Goal: Task Accomplishment & Management: Complete application form

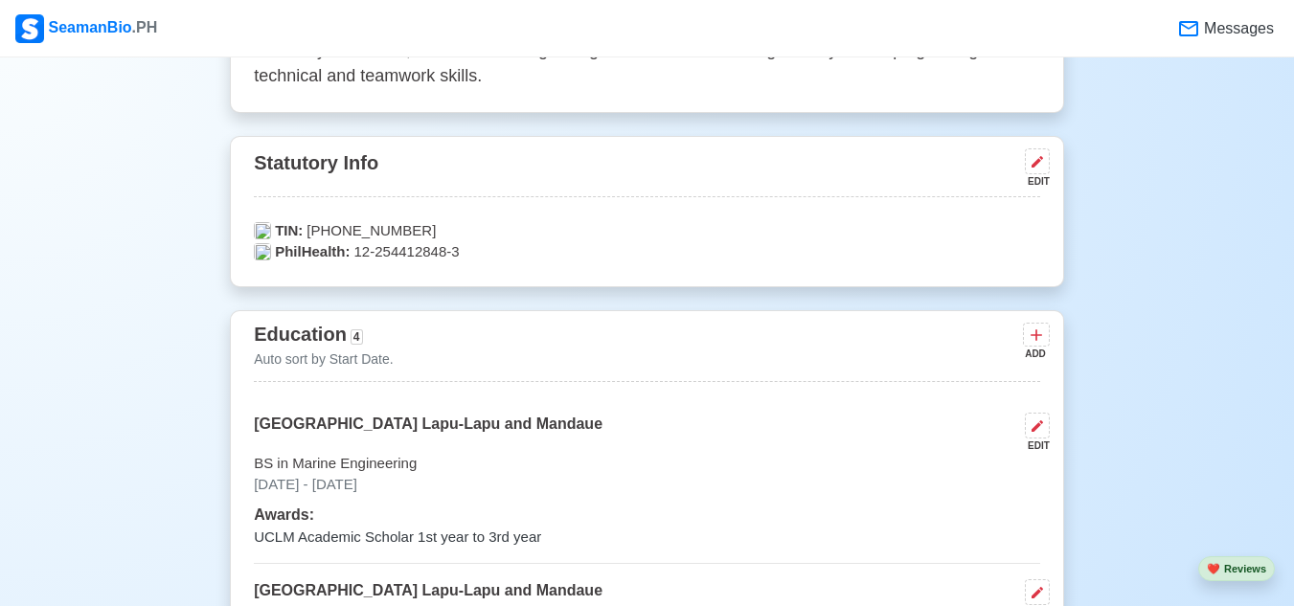
scroll to position [1150, 0]
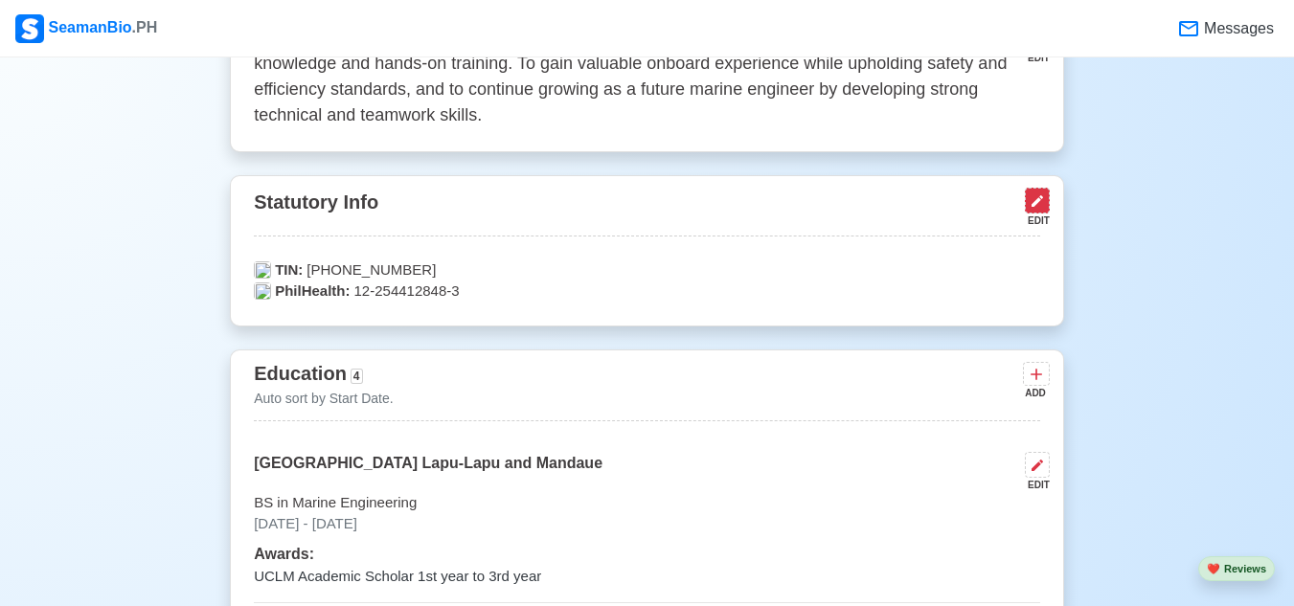
click at [1040, 209] on icon at bounding box center [1037, 201] width 15 height 15
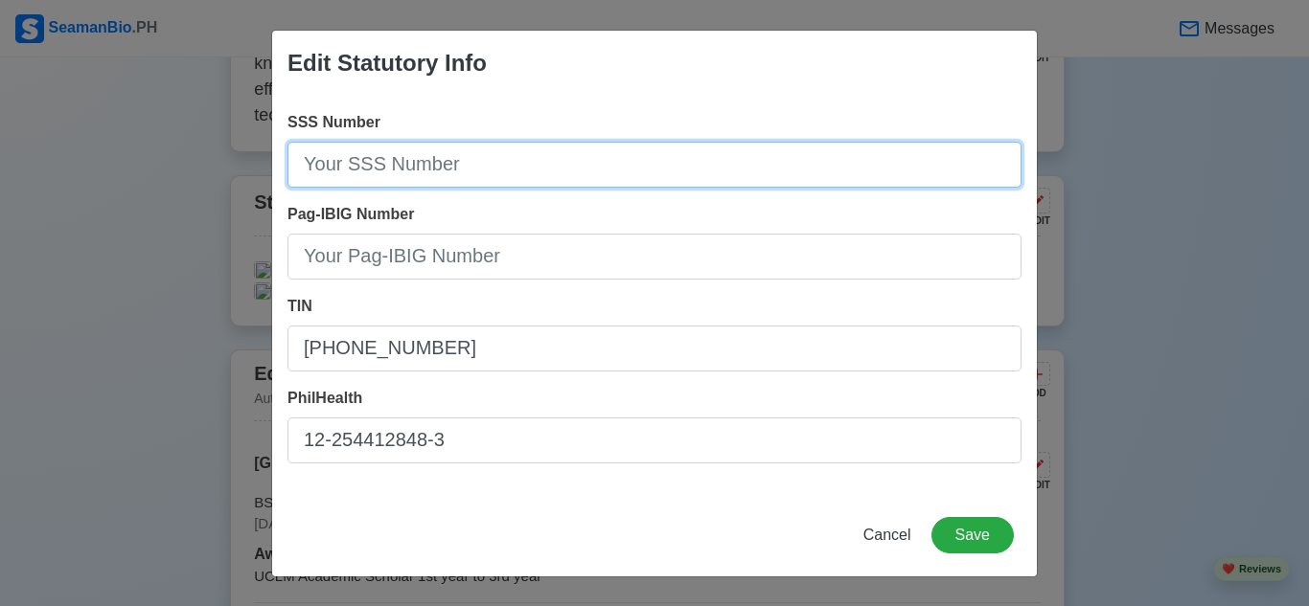
click at [631, 158] on input "SSS Number" at bounding box center [654, 165] width 734 height 46
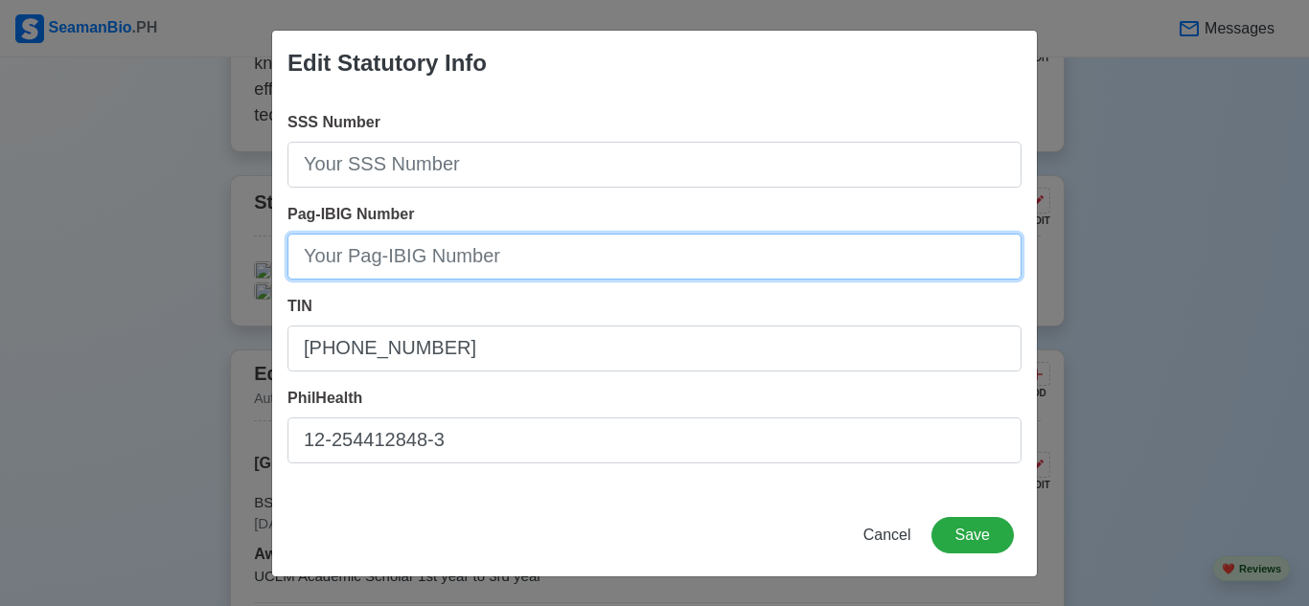
click at [666, 259] on input "Pag-IBIG Number" at bounding box center [654, 257] width 734 height 46
type input "121373131858"
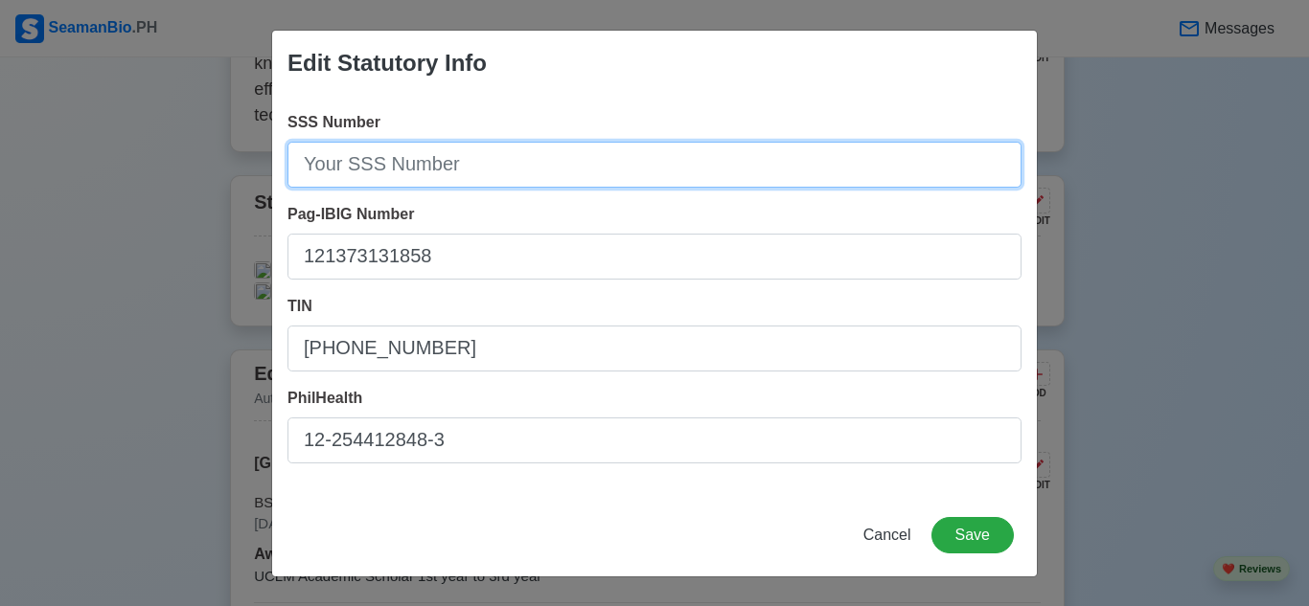
click at [767, 162] on input "SSS Number" at bounding box center [654, 165] width 734 height 46
type input "[PHONE_NUMBER]"
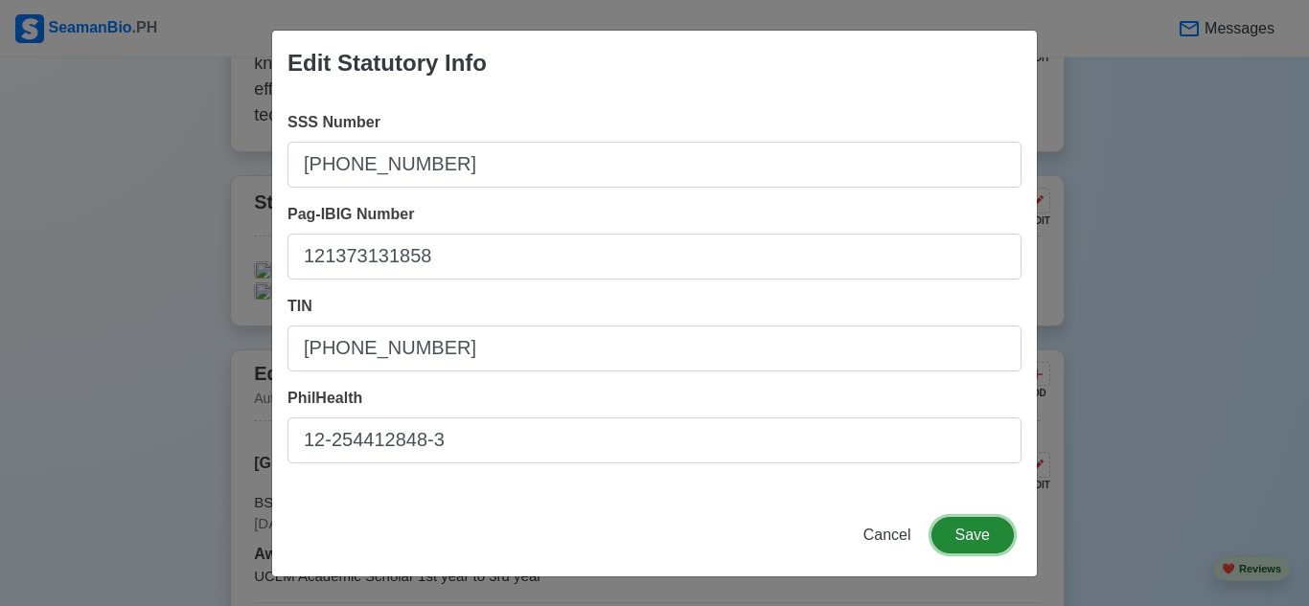
click at [980, 530] on button "Save" at bounding box center [972, 535] width 82 height 36
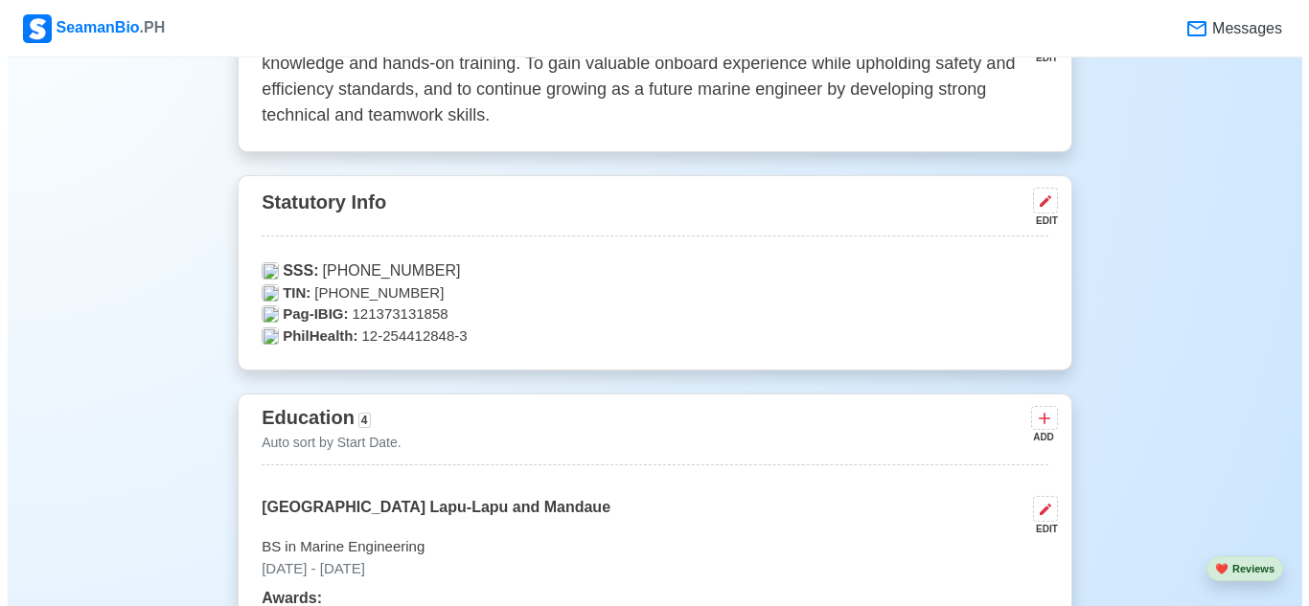
scroll to position [1246, 0]
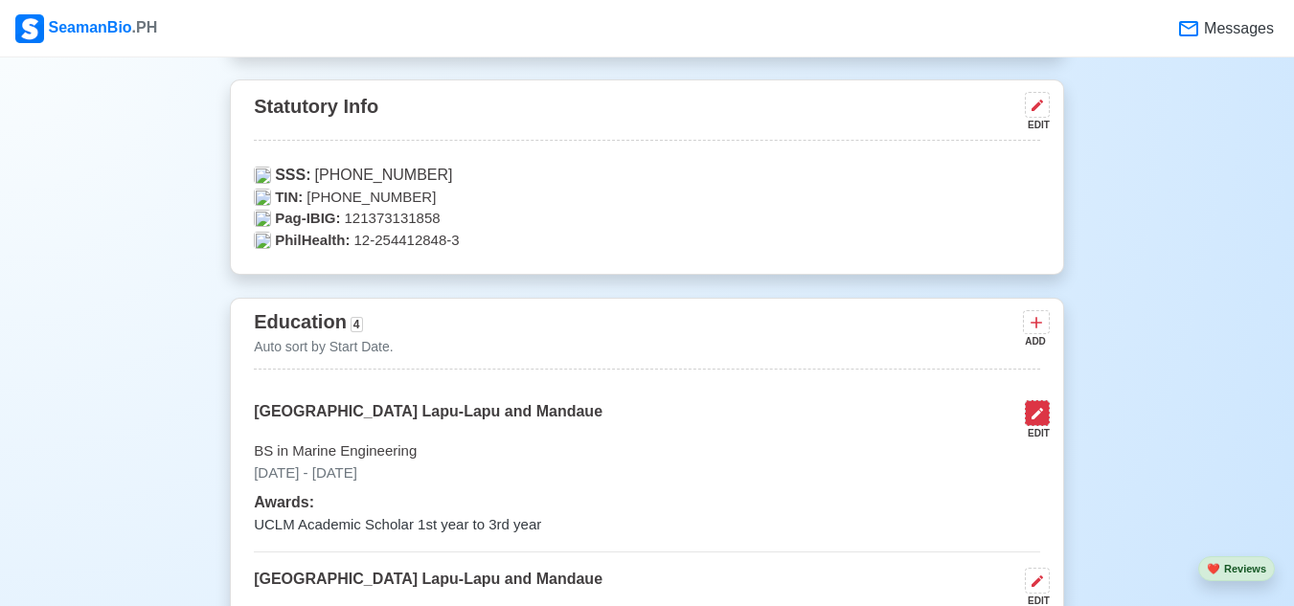
click at [1037, 417] on icon at bounding box center [1037, 413] width 15 height 15
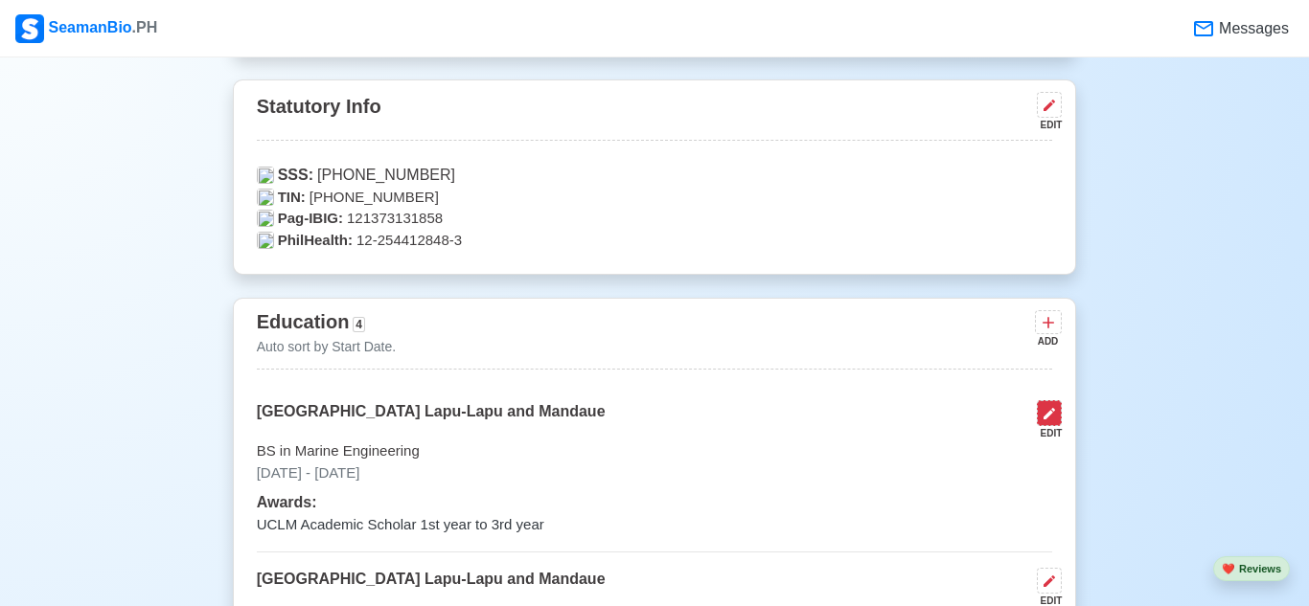
select select "August"
select select "2022"
select select "June"
select select "2025"
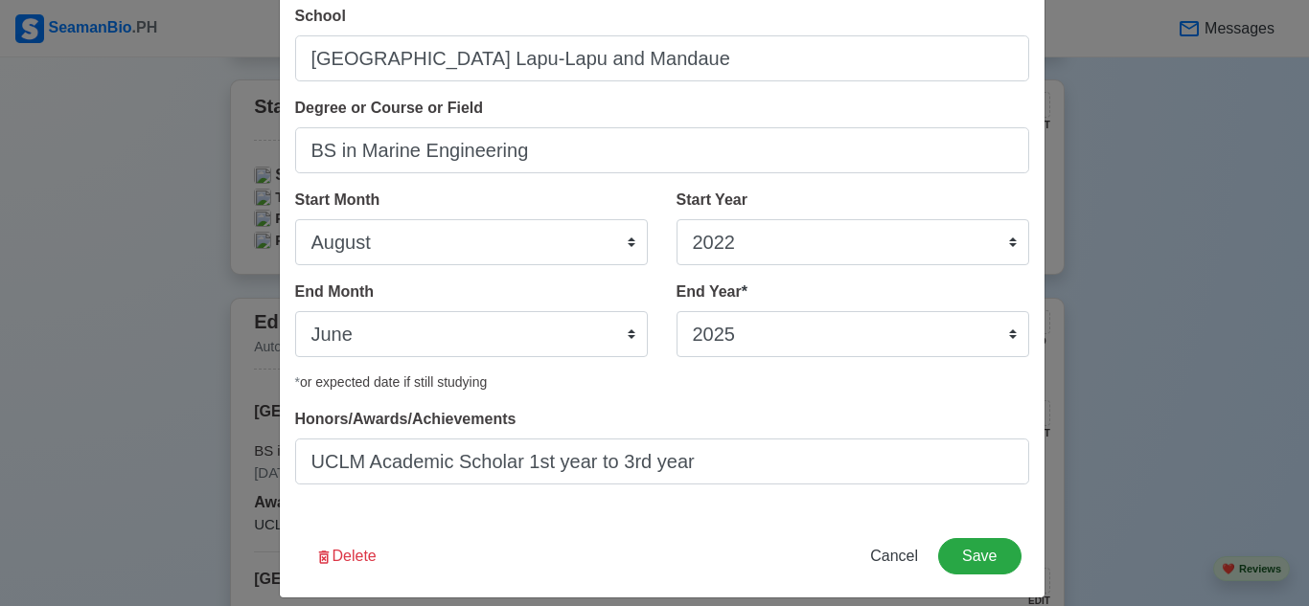
scroll to position [123, 0]
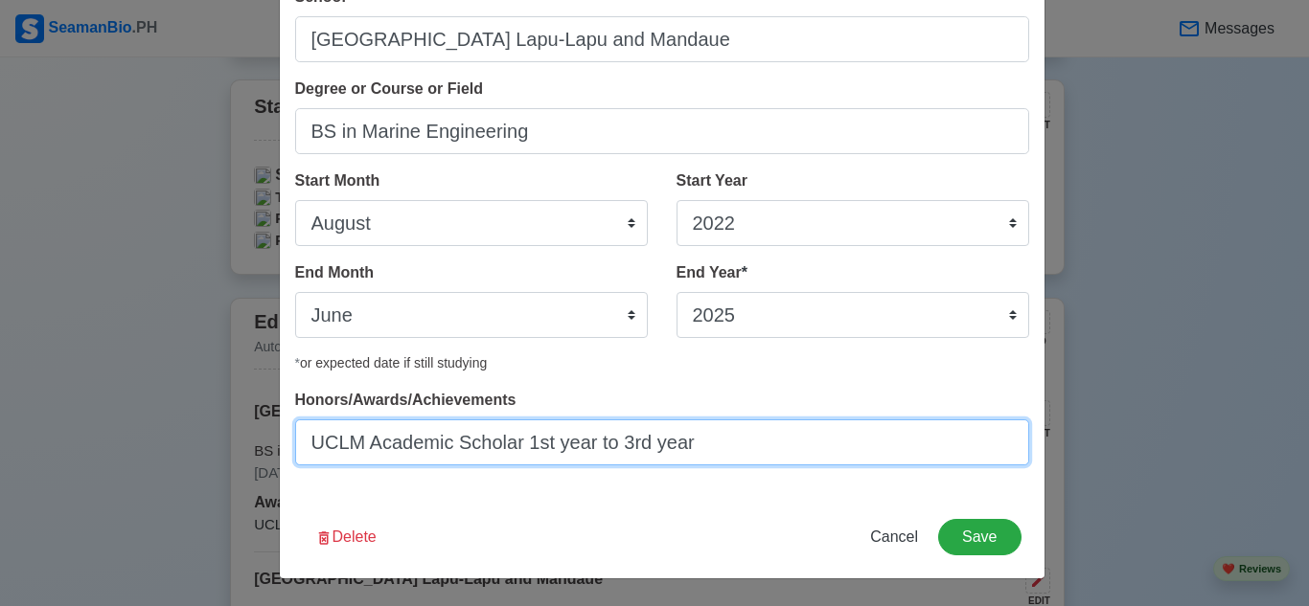
click at [735, 446] on input "UCLM Academic Scholar 1st year to 3rd year" at bounding box center [662, 443] width 734 height 46
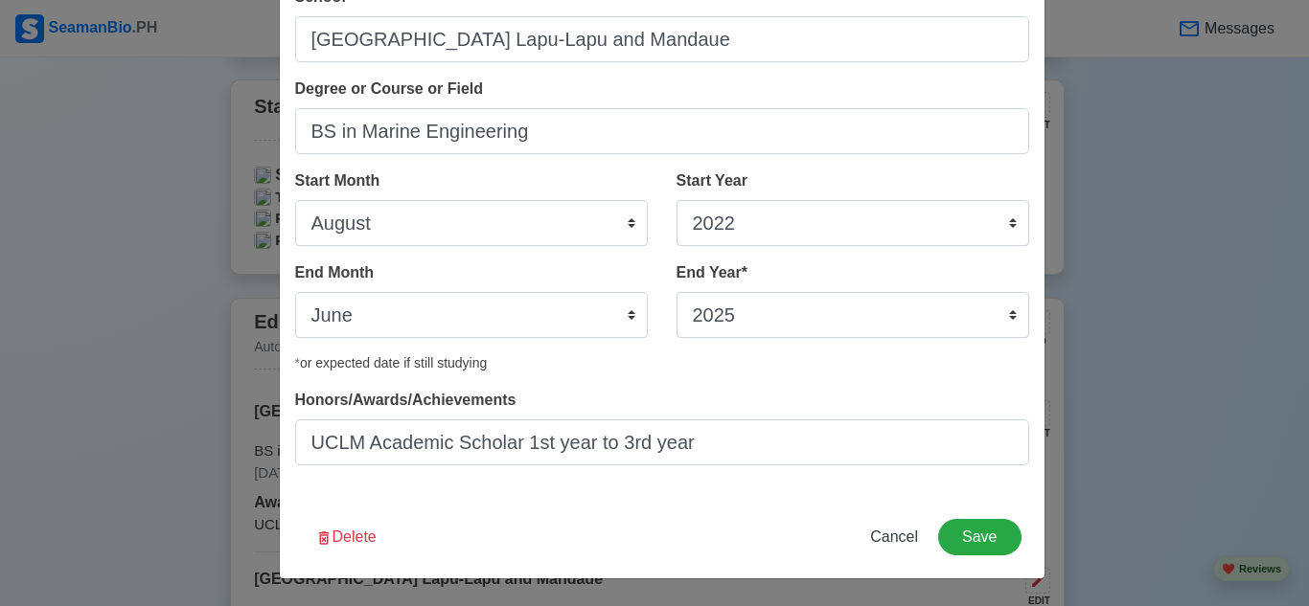
click at [187, 367] on div "Edit Education School [GEOGRAPHIC_DATA] Lapu-Lapu and Mandaue Degree or Course …" at bounding box center [654, 303] width 1309 height 606
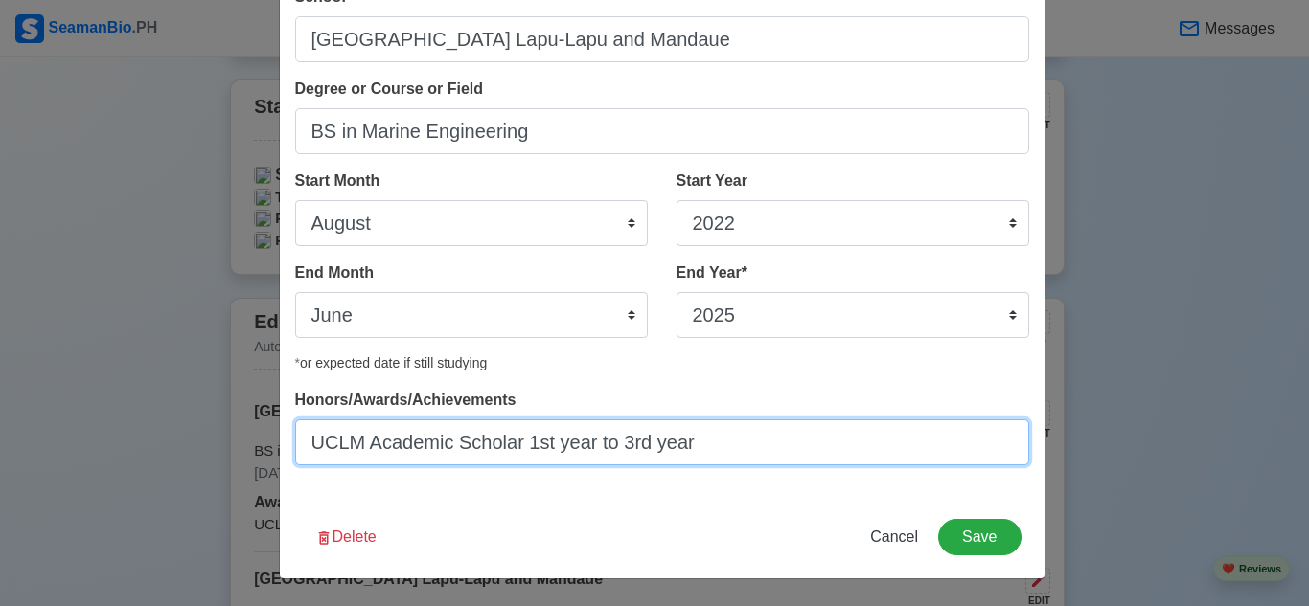
click at [819, 438] on input "UCLM Academic Scholar 1st year to 3rd year" at bounding box center [662, 443] width 734 height 46
type input "UCLM Academic Scholar 1st year to 3rd year"
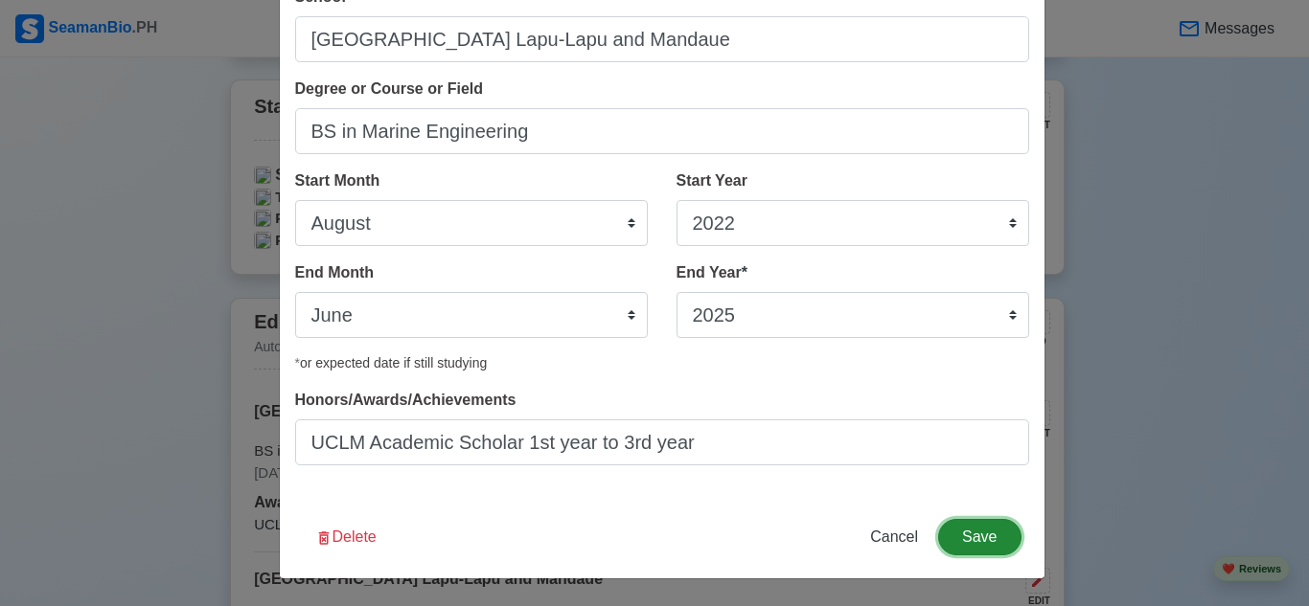
scroll to position [0, 0]
click at [978, 530] on button "Save" at bounding box center [979, 537] width 82 height 36
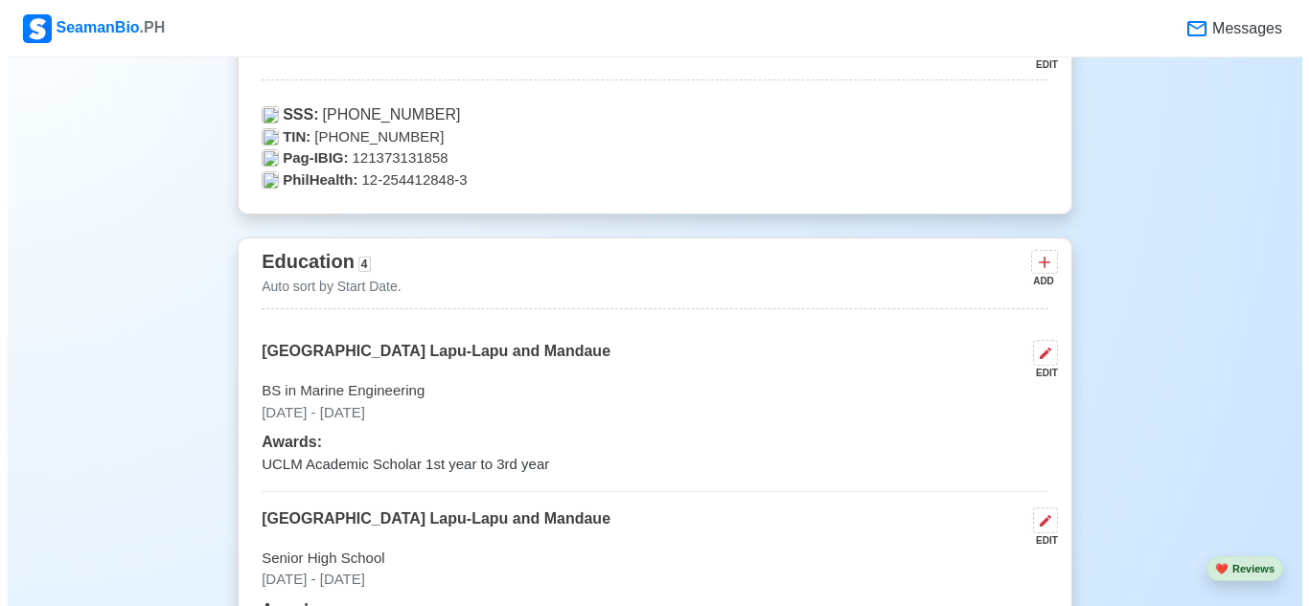
scroll to position [1339, 0]
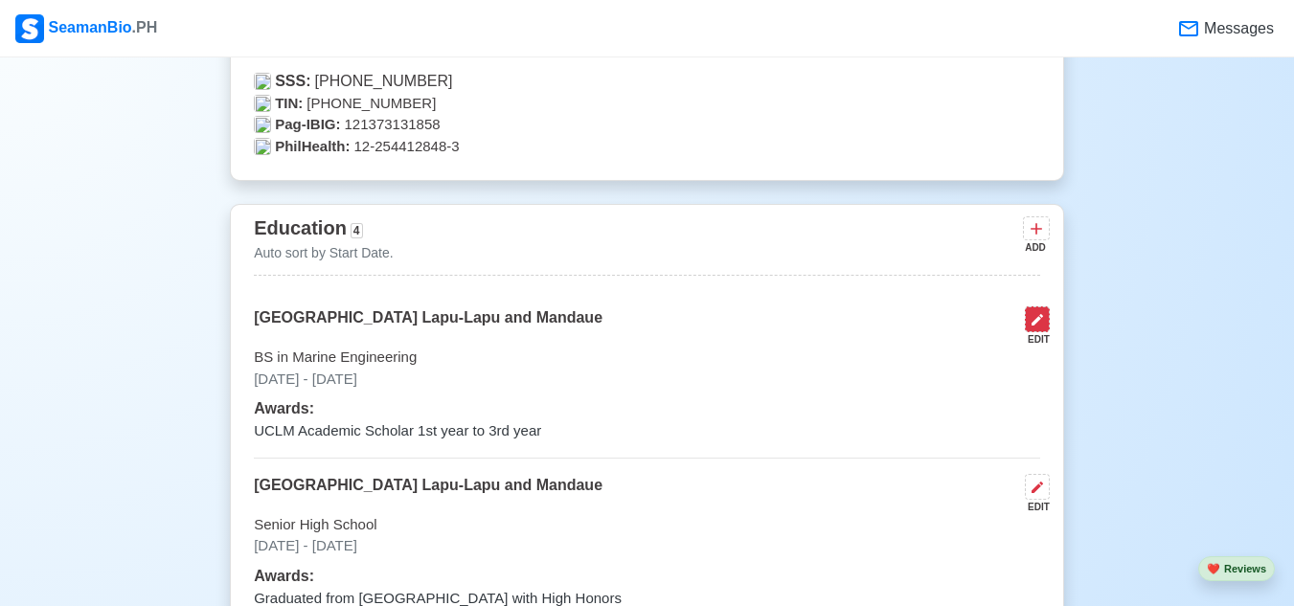
click at [1041, 324] on icon at bounding box center [1037, 319] width 15 height 15
select select "August"
select select "2022"
select select "June"
select select "2025"
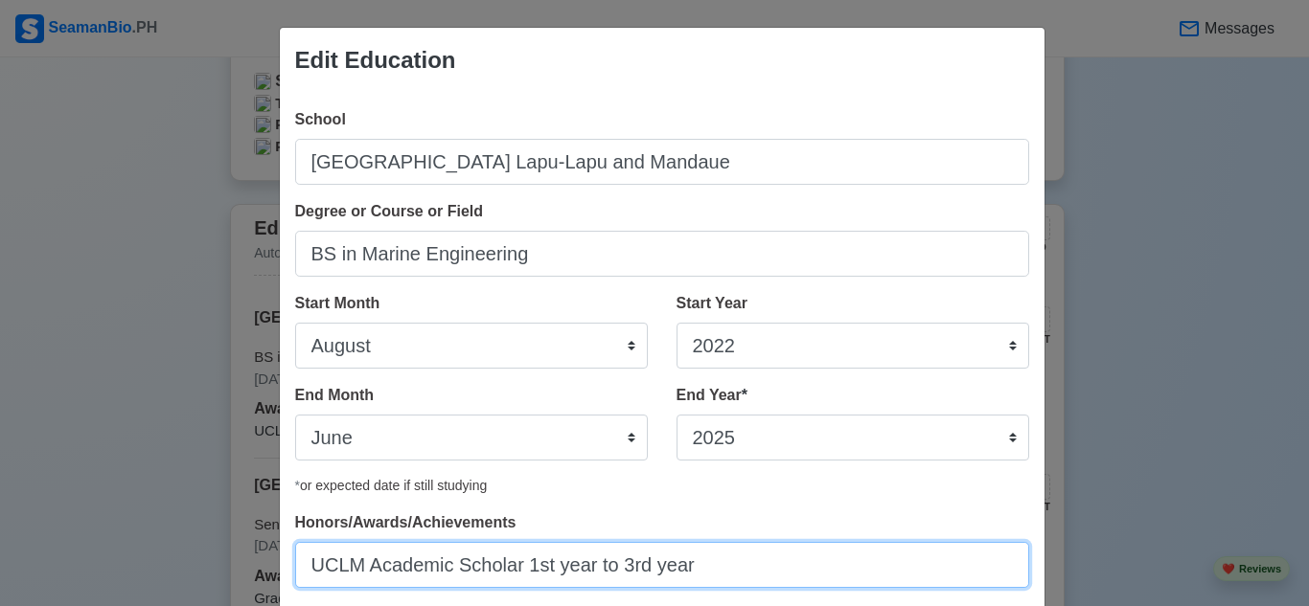
click at [684, 560] on input "UCLM Academic Scholar 1st year to 3rd year" at bounding box center [662, 565] width 734 height 46
click at [679, 568] on input "UCLM Academic Scholar 1st year to 3rd year Academic Achiever" at bounding box center [662, 565] width 734 height 46
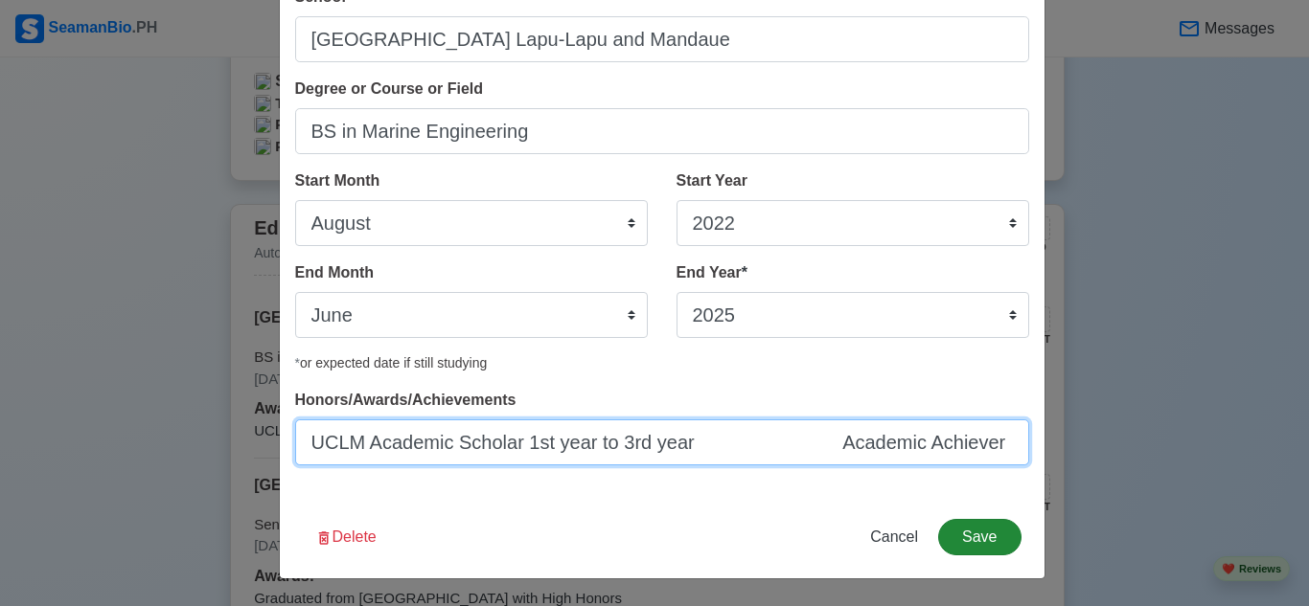
type input "UCLM Academic Scholar 1st year to 3rd year Academic Achiever"
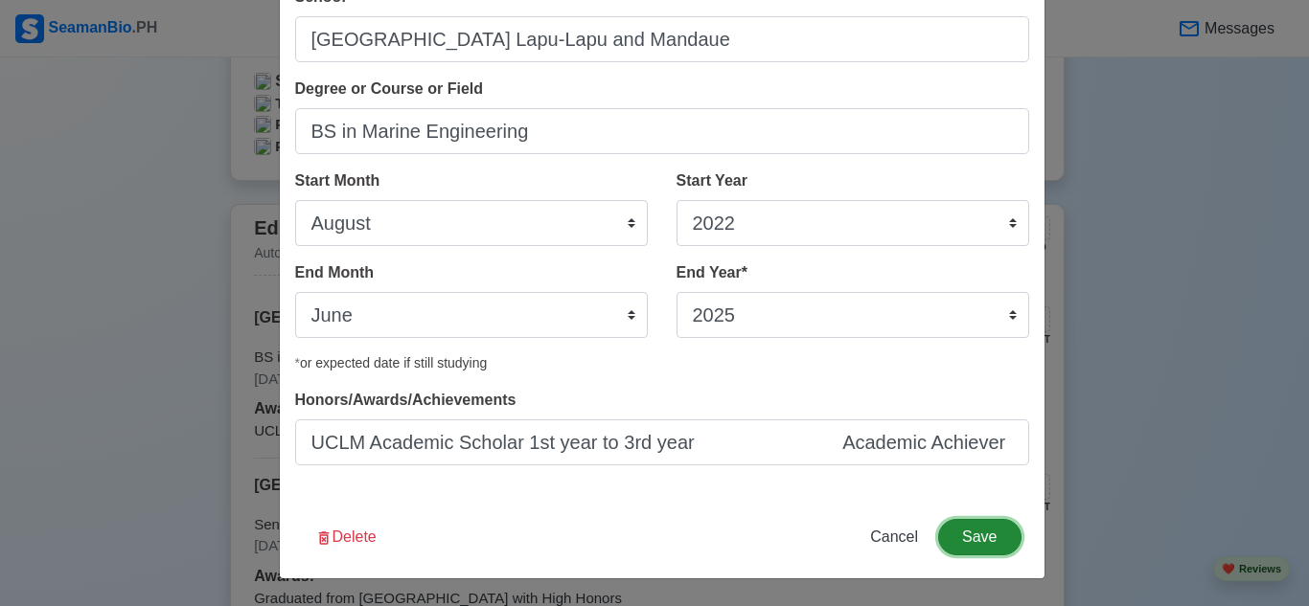
click at [972, 537] on button "Save" at bounding box center [979, 537] width 82 height 36
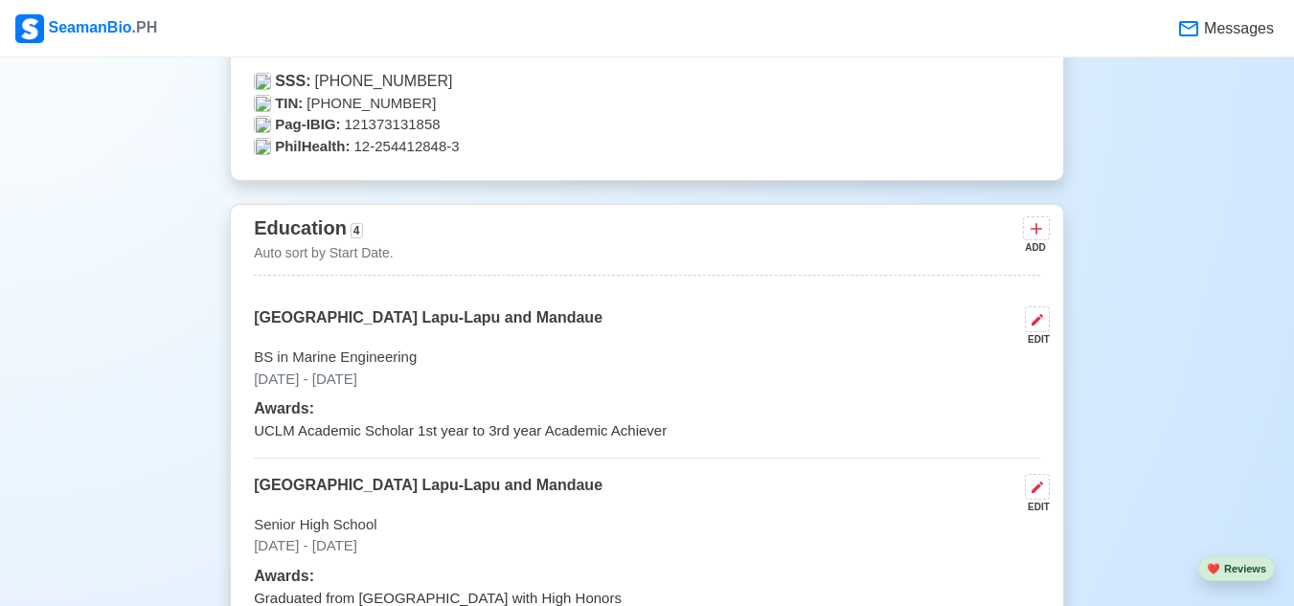
click at [1045, 336] on div "EDIT" at bounding box center [1034, 339] width 33 height 14
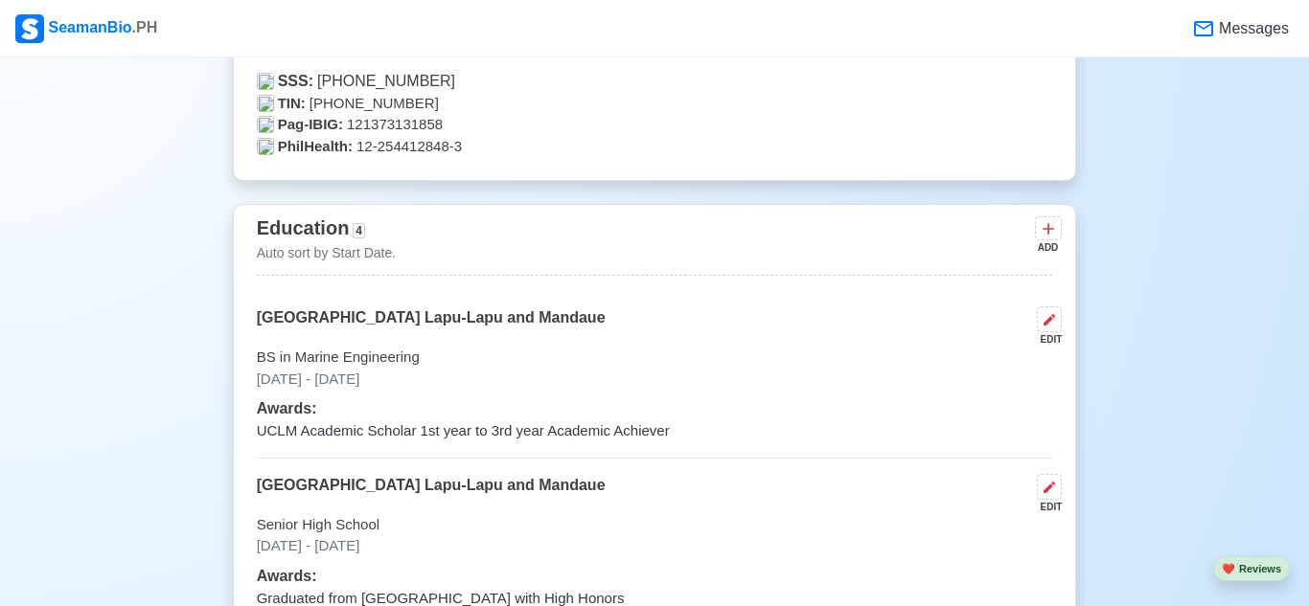
select select "August"
select select "2022"
select select "June"
select select "2025"
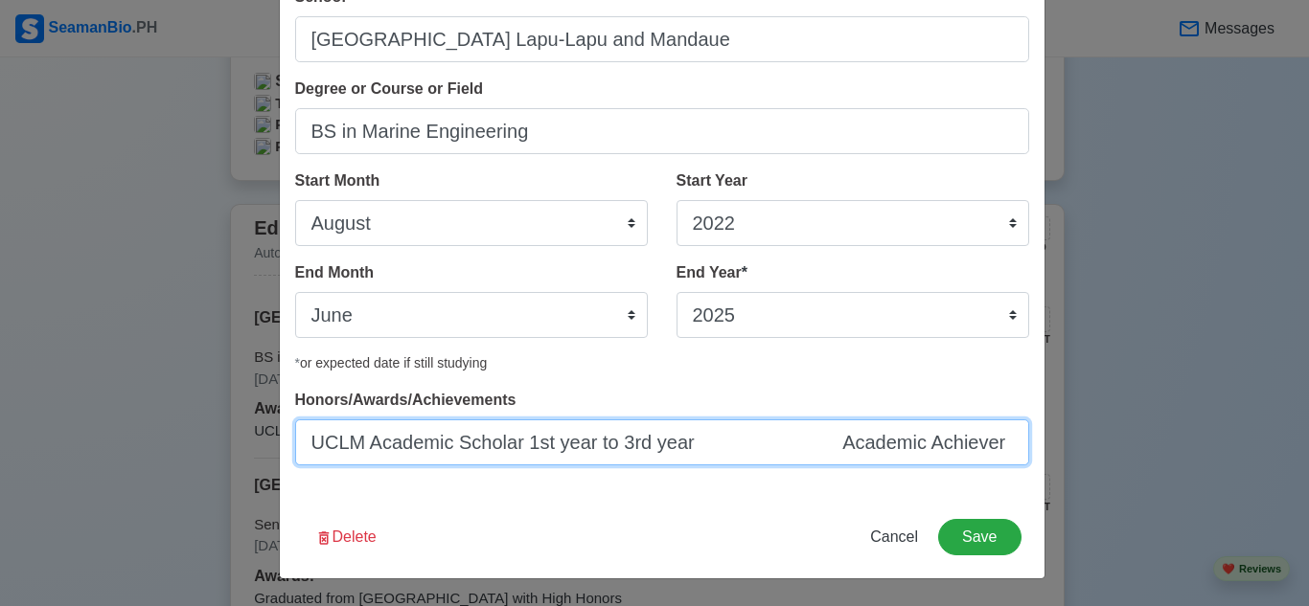
click at [798, 446] on input "UCLM Academic Scholar 1st year to 3rd year Academic Achiever" at bounding box center [662, 443] width 734 height 46
click at [834, 442] on input "UCLM Academic Scholar 1st year to 3rd year Academic Achiever" at bounding box center [662, 443] width 734 height 46
click at [831, 440] on input "UCLM Academic Scholar 1st year to 3rd year Academic Achiever" at bounding box center [662, 443] width 734 height 46
click at [985, 438] on input "UCLM Academic Scholar 1st year to 3rd year Academic Achiever" at bounding box center [662, 443] width 734 height 46
drag, startPoint x: 827, startPoint y: 445, endPoint x: 675, endPoint y: 448, distance: 151.4
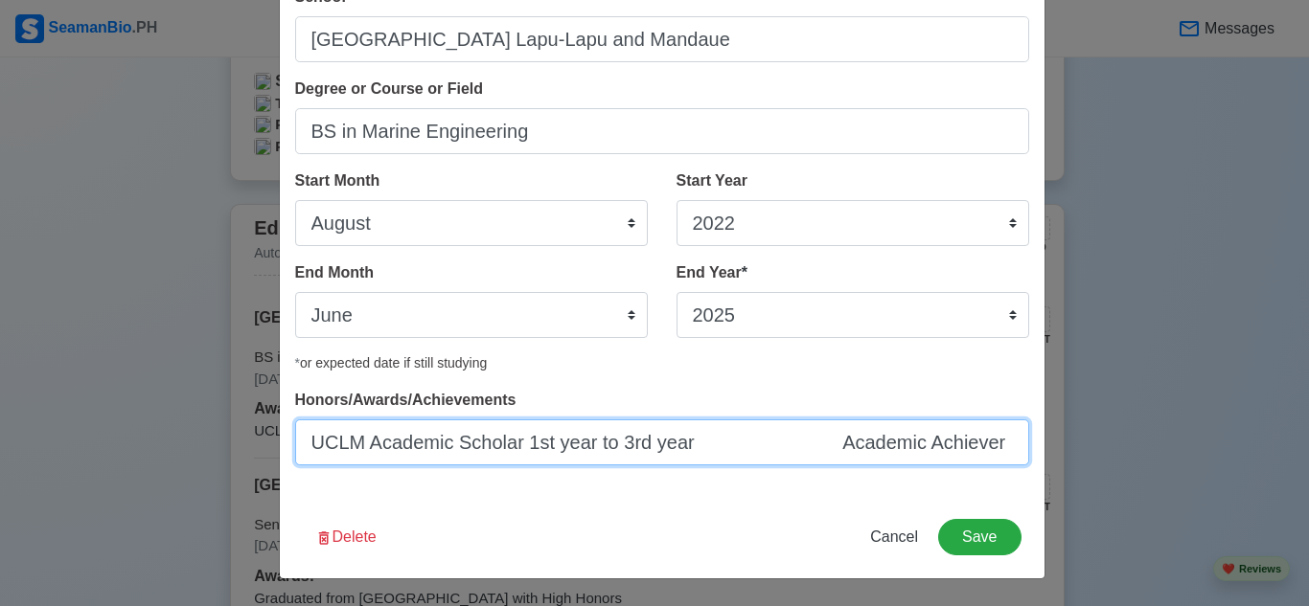
click at [675, 448] on input "UCLM Academic Scholar 1st year to 3rd year Academic Achiever" at bounding box center [662, 443] width 734 height 46
click at [679, 449] on input "UCLM Academic Scholar 1st year to 3rd year- Academic Achiever" at bounding box center [662, 443] width 734 height 46
click at [684, 446] on input "UCLM Academic Scholar 1st year to 3rd year - Academic Achiever" at bounding box center [662, 443] width 734 height 46
click at [684, 445] on input "UCLM Academic Scholar 1st year to 3rd year - Academic Achiever" at bounding box center [662, 443] width 734 height 46
click at [676, 443] on input "UCLM Academic Scholar 1st year to 3rd year & Academic Achiever" at bounding box center [662, 443] width 734 height 46
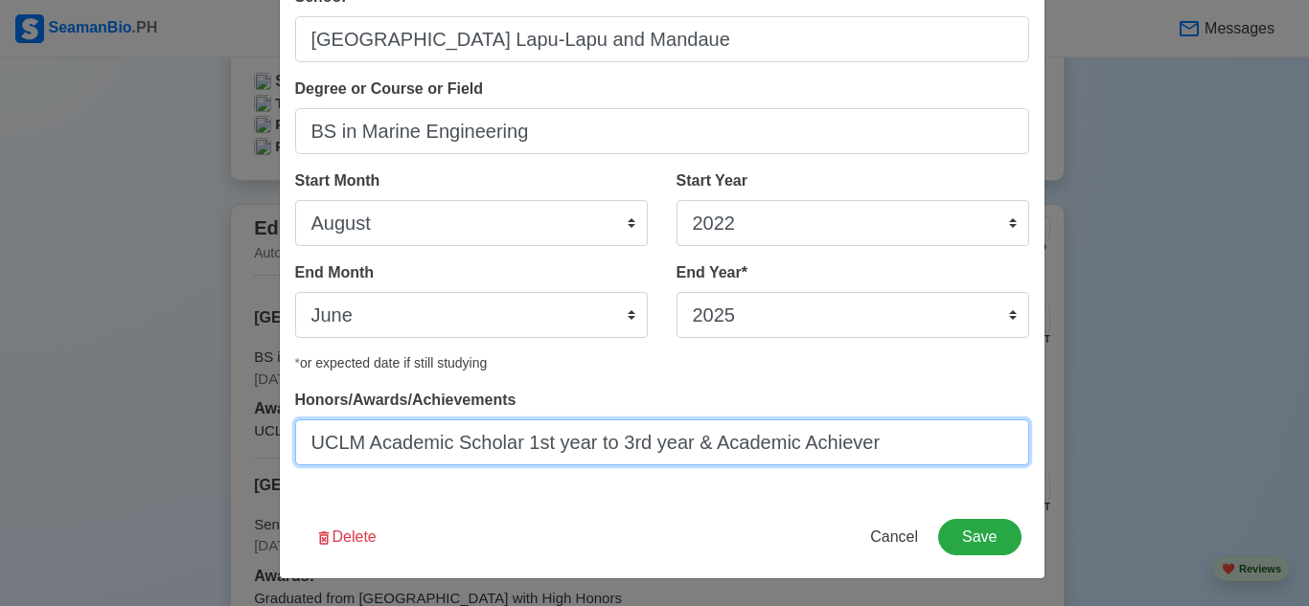
drag, startPoint x: 866, startPoint y: 443, endPoint x: 705, endPoint y: 459, distance: 161.8
click at [705, 459] on input "UCLM Academic Scholar 1st year to 3rd year & Academic Achiever" at bounding box center [662, 443] width 734 height 46
click at [299, 446] on input "UCLM Academic Scholar 1st year to 3rd year &" at bounding box center [662, 443] width 734 height 46
paste input "Academic Achiever"
click at [882, 438] on input "Academic Achiever & UCLM Academic Scholar 1st year to 3rd year &" at bounding box center [662, 443] width 734 height 46
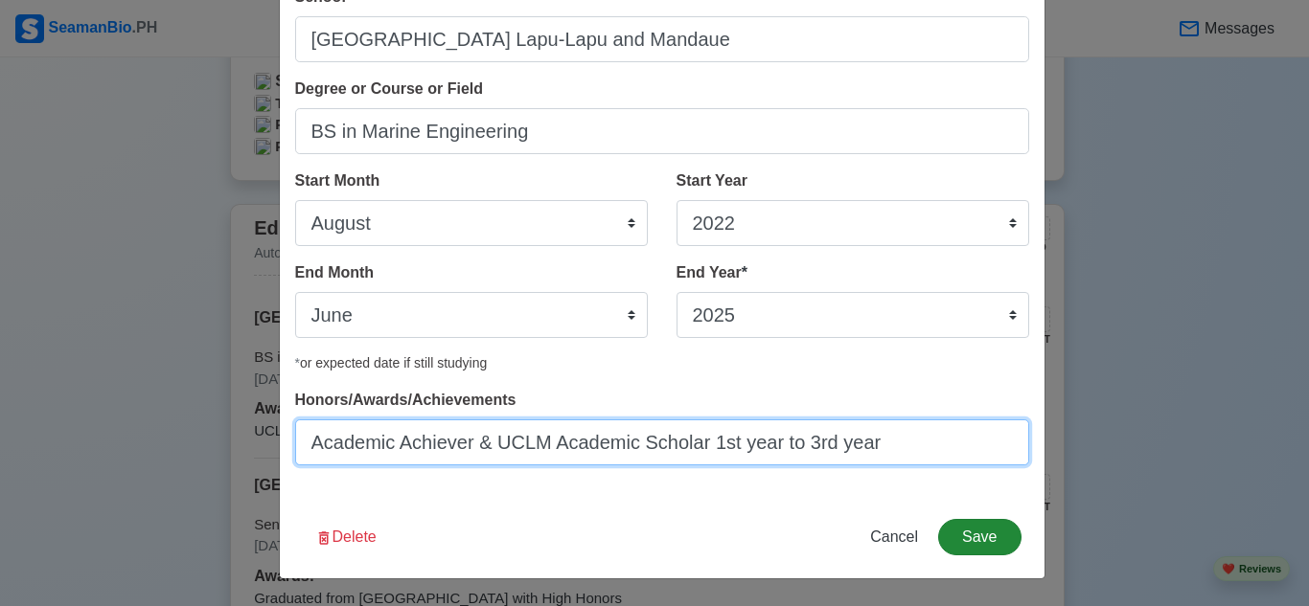
type input "Academic Achiever & UCLM Academic Scholar 1st year to 3rd year"
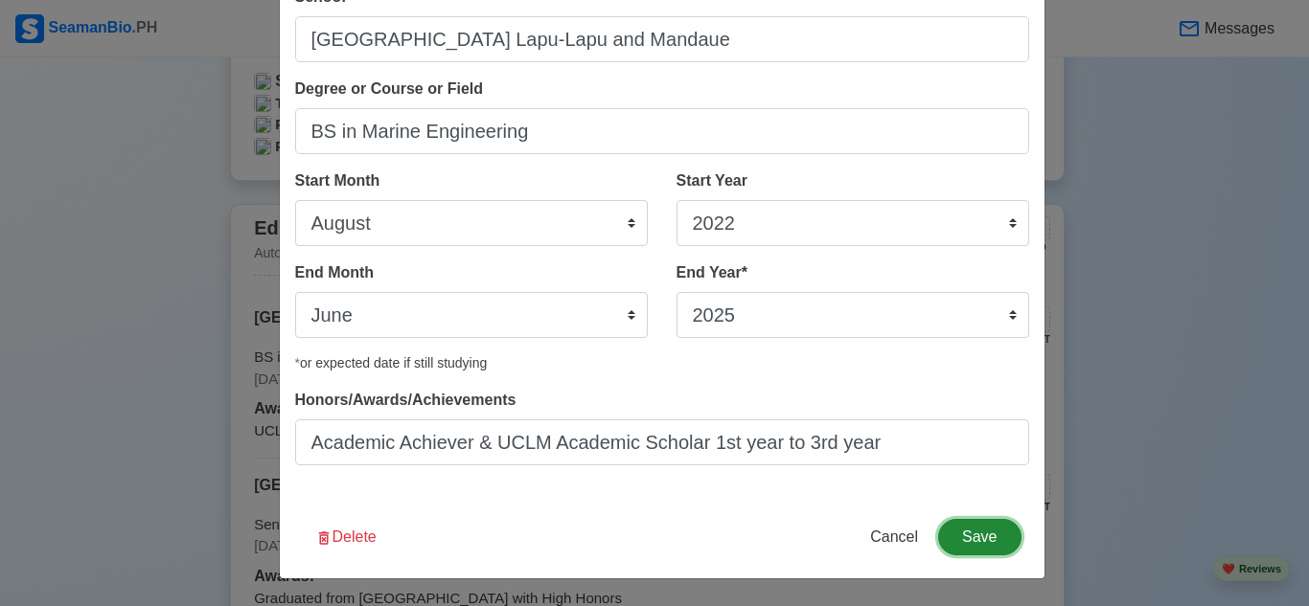
click at [991, 530] on button "Save" at bounding box center [979, 537] width 82 height 36
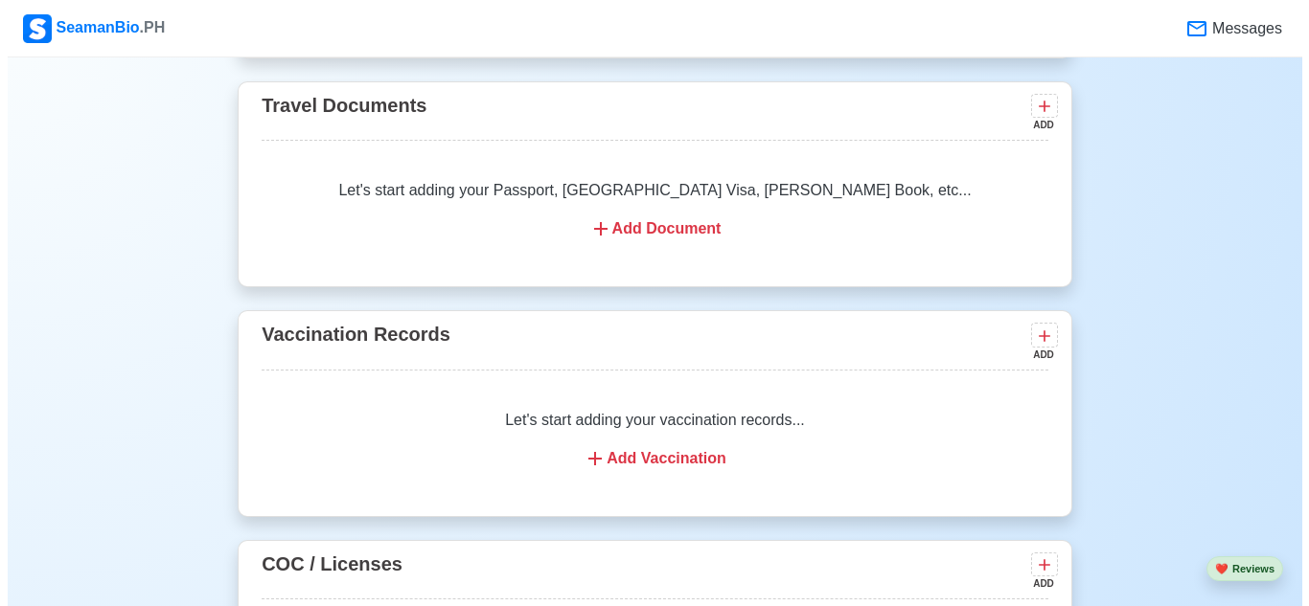
scroll to position [2202, 0]
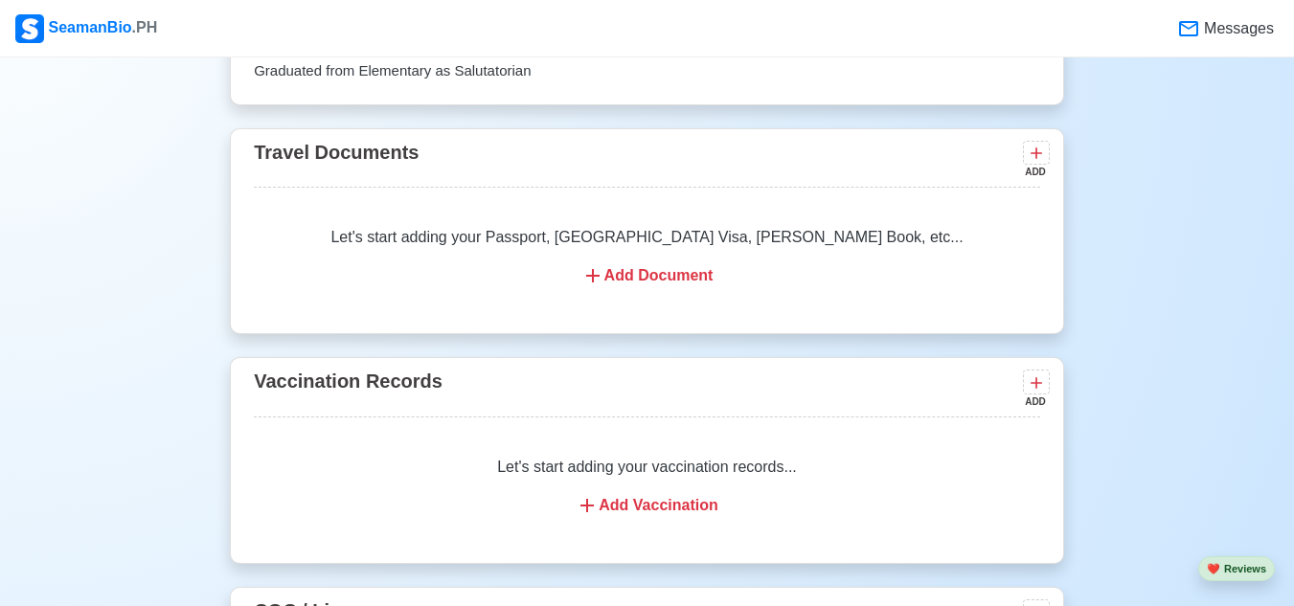
click at [670, 283] on div "Add Document" at bounding box center [647, 275] width 741 height 23
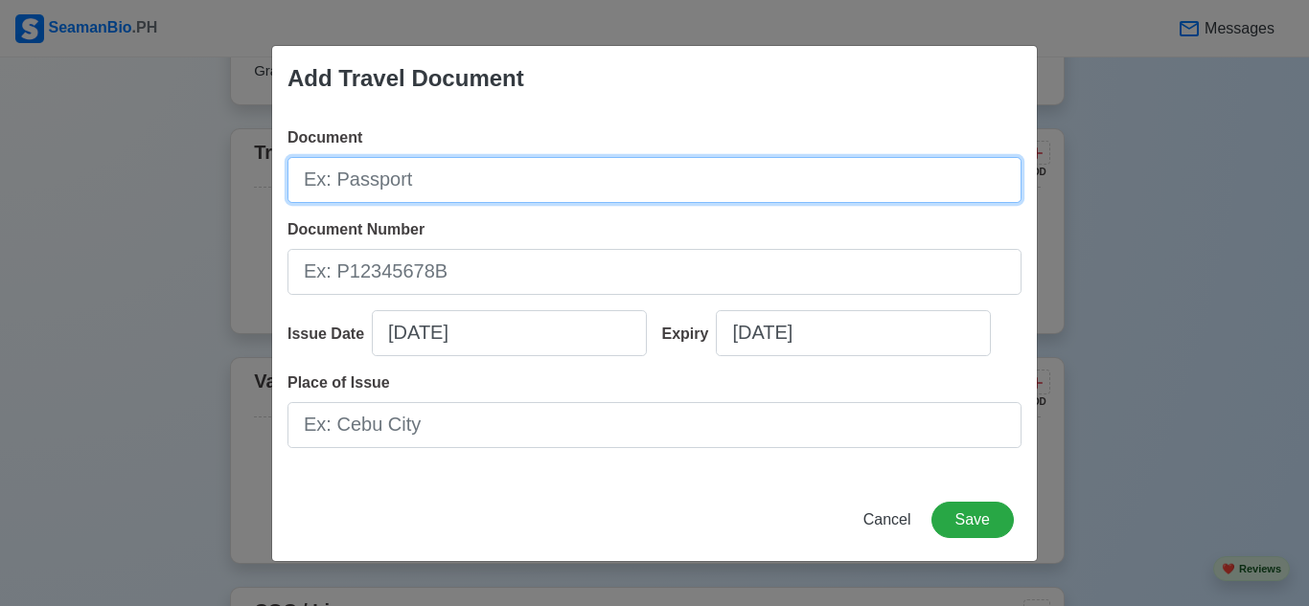
click at [629, 182] on input "Document" at bounding box center [654, 180] width 734 height 46
type input "p"
type input "PASSPORT"
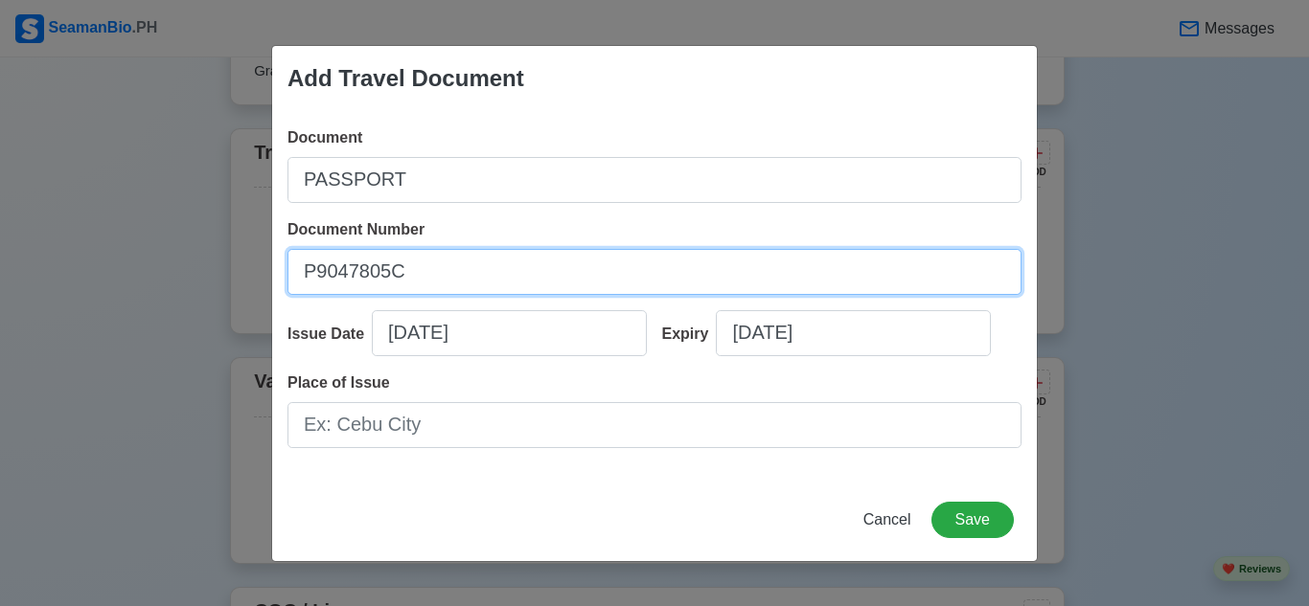
type input "P9047805C"
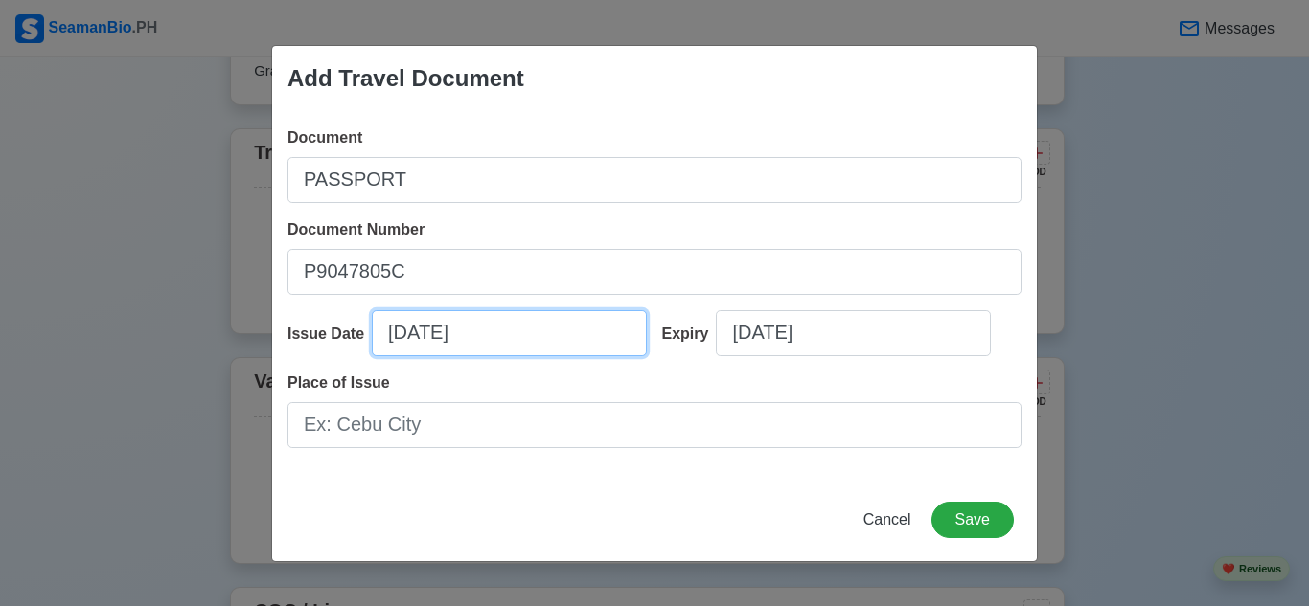
click at [491, 333] on input "[DATE]" at bounding box center [509, 333] width 275 height 46
select select "****"
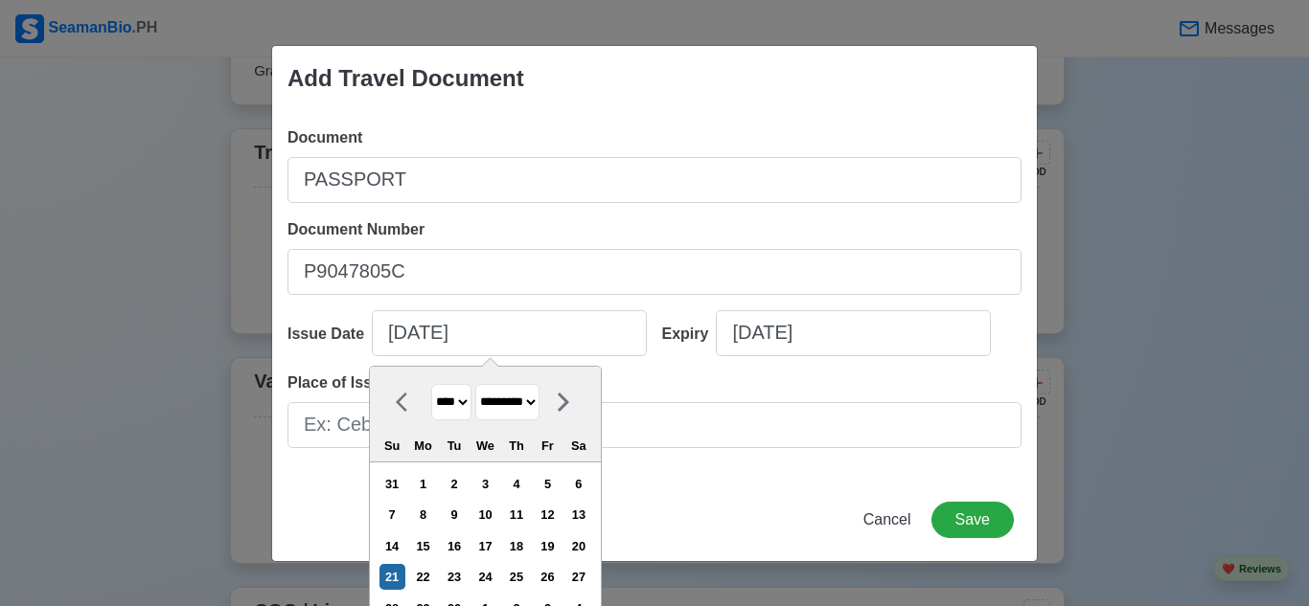
click at [535, 405] on select "******* ******** ***** ***** *** **** **** ****** ********* ******* ******** **…" at bounding box center [507, 402] width 64 height 37
select select "********"
click at [476, 384] on select "******* ******** ***** ***** *** **** **** ****** ********* ******* ******** **…" at bounding box center [507, 402] width 64 height 37
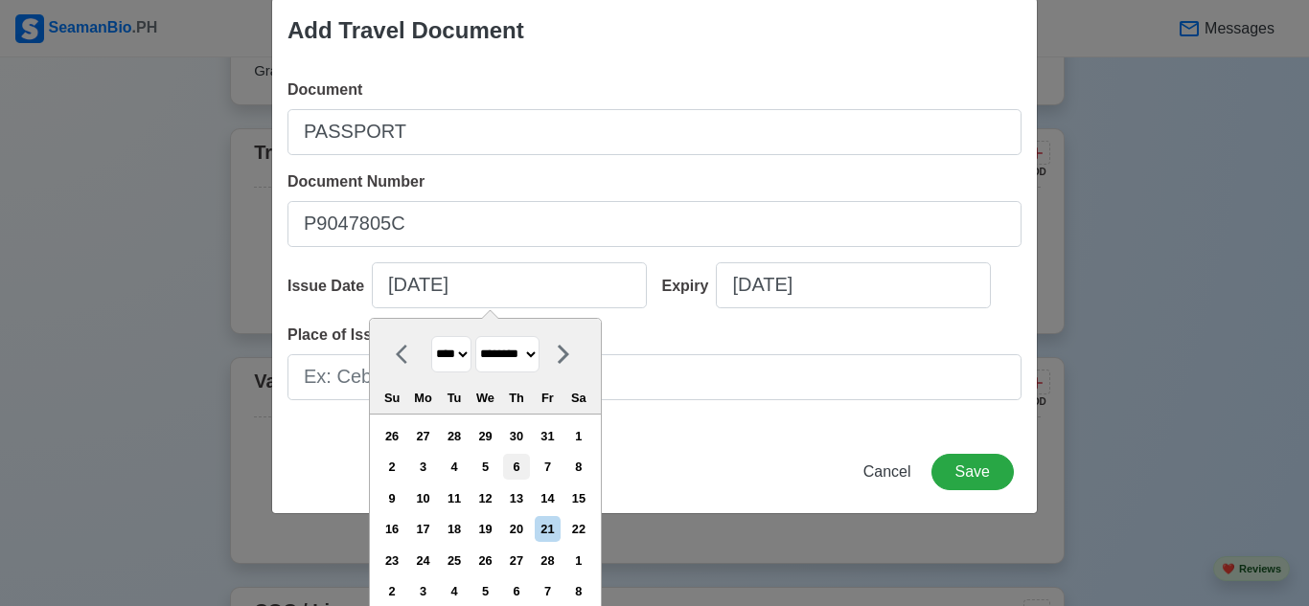
scroll to position [62, 0]
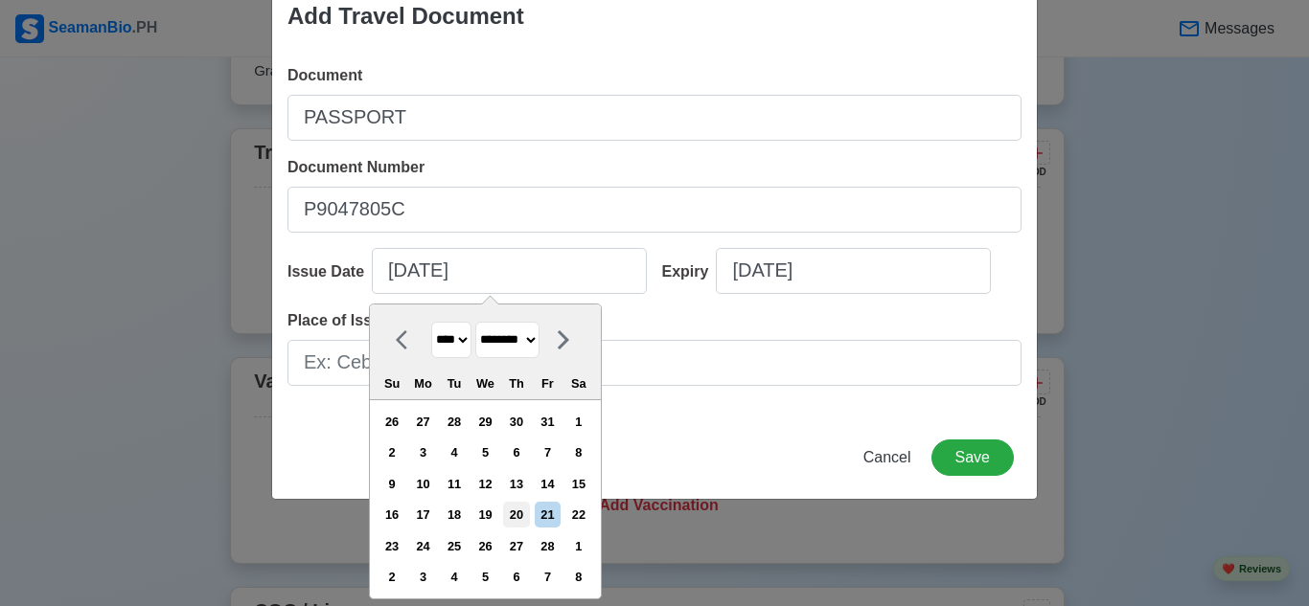
click at [517, 515] on div "20" at bounding box center [516, 515] width 26 height 26
type input "[DATE]"
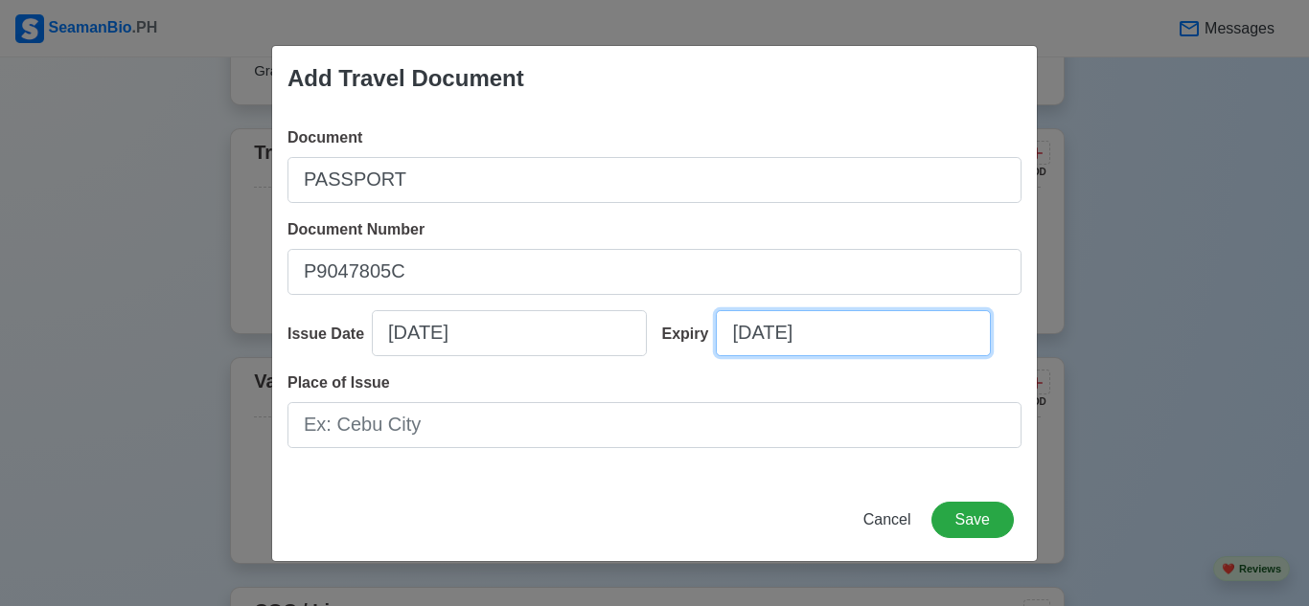
click at [793, 329] on input "[DATE]" at bounding box center [853, 333] width 275 height 46
select select "****"
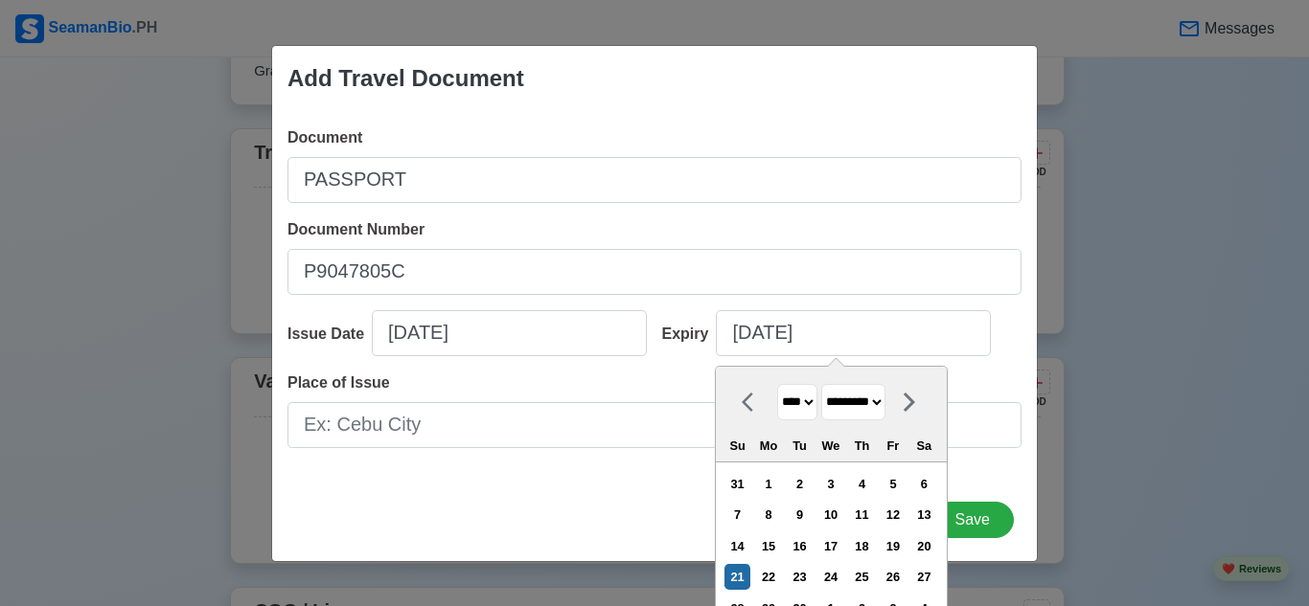
click at [874, 409] on select "******* ******** ***** ***** *** **** **** ****** ********* ******* ******** **…" at bounding box center [853, 402] width 64 height 37
select select "********"
click at [822, 384] on select "******* ******** ***** ***** *** **** **** ****** ********* ******* ******** **…" at bounding box center [853, 402] width 64 height 37
click at [788, 404] on select "**** **** **** **** **** **** **** **** **** **** **** **** **** **** **** ****…" at bounding box center [797, 402] width 40 height 37
select select "****"
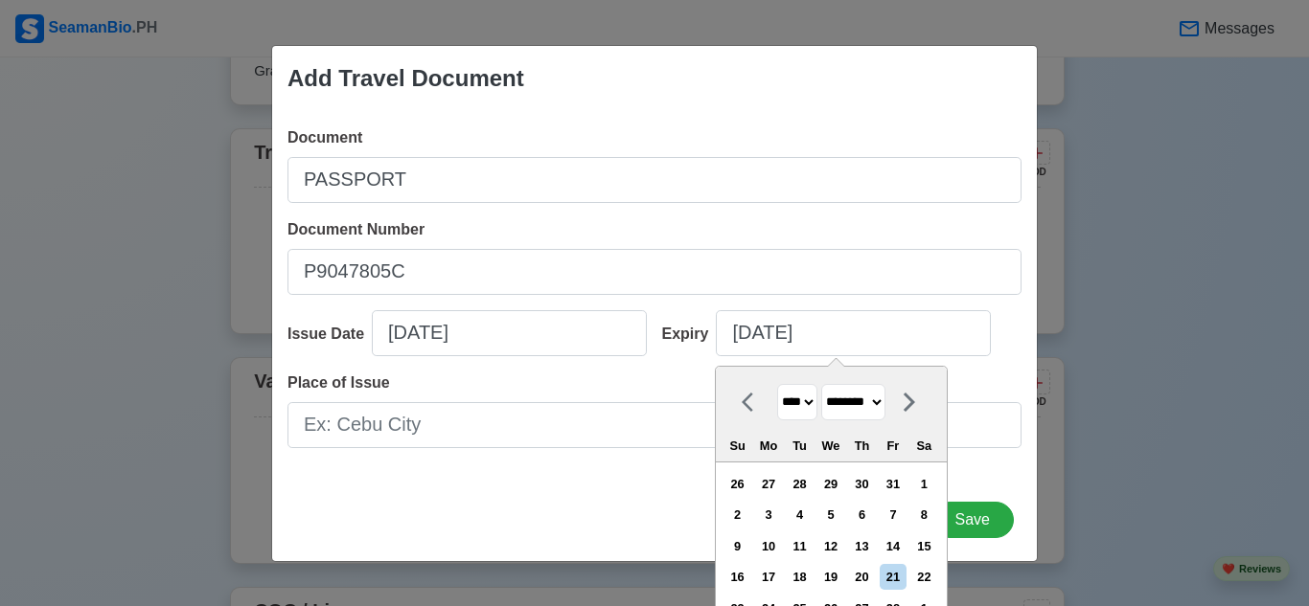
click at [777, 384] on select "**** **** **** **** **** **** **** **** **** **** **** **** **** **** **** ****…" at bounding box center [797, 402] width 40 height 37
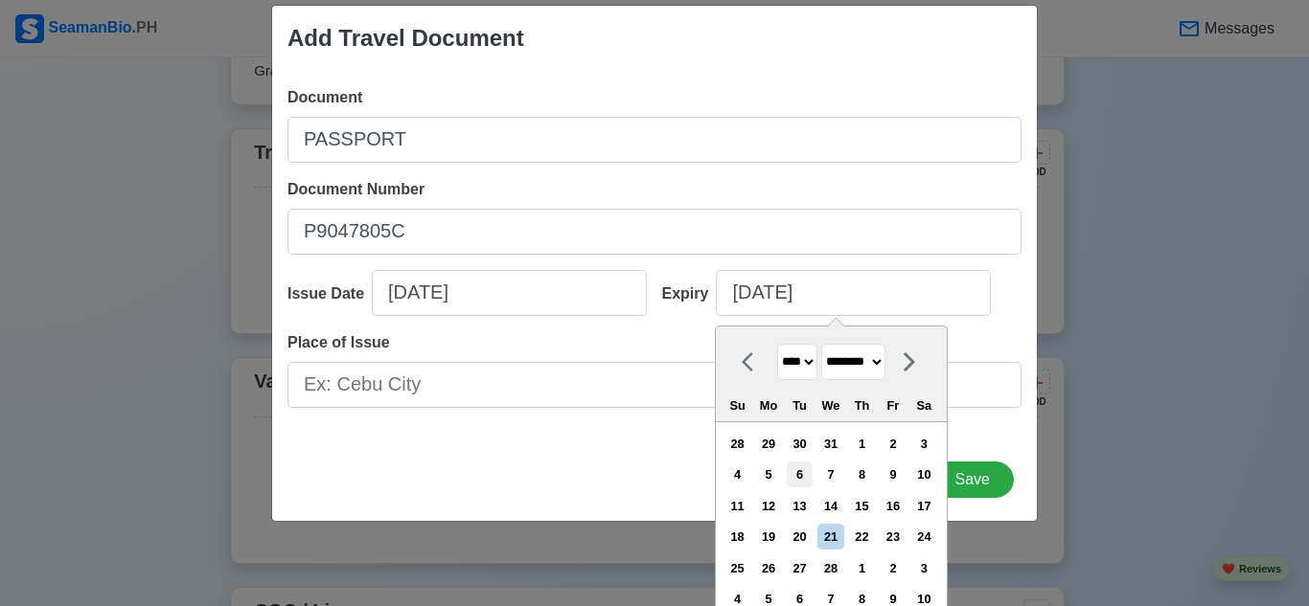
scroll to position [62, 0]
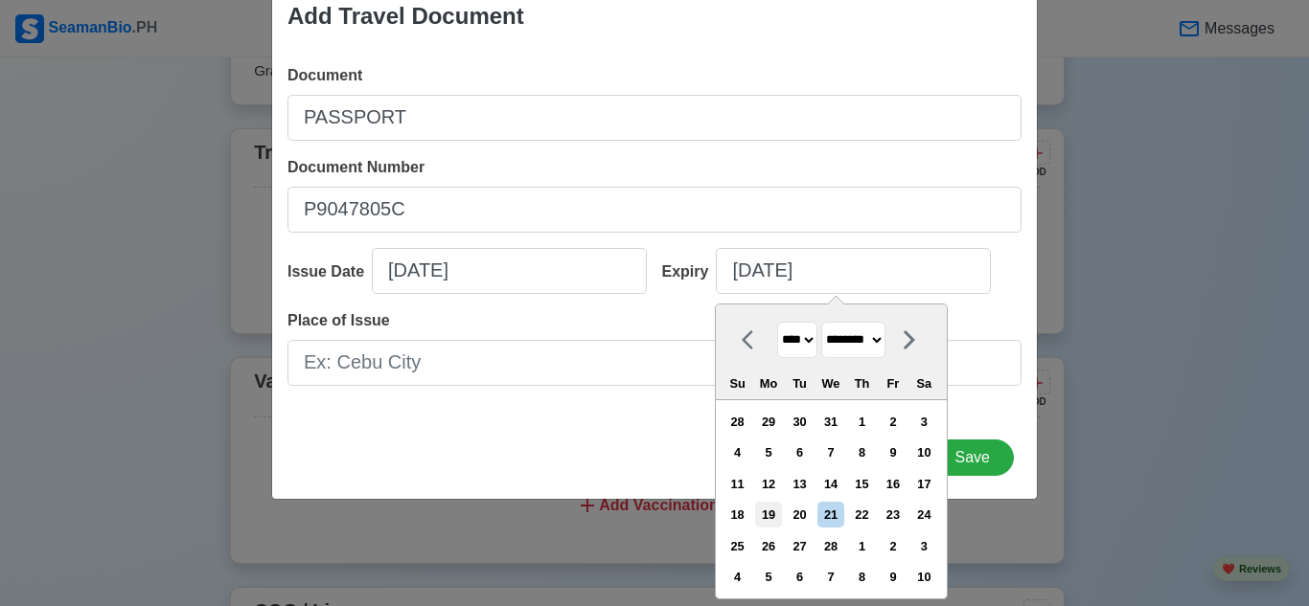
click at [780, 513] on div "19" at bounding box center [768, 515] width 26 height 26
type input "[DATE]"
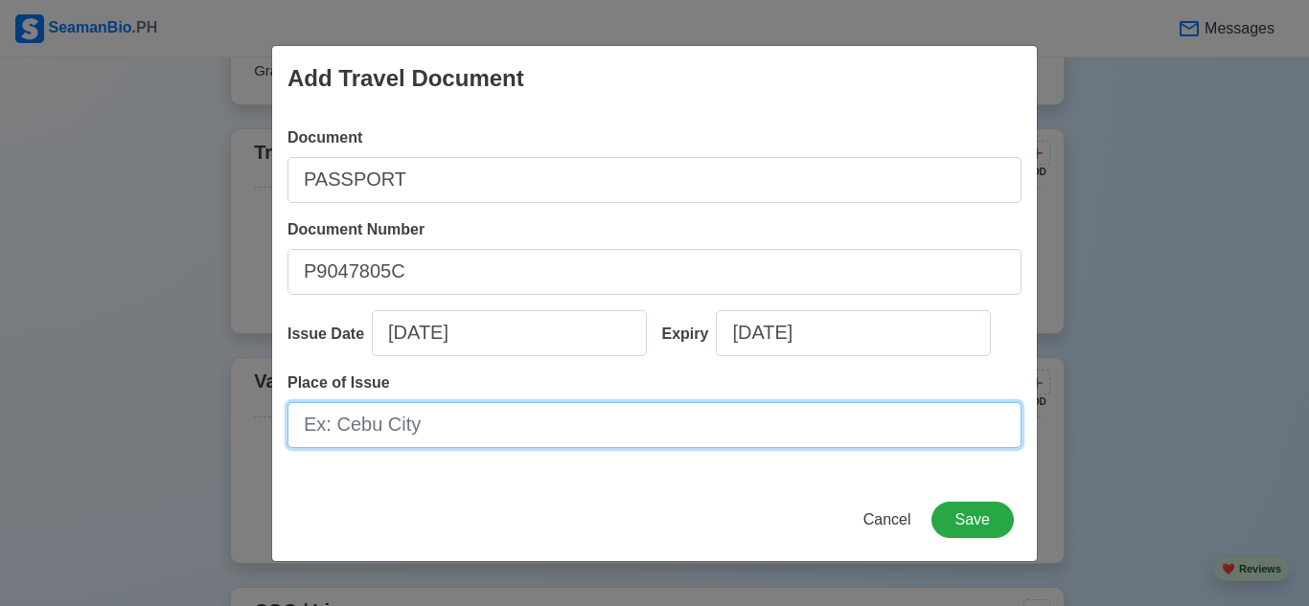
click at [666, 415] on input "Place of Issue" at bounding box center [654, 425] width 734 height 46
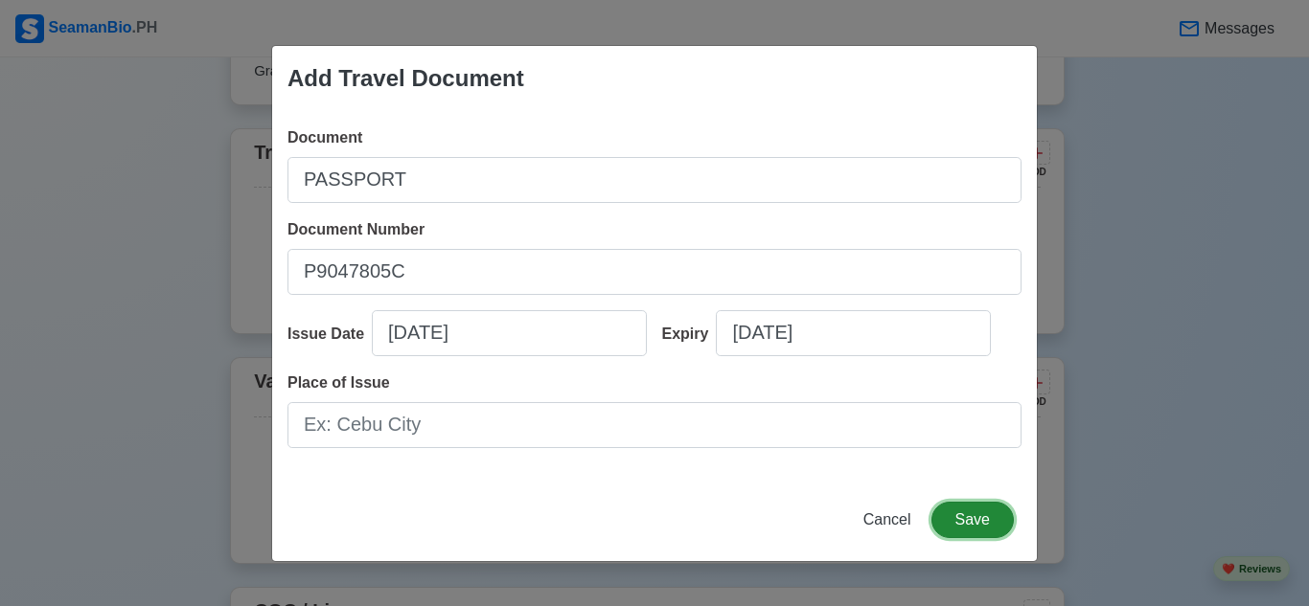
click at [955, 519] on button "Save" at bounding box center [972, 520] width 82 height 36
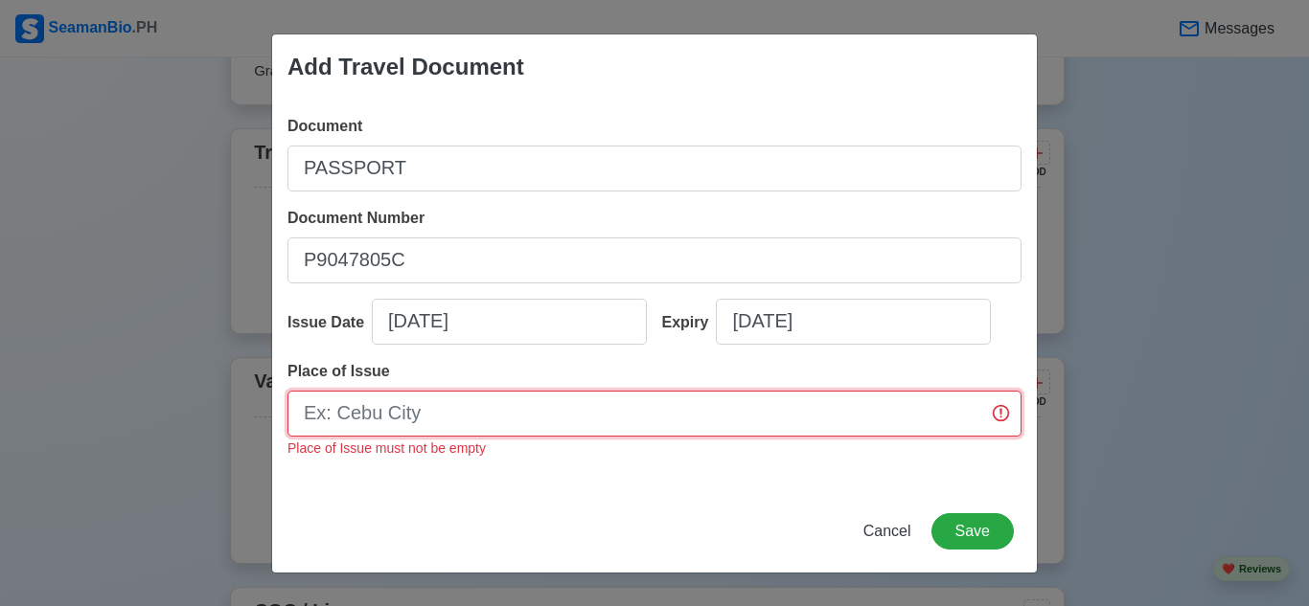
click at [579, 412] on input "Place of Issue" at bounding box center [654, 414] width 734 height 46
type input "D"
type input "L"
type input "C"
type input "[GEOGRAPHIC_DATA]"
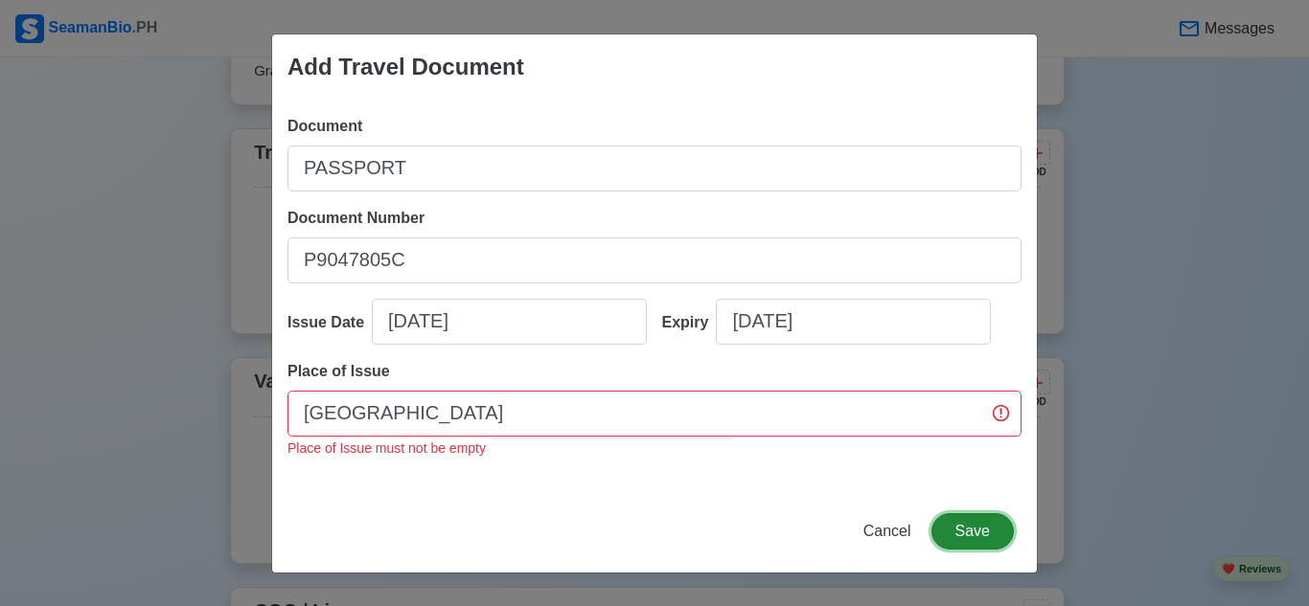
click at [995, 543] on button "Save" at bounding box center [972, 532] width 82 height 36
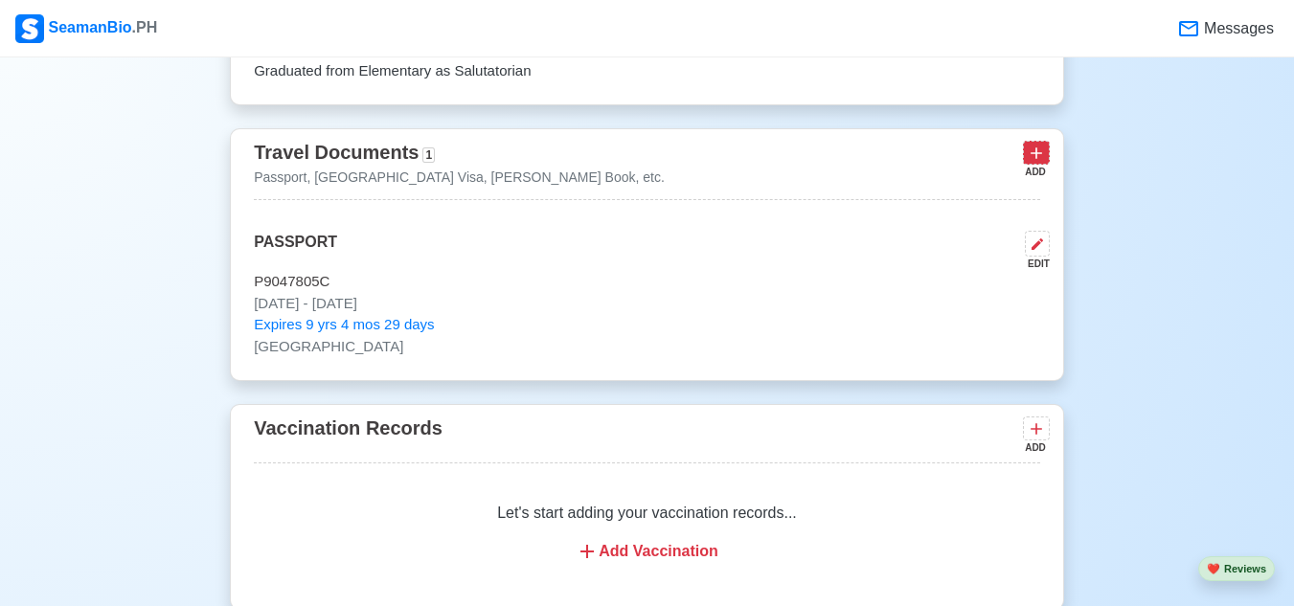
click at [1041, 158] on icon at bounding box center [1036, 154] width 11 height 11
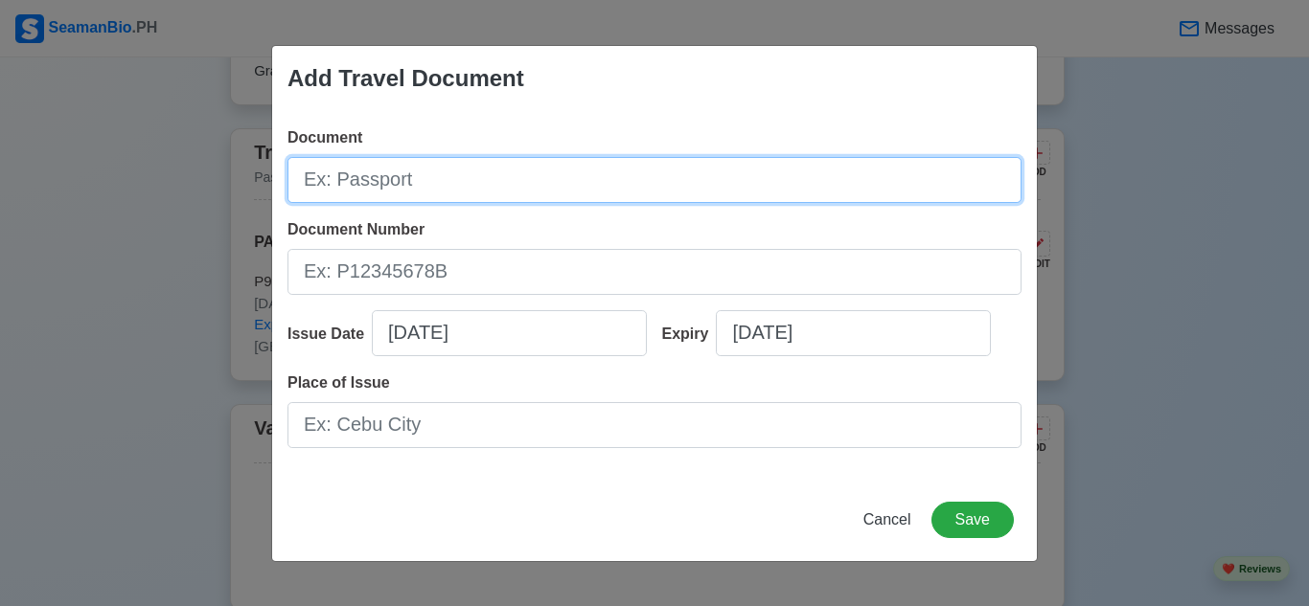
click at [561, 182] on input "Document" at bounding box center [654, 180] width 734 height 46
type input "NBI"
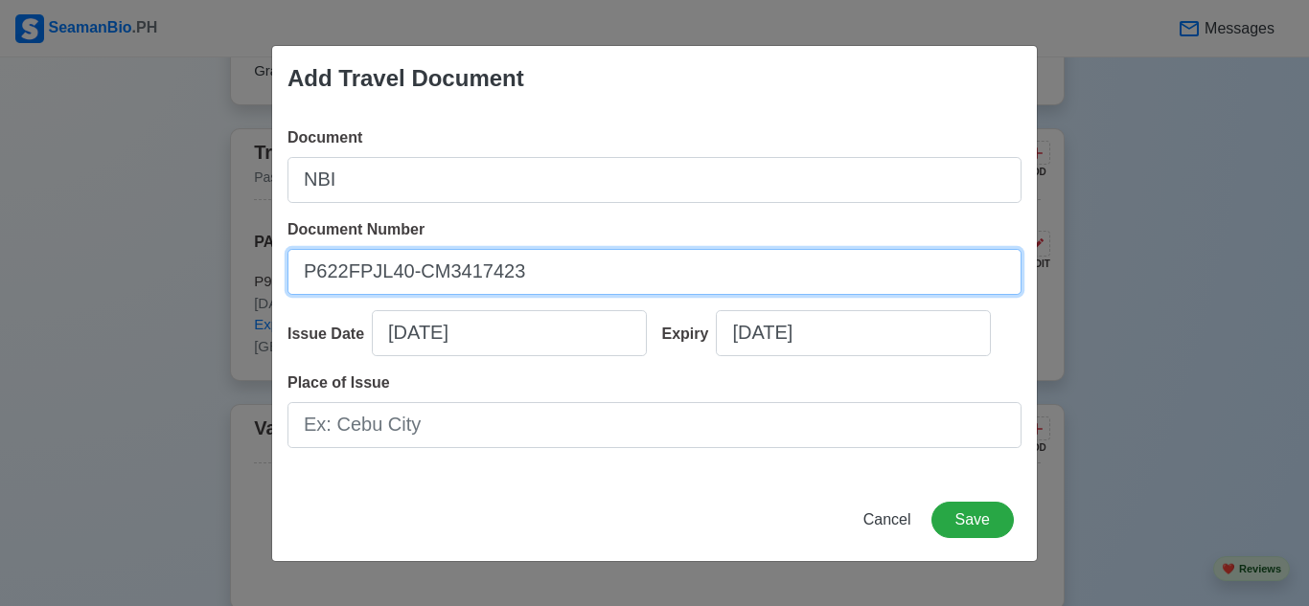
type input "P622FPJL40-CM3417423"
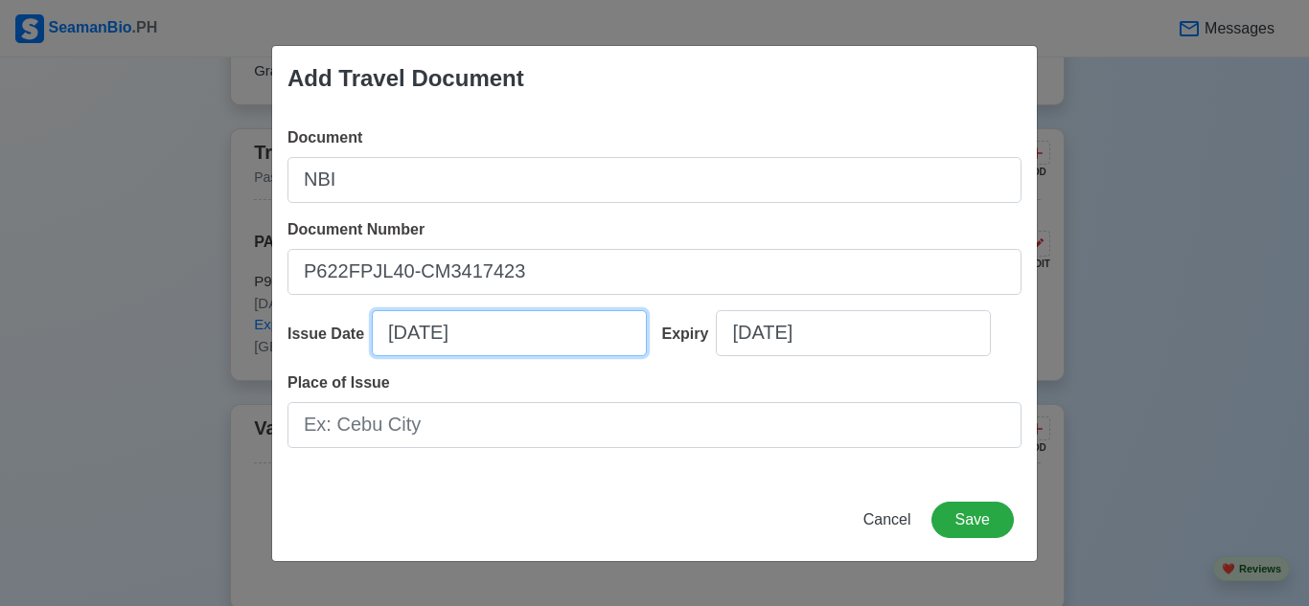
select select "****"
select select "*********"
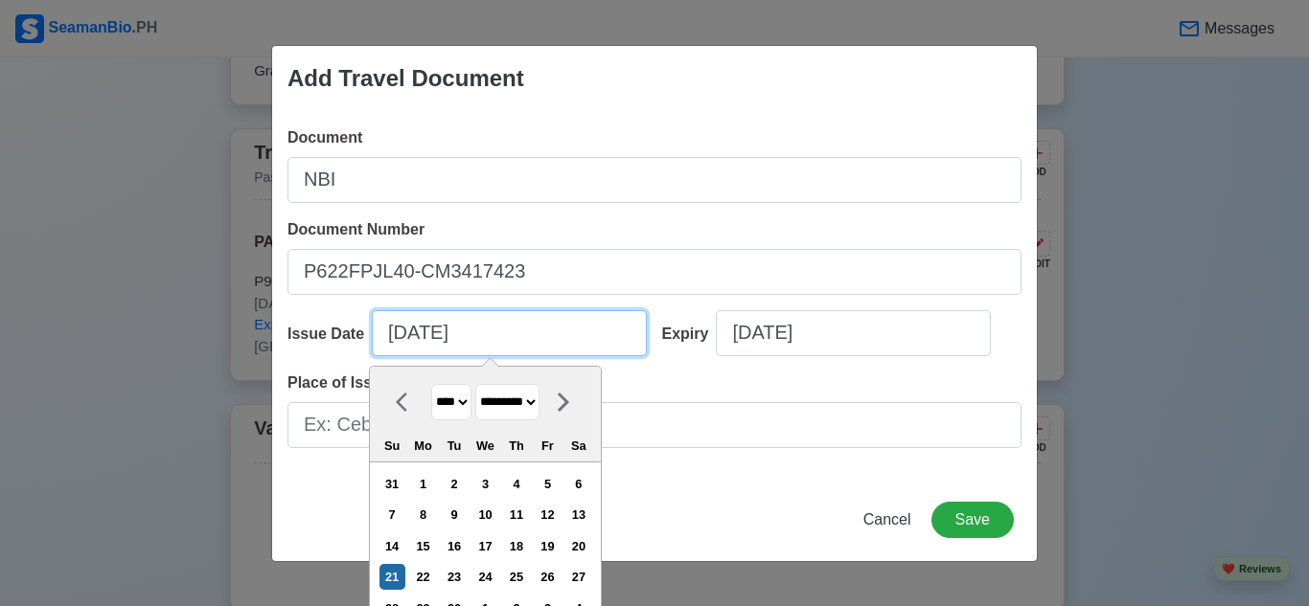
click at [448, 332] on input "[DATE]" at bounding box center [509, 333] width 275 height 46
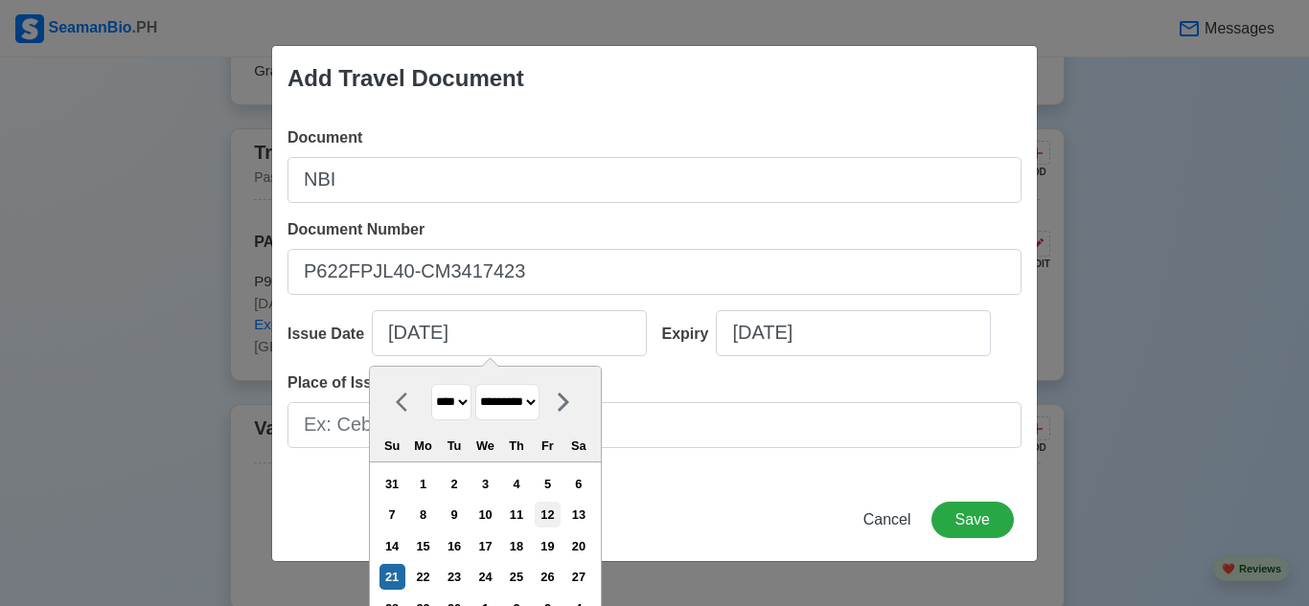
click at [549, 514] on div "12" at bounding box center [548, 515] width 26 height 26
type input "[DATE]"
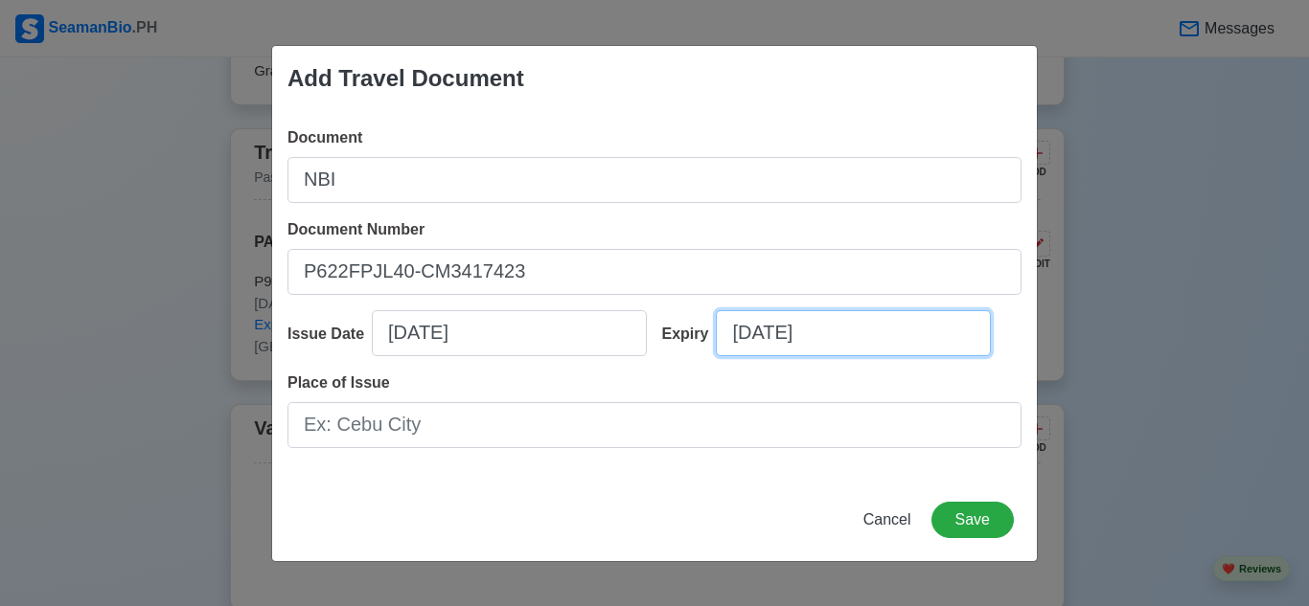
click at [800, 344] on input "[DATE]" at bounding box center [853, 333] width 275 height 46
select select "****"
select select "*********"
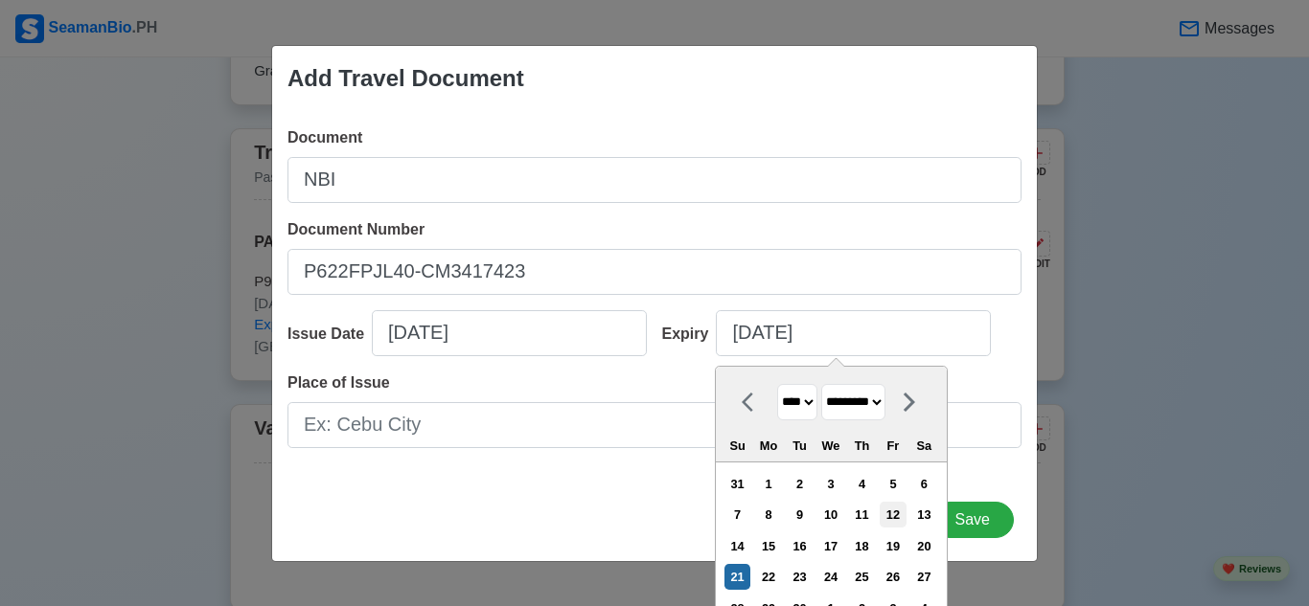
click at [902, 517] on div "12" at bounding box center [893, 515] width 26 height 26
type input "[DATE]"
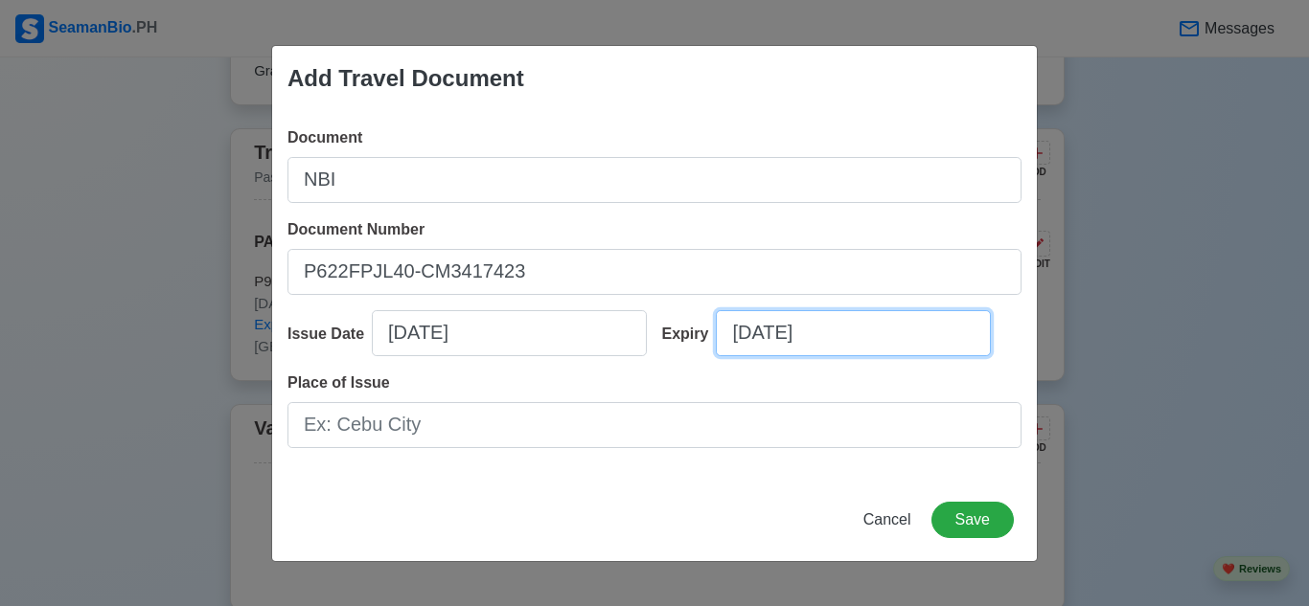
click at [864, 353] on input "[DATE]" at bounding box center [853, 333] width 275 height 46
select select "****"
select select "*********"
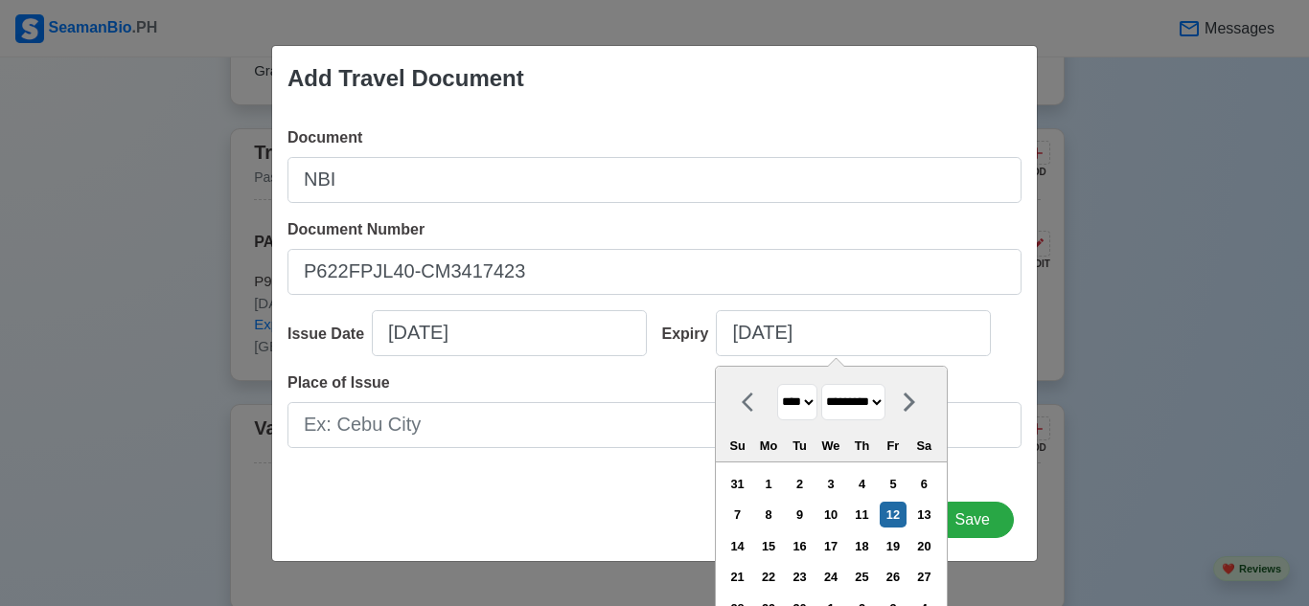
click at [805, 400] on select "**** **** **** **** **** **** **** **** **** **** **** **** **** **** **** ****…" at bounding box center [797, 402] width 40 height 37
select select "****"
click at [777, 384] on select "**** **** **** **** **** **** **** **** **** **** **** **** **** **** **** ****…" at bounding box center [797, 402] width 40 height 37
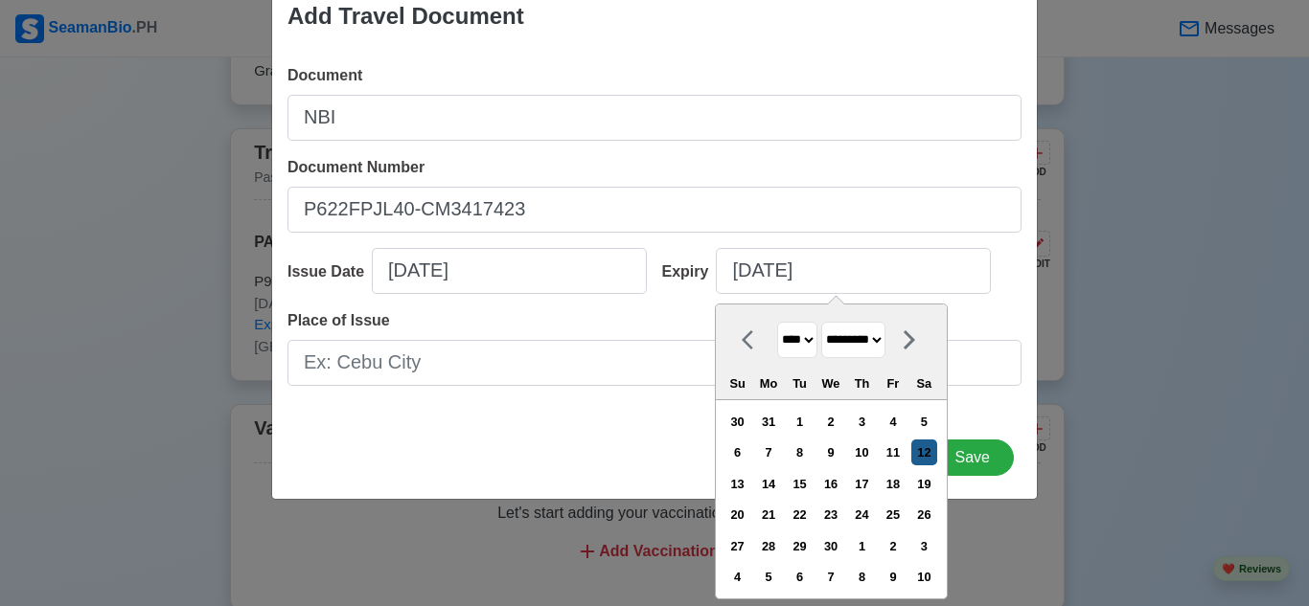
click at [936, 454] on div "12" at bounding box center [924, 453] width 26 height 26
type input "[DATE]"
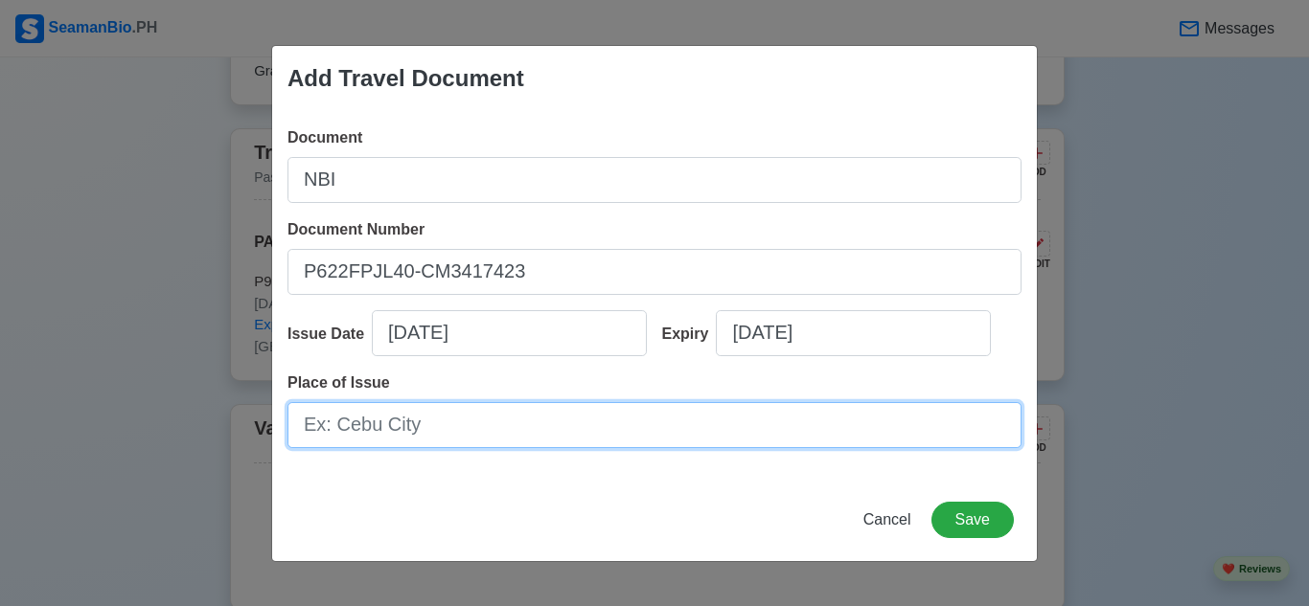
click at [683, 436] on input "Place of Issue" at bounding box center [654, 425] width 734 height 46
drag, startPoint x: 529, startPoint y: 429, endPoint x: 0, endPoint y: 389, distance: 530.4
click at [0, 391] on div "Add Travel Document Document NBI Document Number P622FPJL40-[PASSPORT] Issue Da…" at bounding box center [654, 303] width 1309 height 606
type input "[GEOGRAPHIC_DATA]"
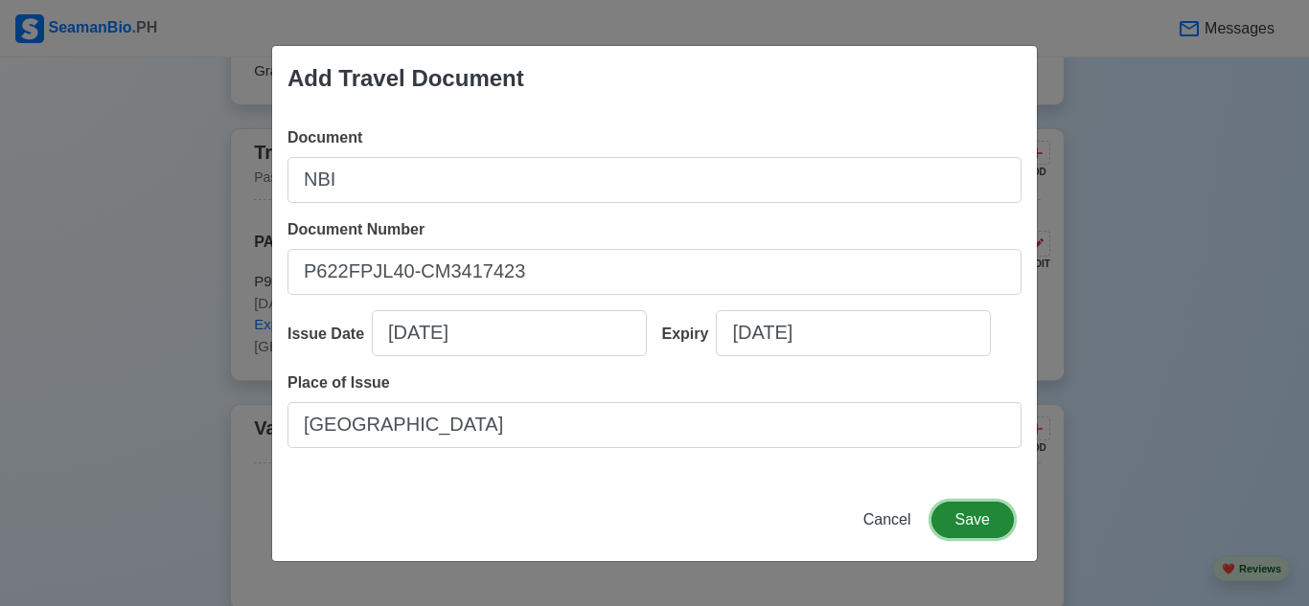
click at [989, 530] on button "Save" at bounding box center [972, 520] width 82 height 36
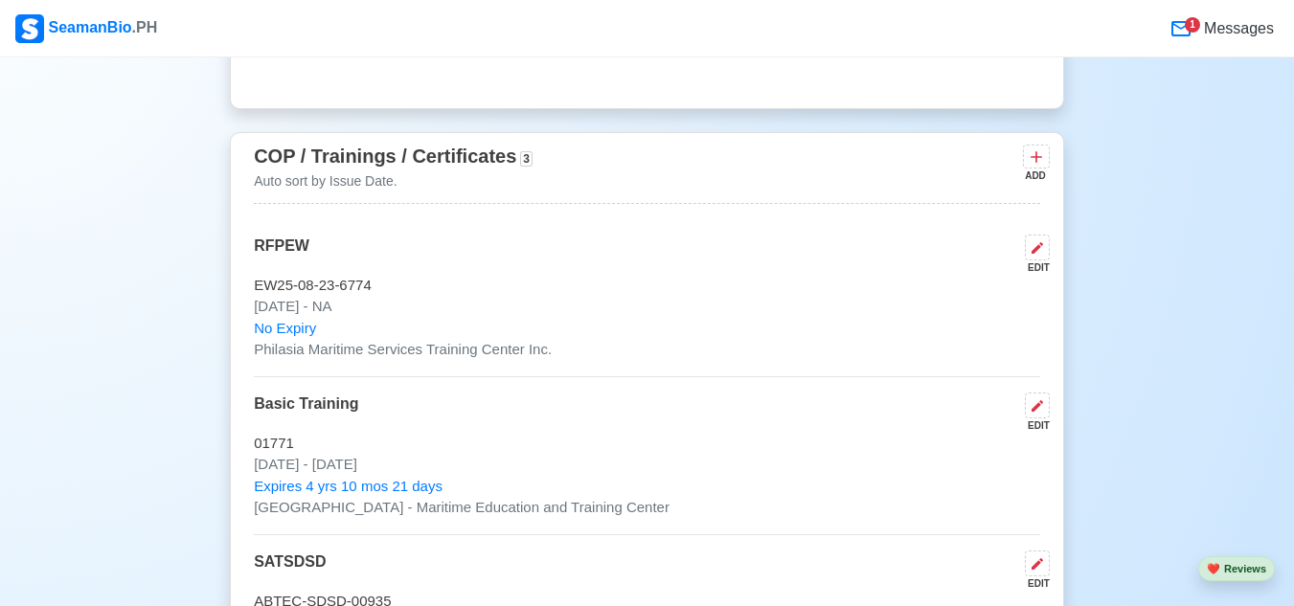
scroll to position [2968, 0]
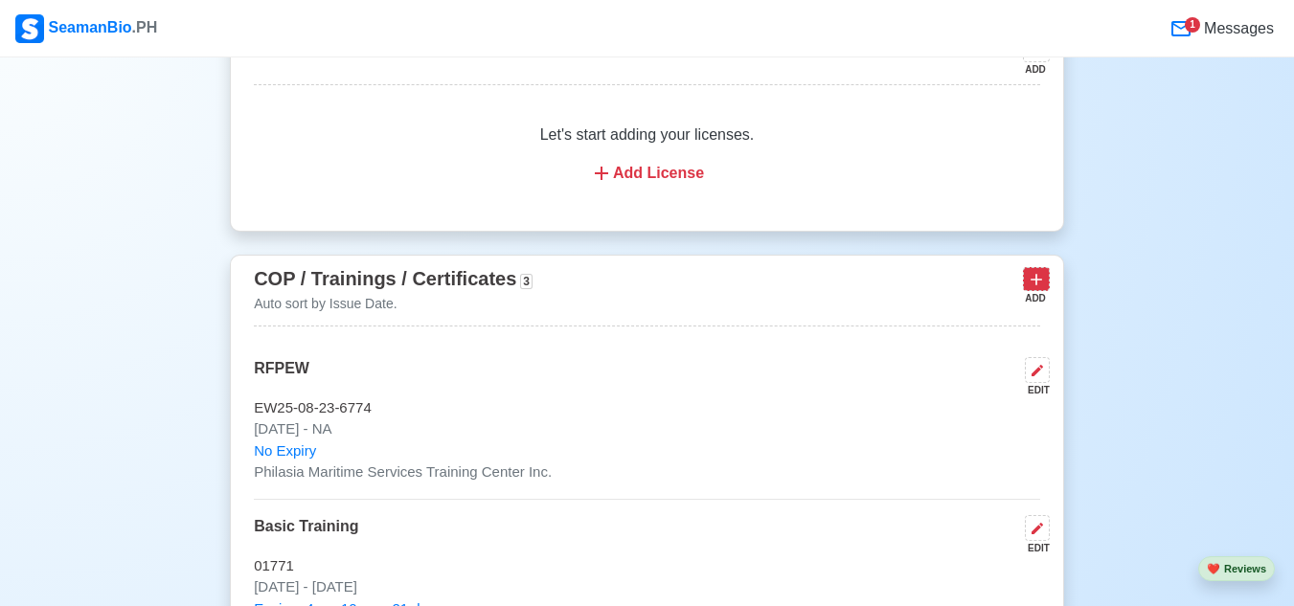
click at [1036, 286] on icon at bounding box center [1036, 279] width 11 height 11
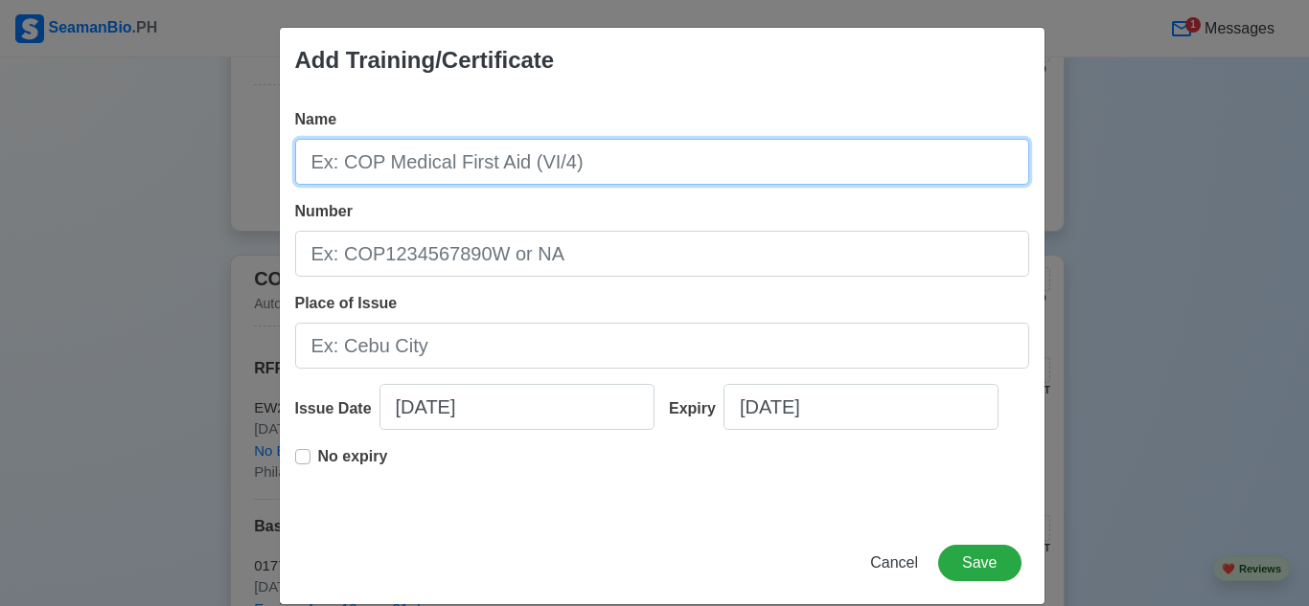
click at [515, 168] on input "Name" at bounding box center [662, 162] width 734 height 46
type input "MARPOL"
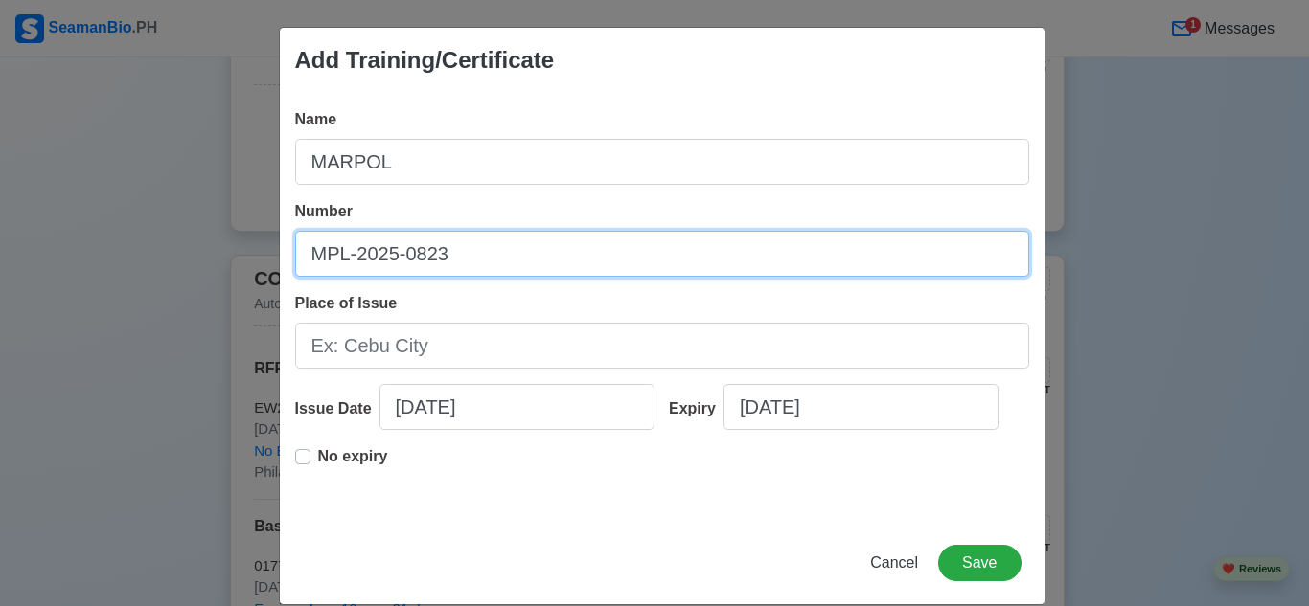
type input "MPL-2025-0823"
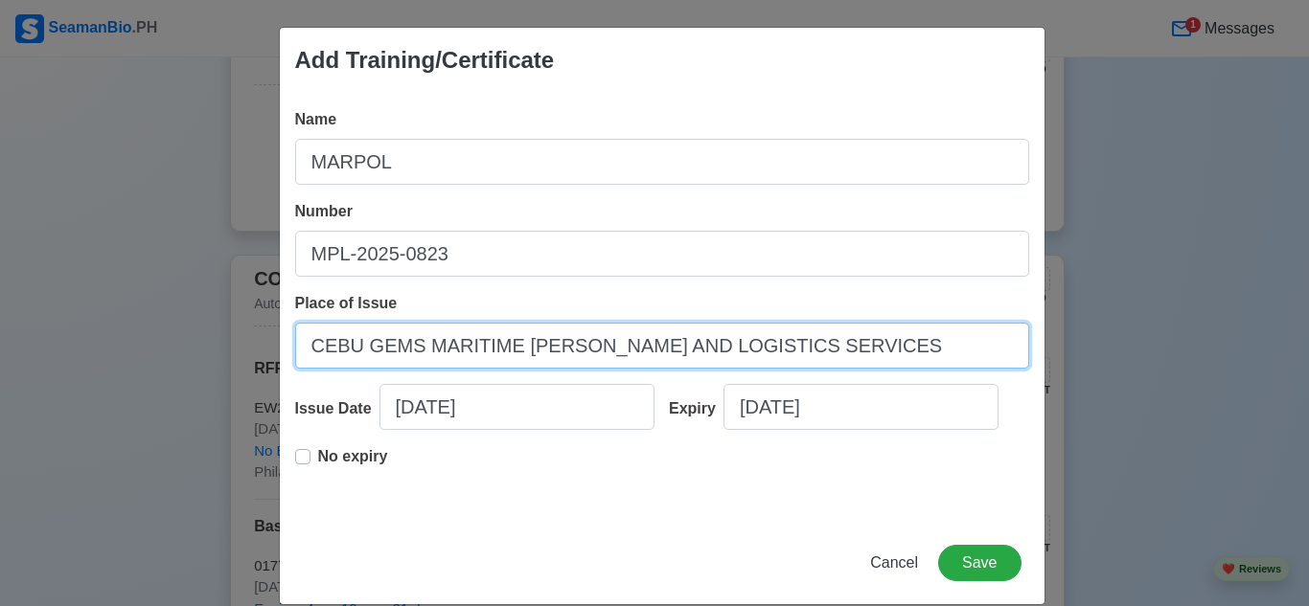
type input "CEBU GEMS MARITIME [PERSON_NAME] AND LOGISTICS SERVICES"
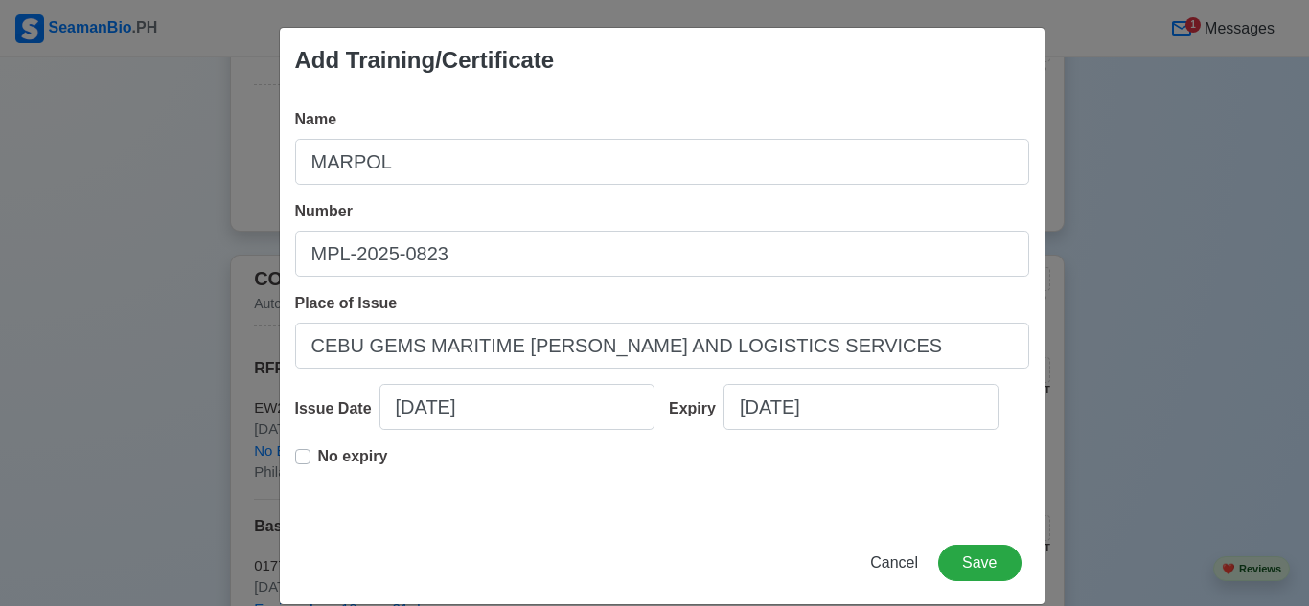
click at [318, 455] on label "No expiry" at bounding box center [353, 465] width 70 height 38
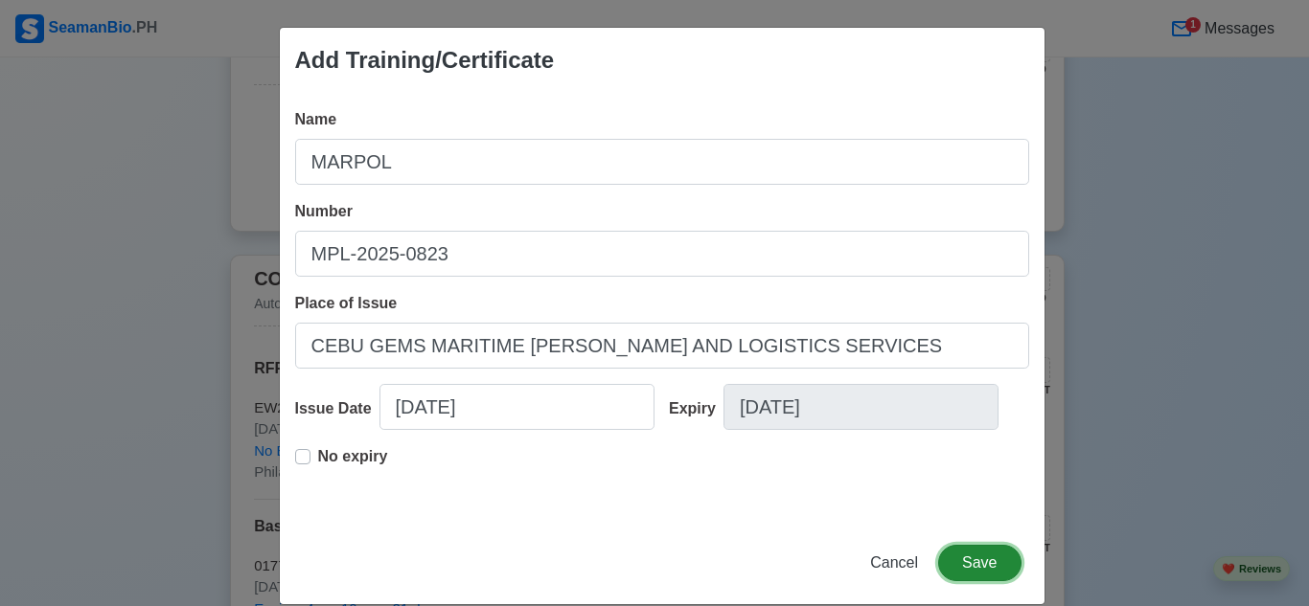
click at [982, 577] on button "Save" at bounding box center [979, 563] width 82 height 36
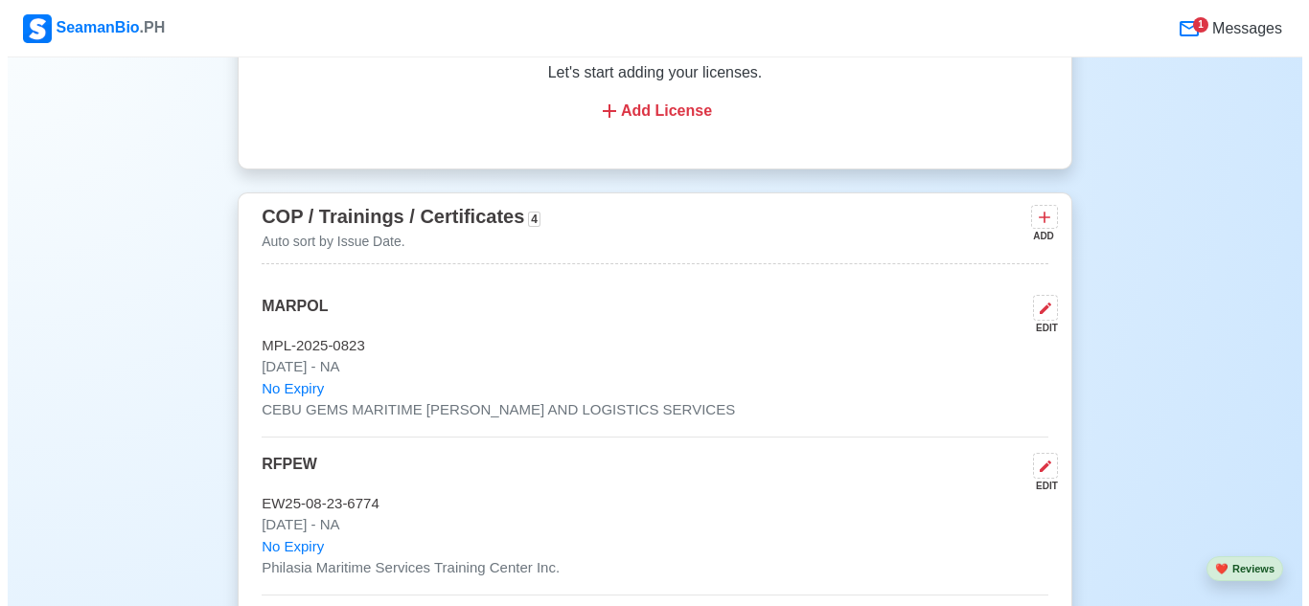
scroll to position [3064, 0]
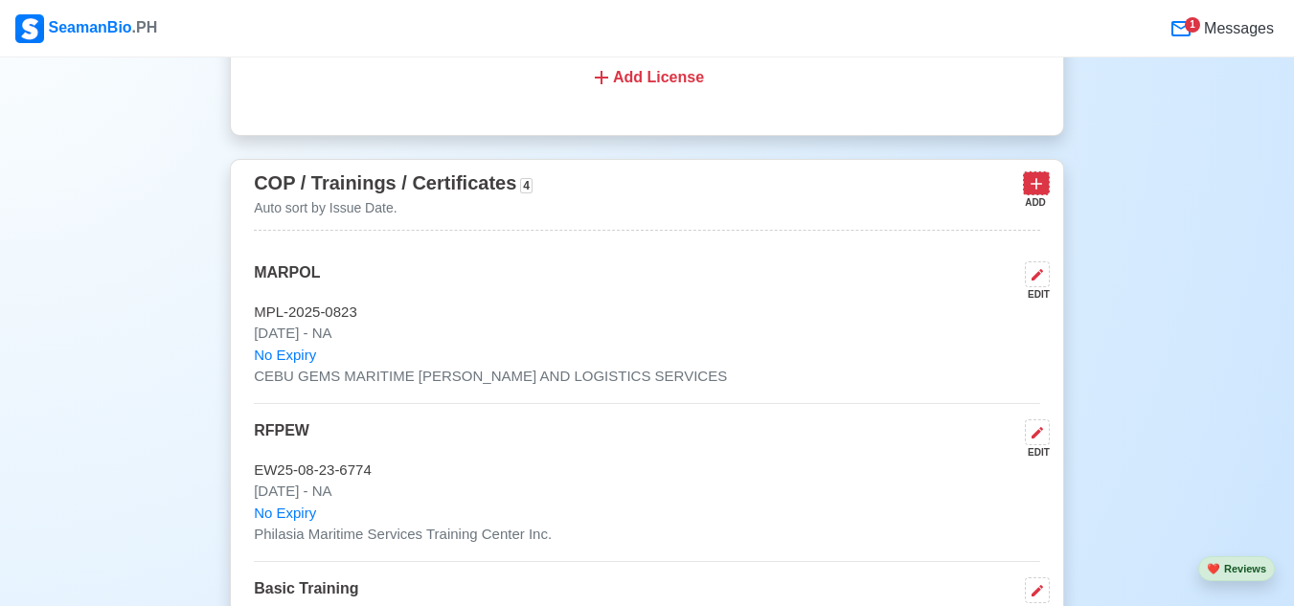
click at [1041, 194] on icon at bounding box center [1036, 183] width 19 height 19
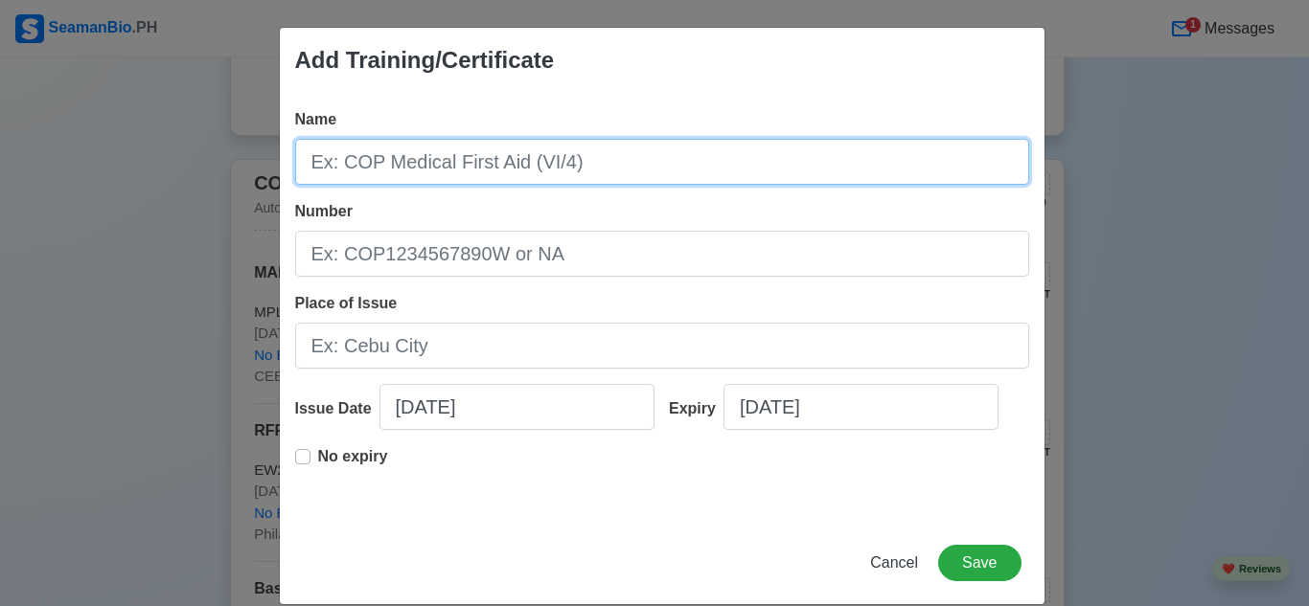
click at [667, 162] on input "Name" at bounding box center [662, 162] width 734 height 46
type input "ISM"
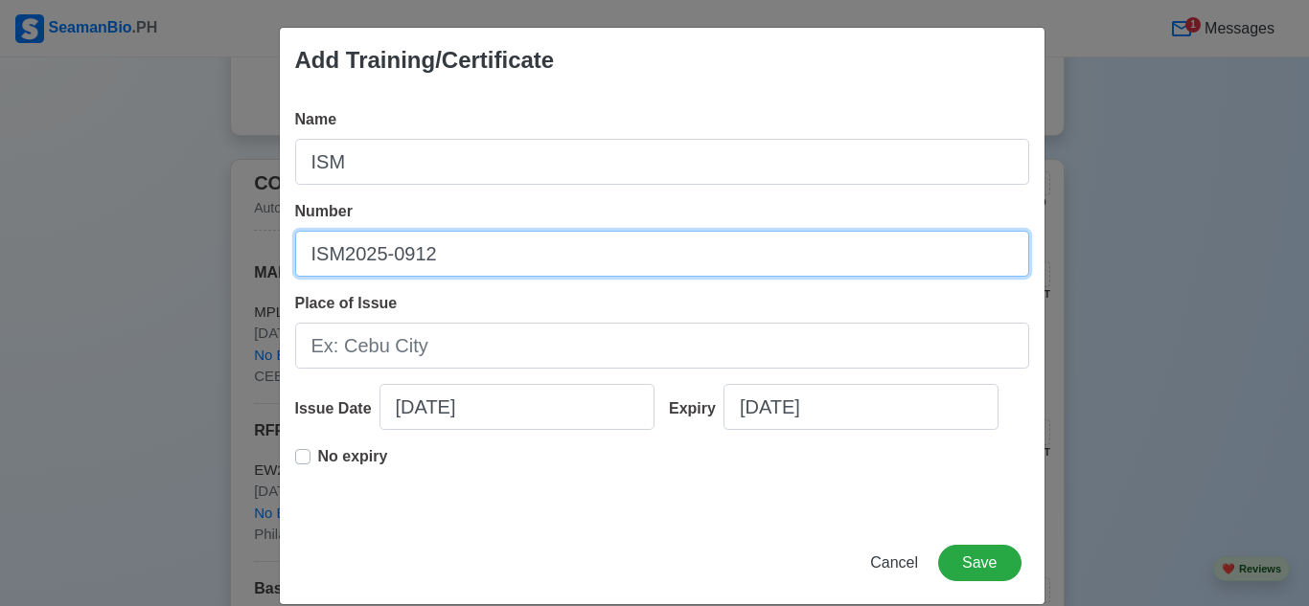
type input "ISM2025-0912"
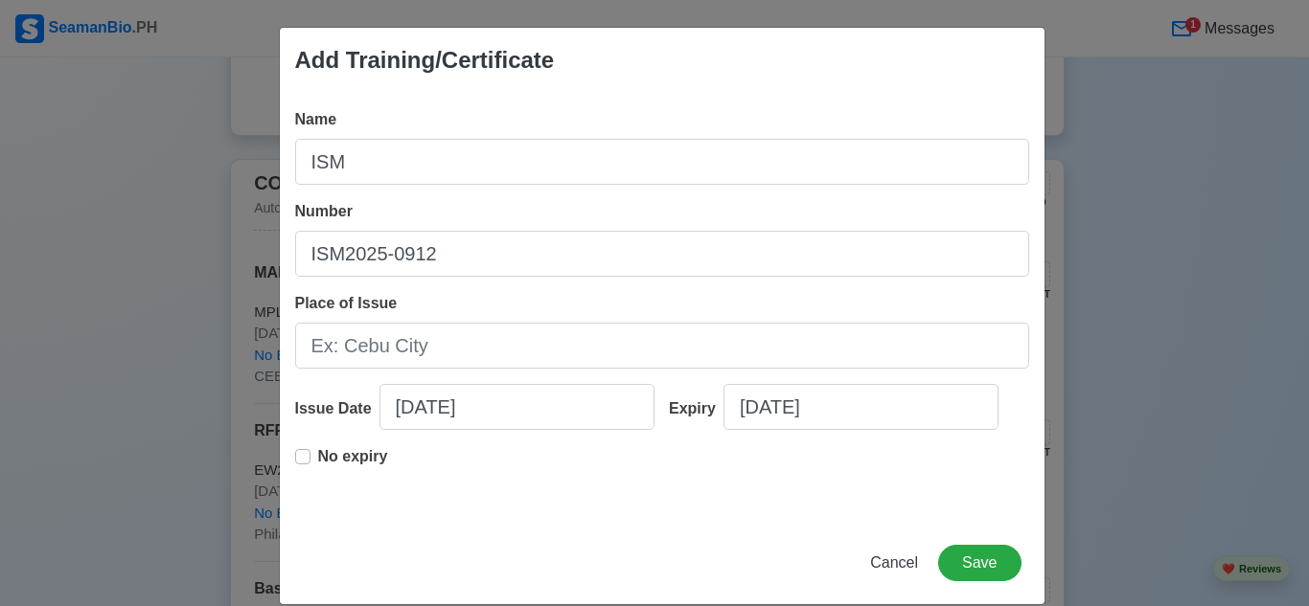
click at [318, 457] on label "No expiry" at bounding box center [353, 465] width 70 height 38
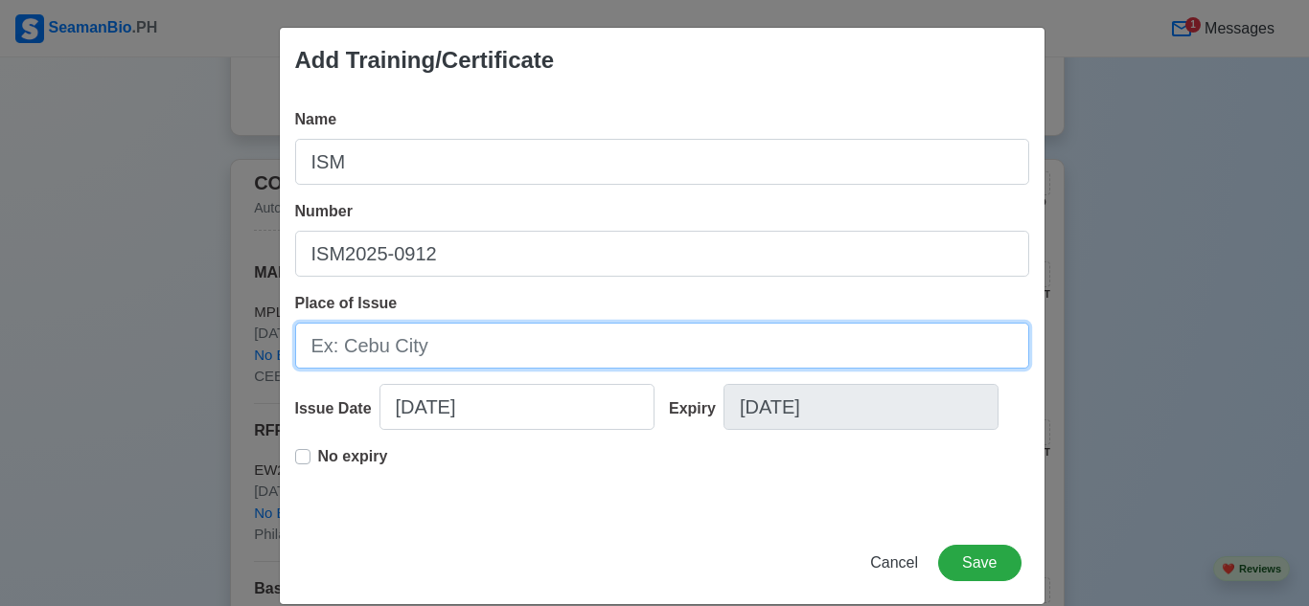
click at [457, 343] on input "Place of Issue" at bounding box center [662, 346] width 734 height 46
type input "CEBU GEMS MARITIME [PERSON_NAME] AND LOGISTICS SERVICES"
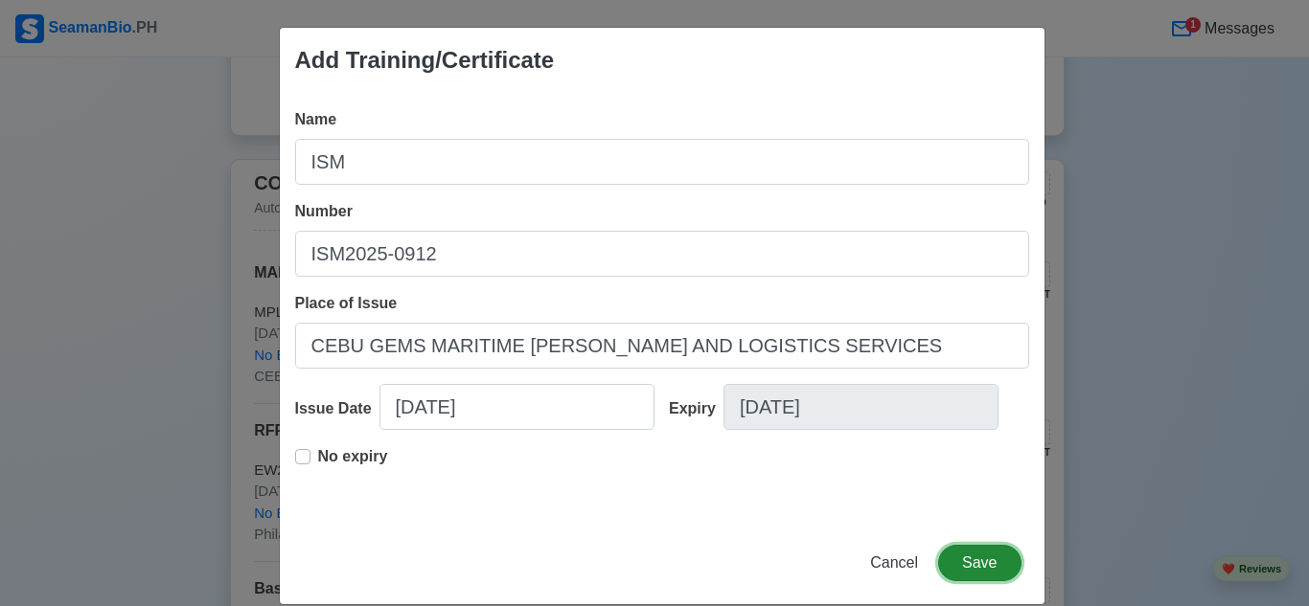
click at [991, 568] on button "Save" at bounding box center [979, 563] width 82 height 36
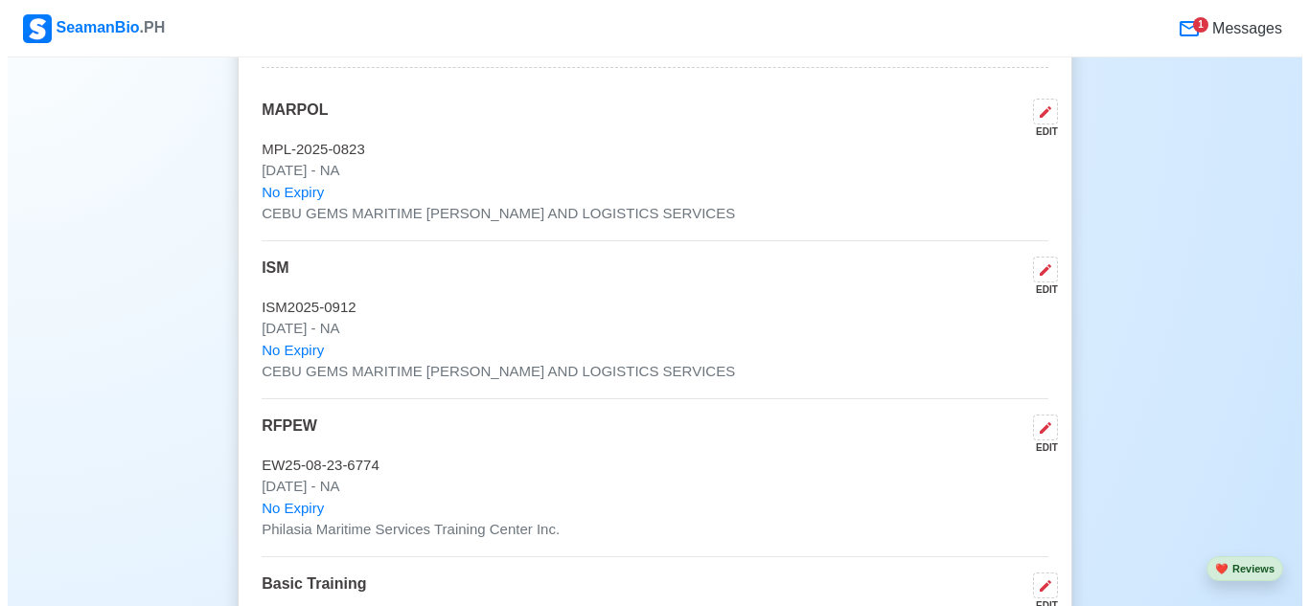
scroll to position [3256, 0]
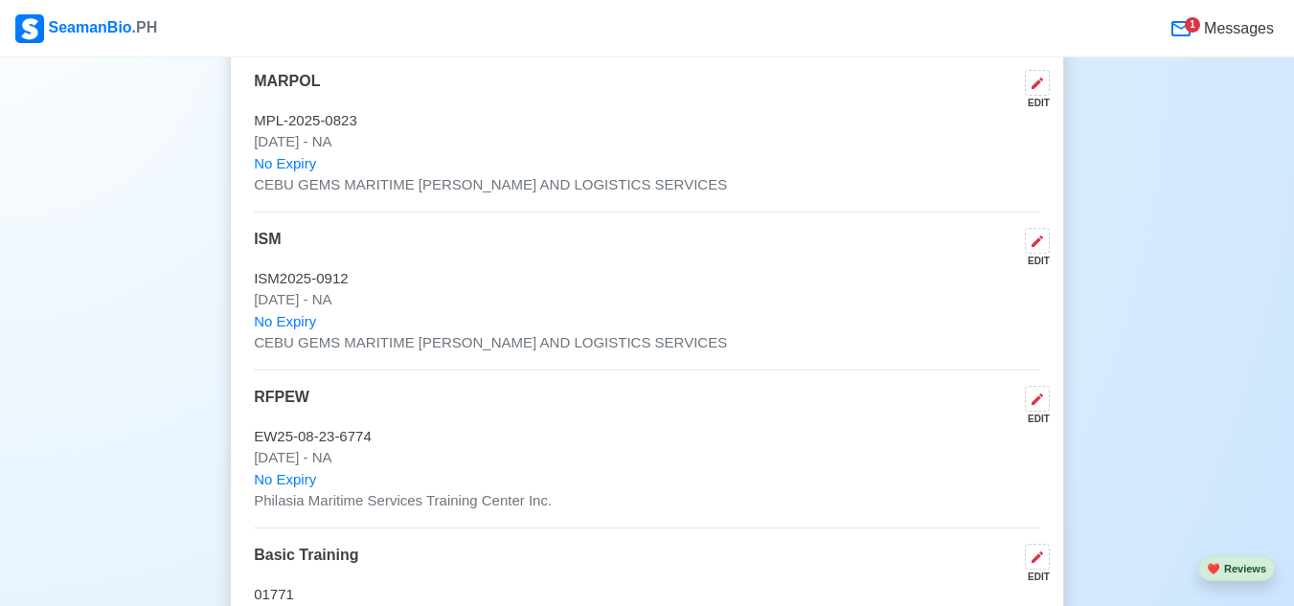
click at [1049, 420] on div "EDIT" at bounding box center [1034, 419] width 33 height 14
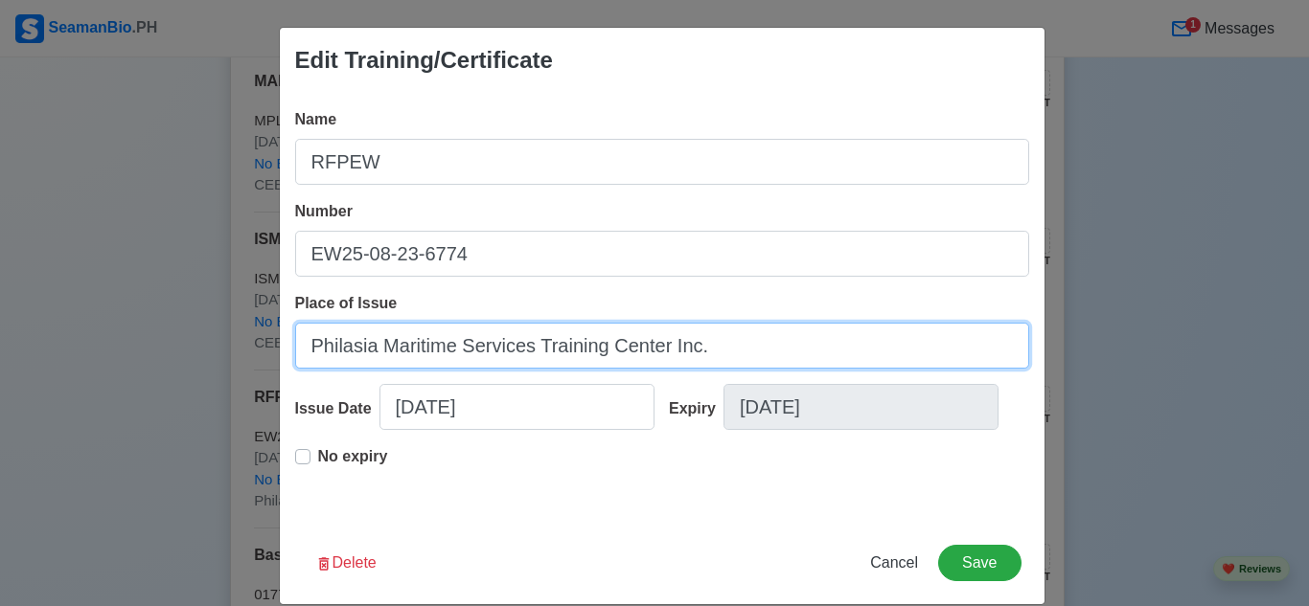
click at [722, 338] on input "Philasia Maritime Services Training Center Inc." at bounding box center [662, 346] width 734 height 46
drag, startPoint x: 722, startPoint y: 338, endPoint x: 247, endPoint y: 361, distance: 475.8
click at [247, 361] on div "Edit Training/Certificate Name RFPEW Number EW25-08-23-6774 Place of Issue Phil…" at bounding box center [654, 303] width 1309 height 606
paste input "HILASIA MARITIME SERVICES TRAINING CENTER INC"
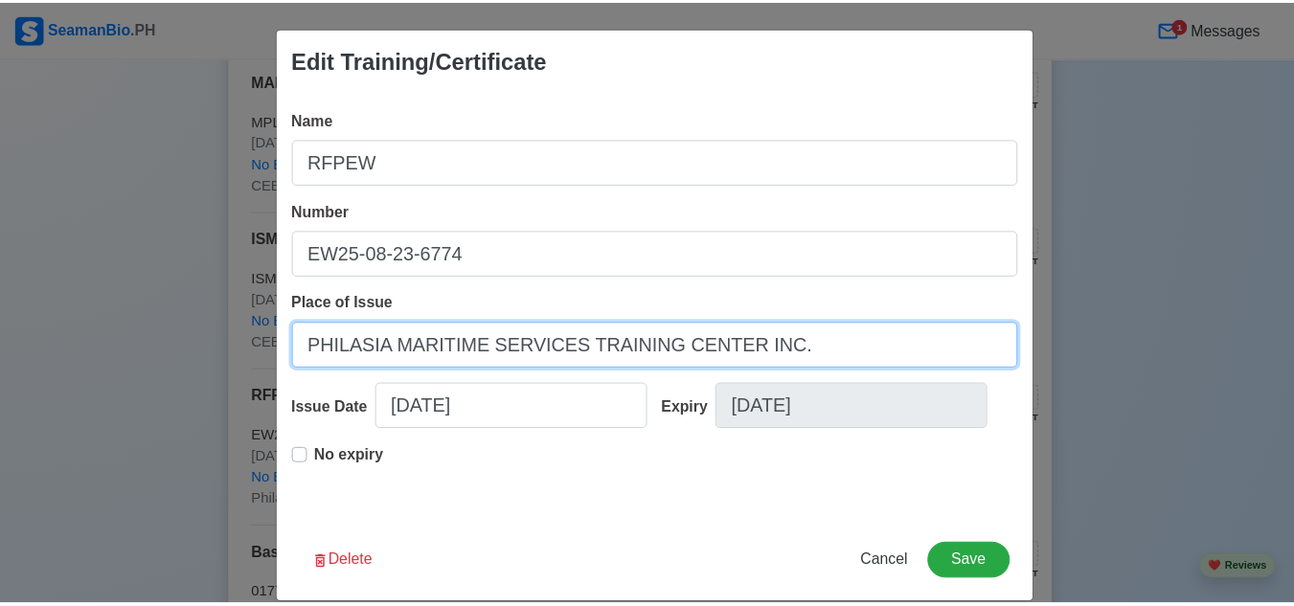
scroll to position [26, 0]
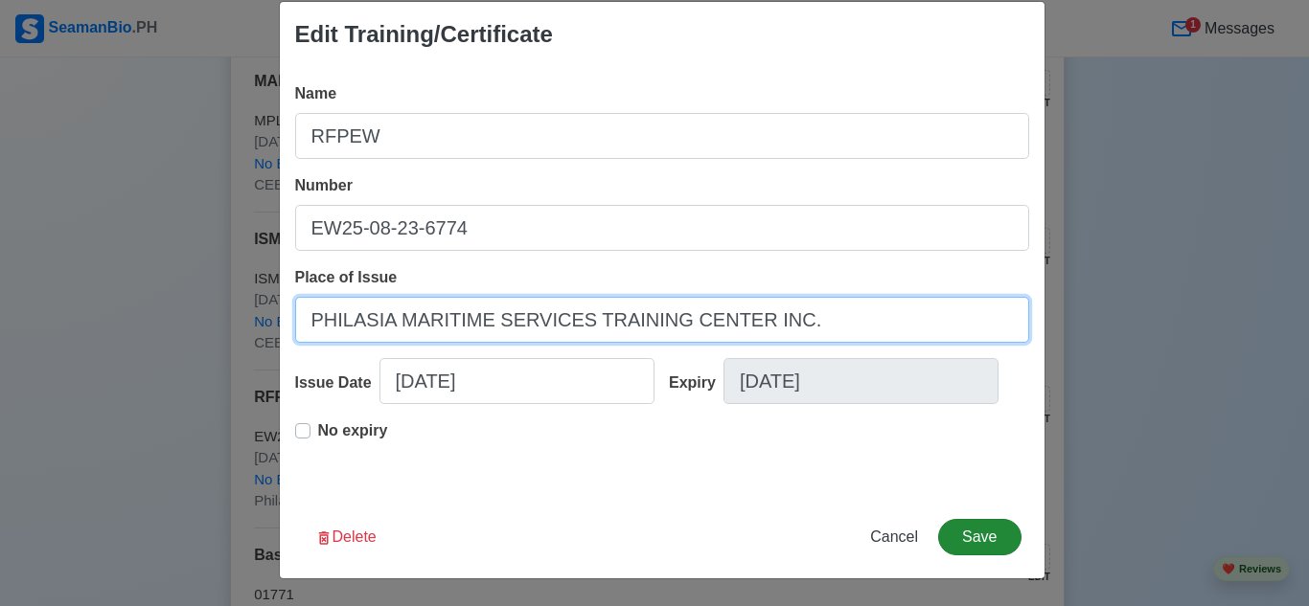
type input "PHILASIA MARITIME SERVICES TRAINING CENTER INC."
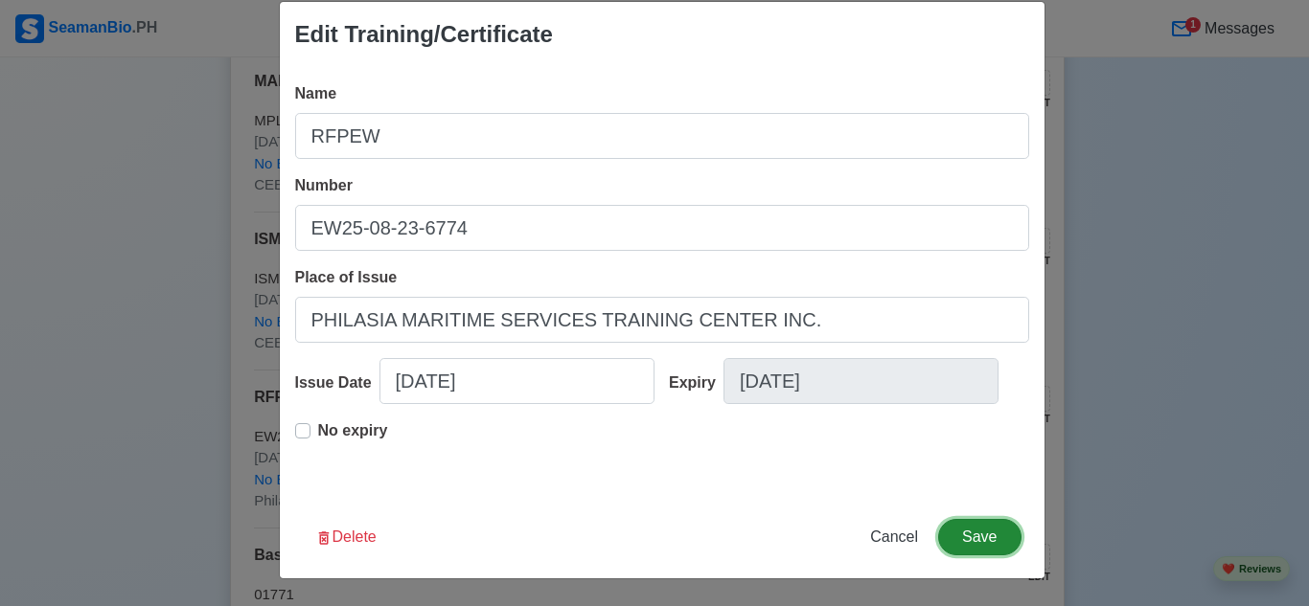
click at [948, 543] on button "Save" at bounding box center [979, 537] width 82 height 36
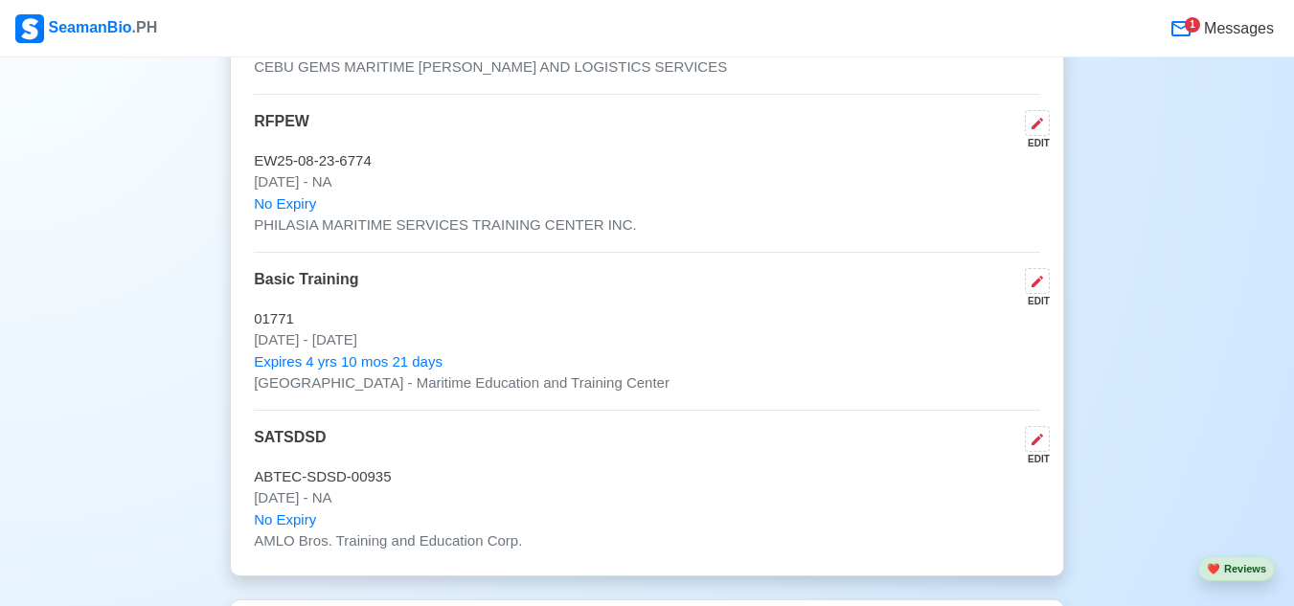
scroll to position [3543, 0]
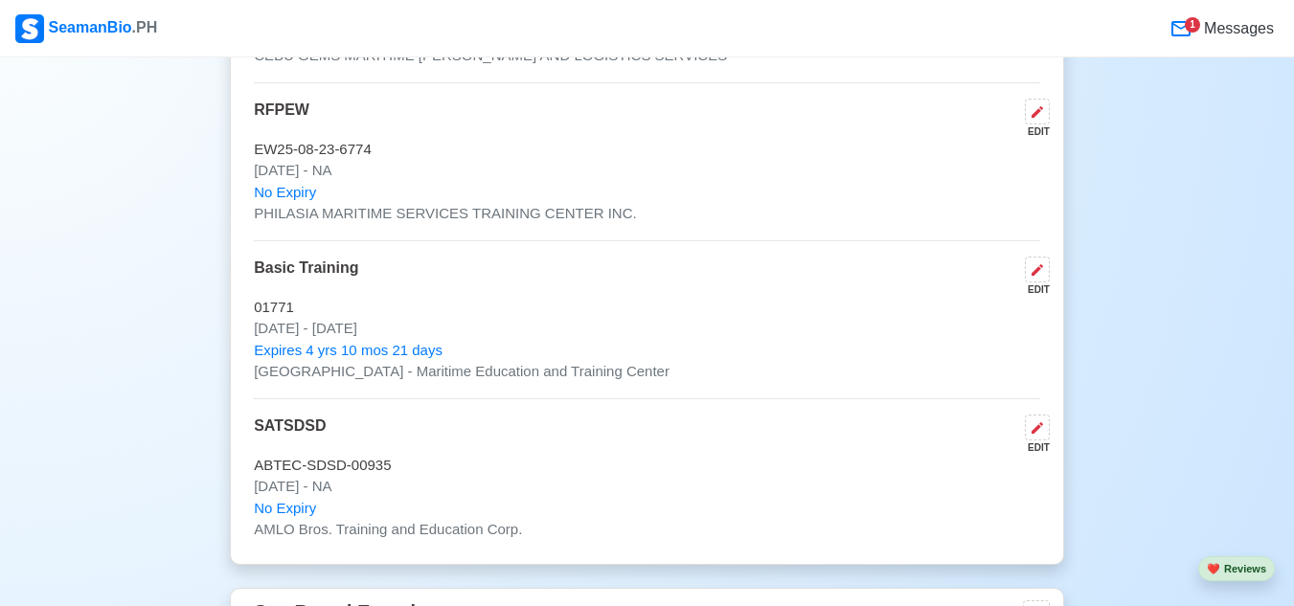
click at [1048, 294] on div "EDIT" at bounding box center [1034, 290] width 33 height 14
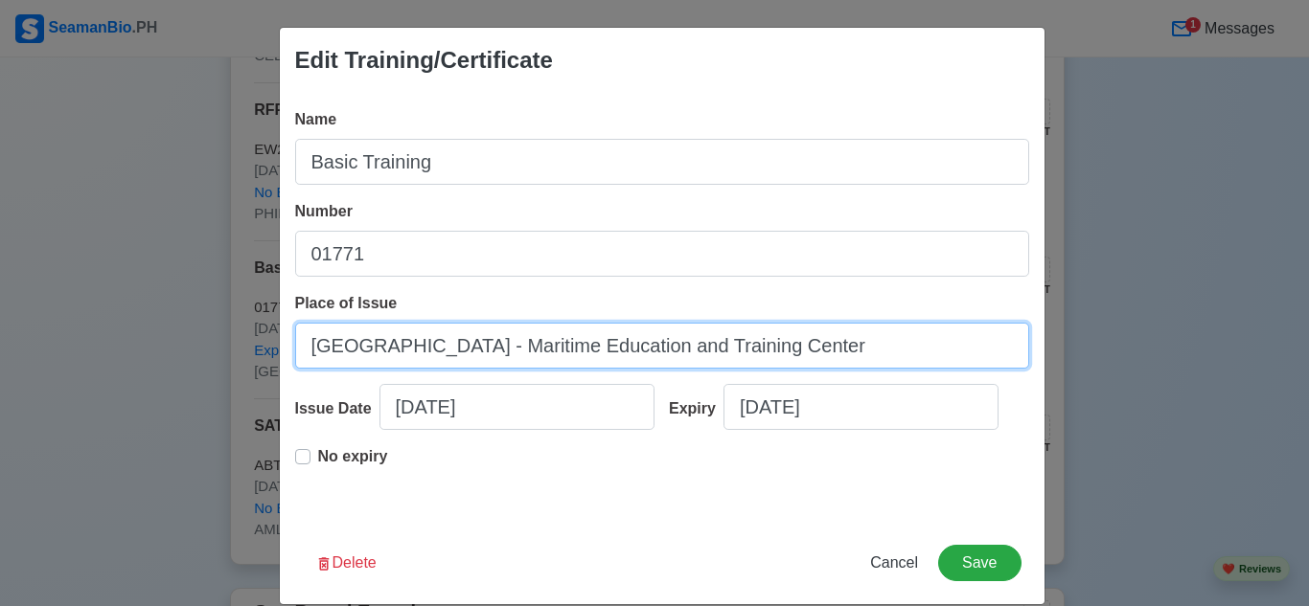
drag, startPoint x: 878, startPoint y: 355, endPoint x: 0, endPoint y: 358, distance: 877.6
click at [0, 358] on div "Edit Training/Certificate Name Basic Training Number 01771 Place of Issue [GEOG…" at bounding box center [654, 303] width 1309 height 606
paste input "NIVERSITY OF CEBU - MARITIME EDUCATION AND TRAINING CENTER"
type input "[GEOGRAPHIC_DATA] - MARITIME EDUCATION AND TRAINING CENTER"
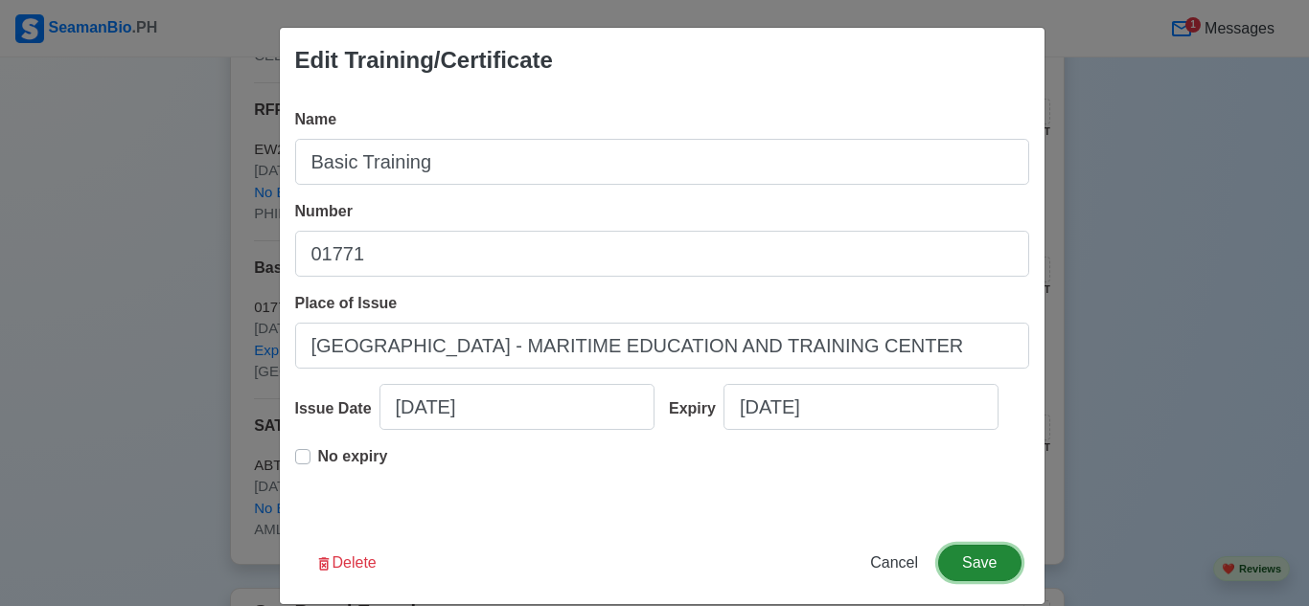
click at [968, 569] on button "Save" at bounding box center [979, 563] width 82 height 36
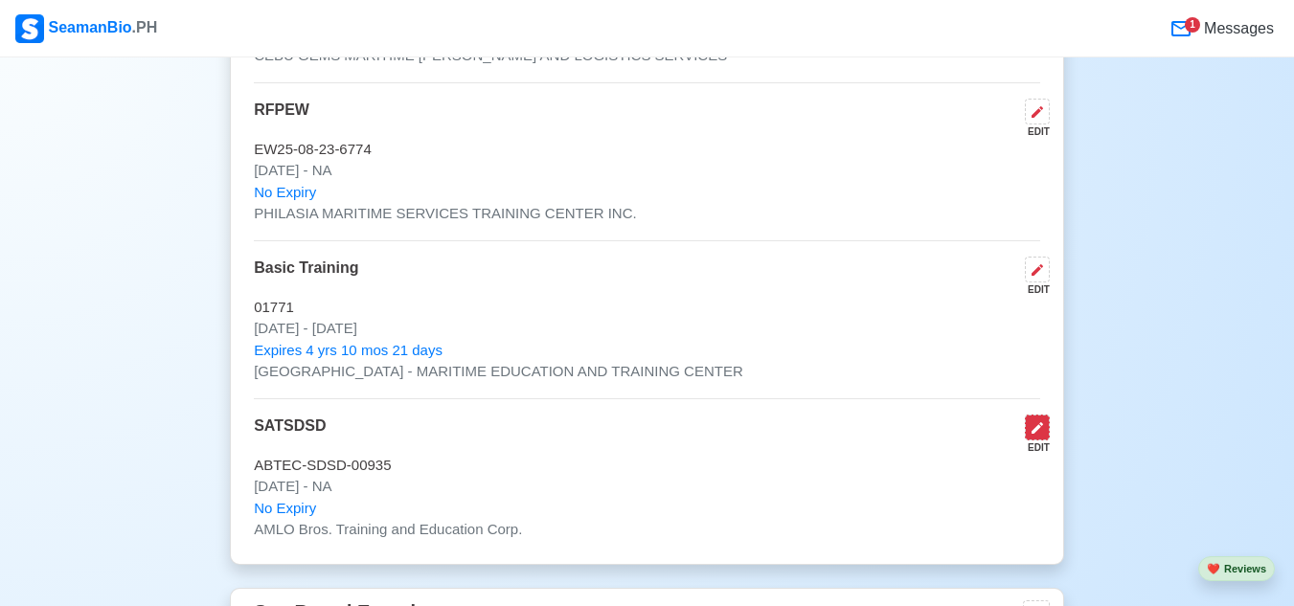
click at [1026, 441] on button at bounding box center [1037, 428] width 25 height 26
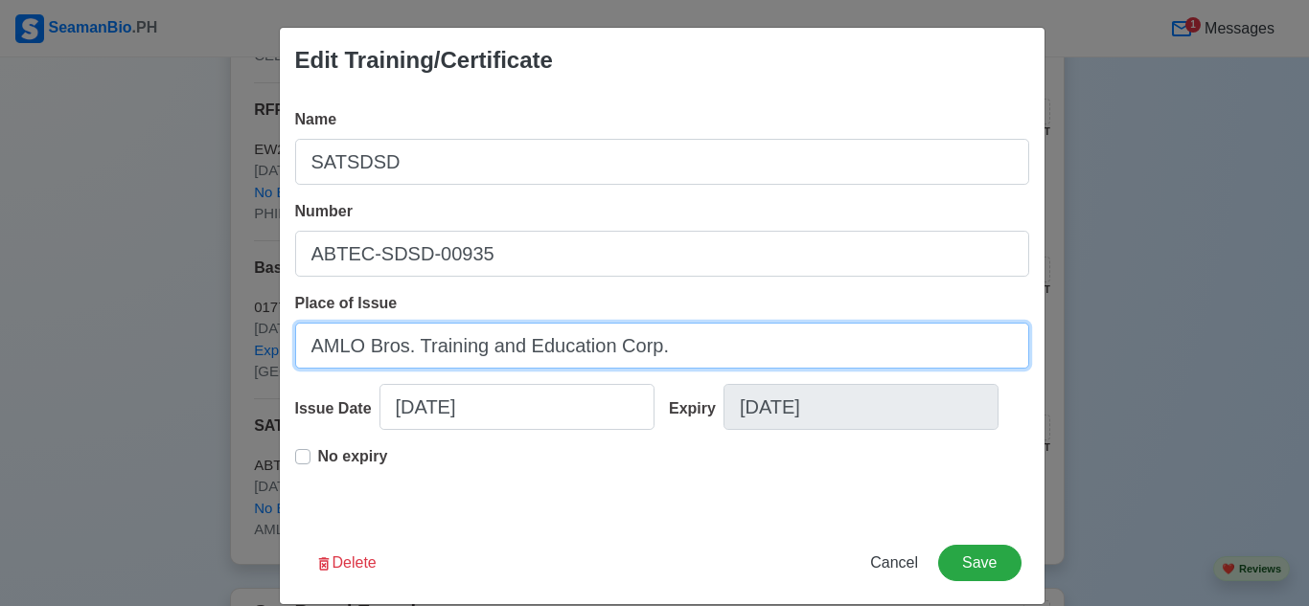
click at [646, 346] on input "AMLO Bros. Training and Education Corp." at bounding box center [662, 346] width 734 height 46
paste input "ROS. TRAINING AND EDUCATION CORP"
type input "AMLO BROS. TRAINING AND EDUCATION CORP."
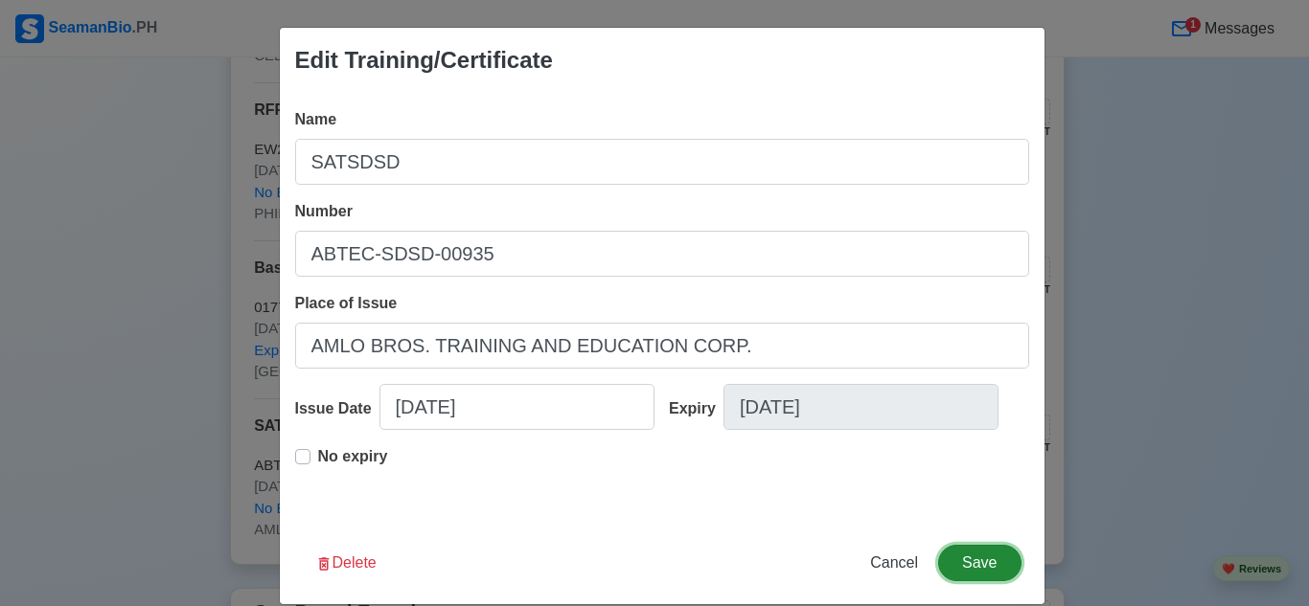
click at [978, 563] on button "Save" at bounding box center [979, 563] width 82 height 36
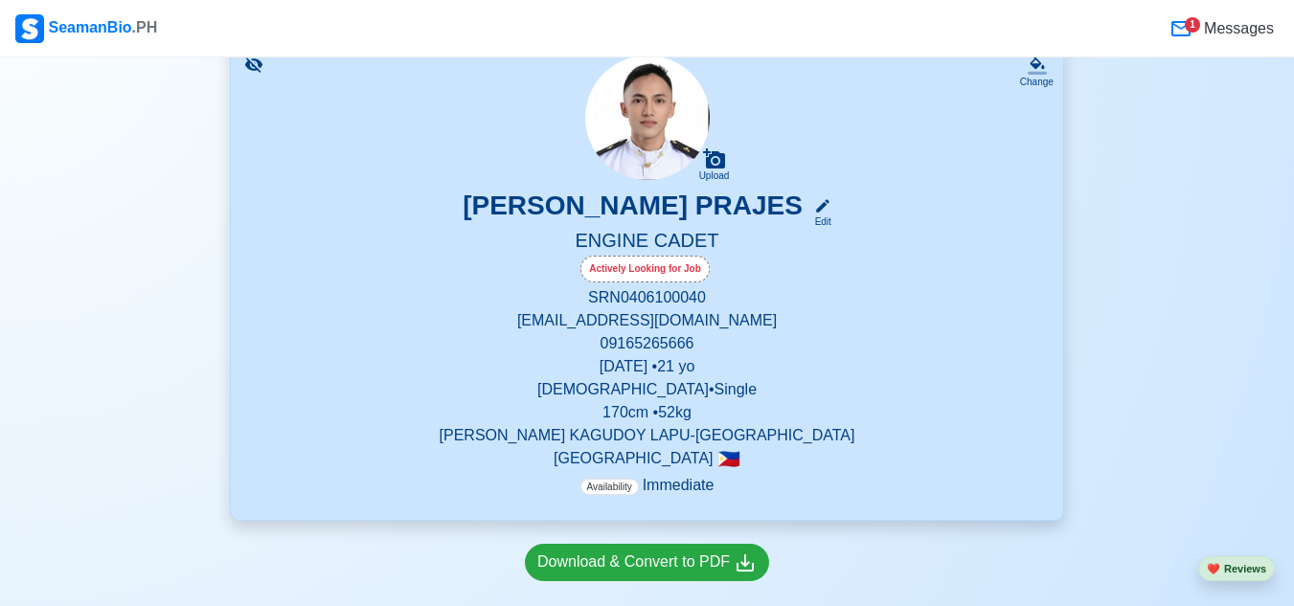
scroll to position [381, 0]
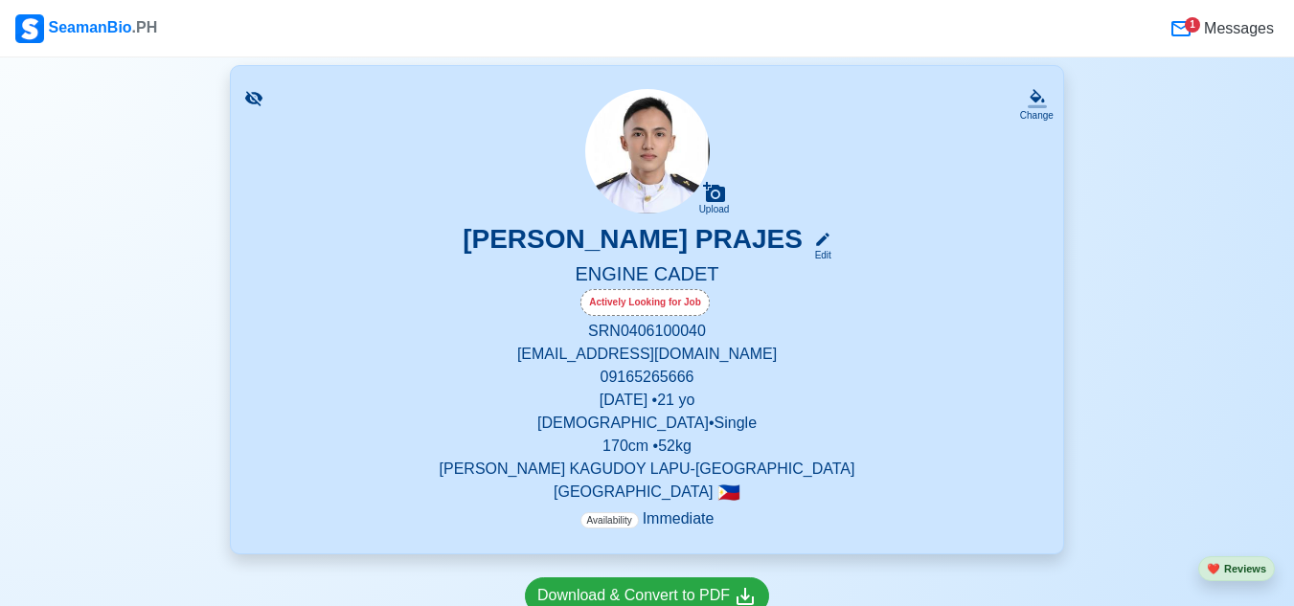
click at [647, 455] on p "170 cm • 52 kg" at bounding box center [647, 446] width 787 height 23
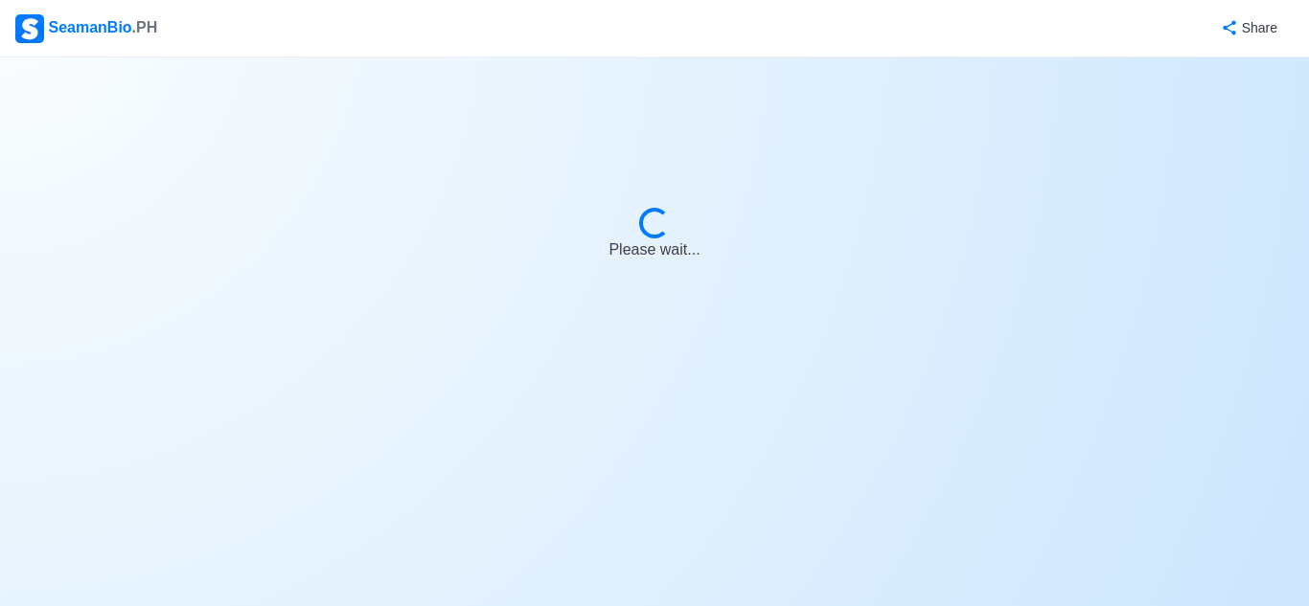
select select "Actively Looking for Job"
select select "Visible for Hiring"
select select "Single"
select select "[DEMOGRAPHIC_DATA]"
select select "PH"
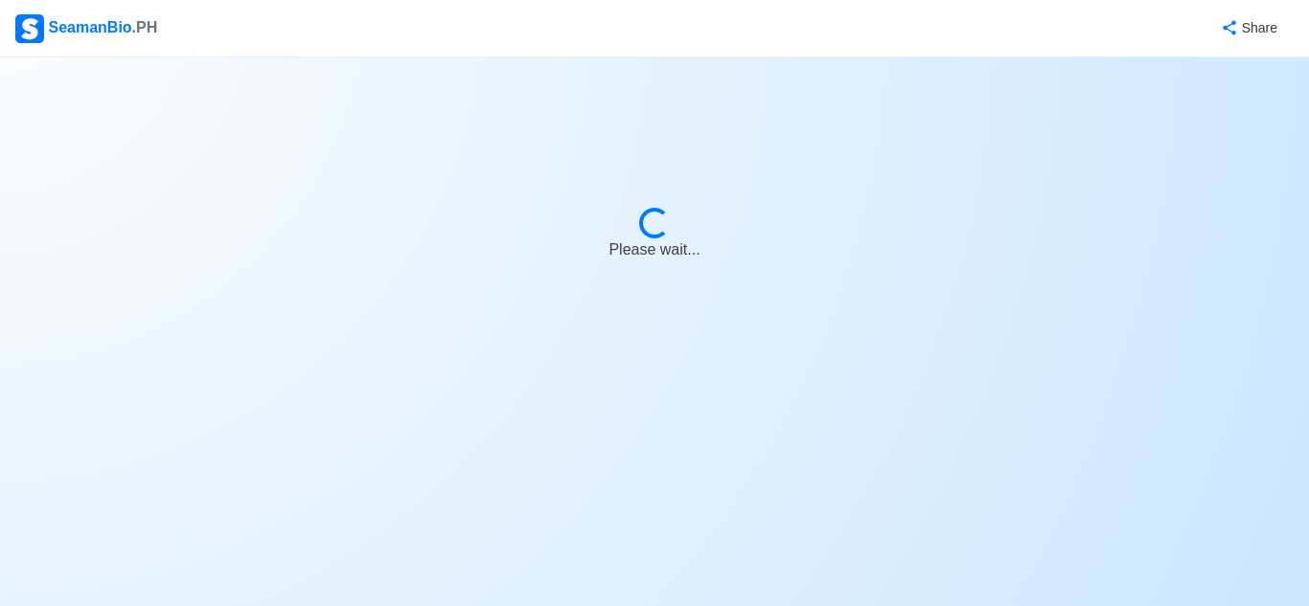
select select "4102416000000"
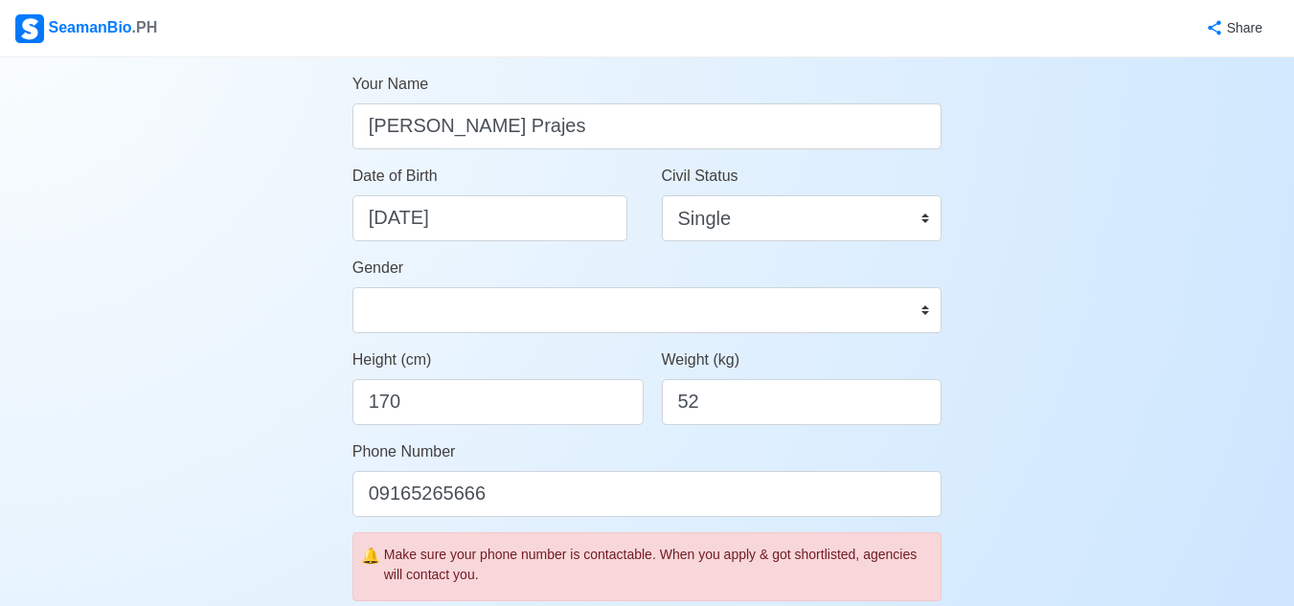
scroll to position [287, 0]
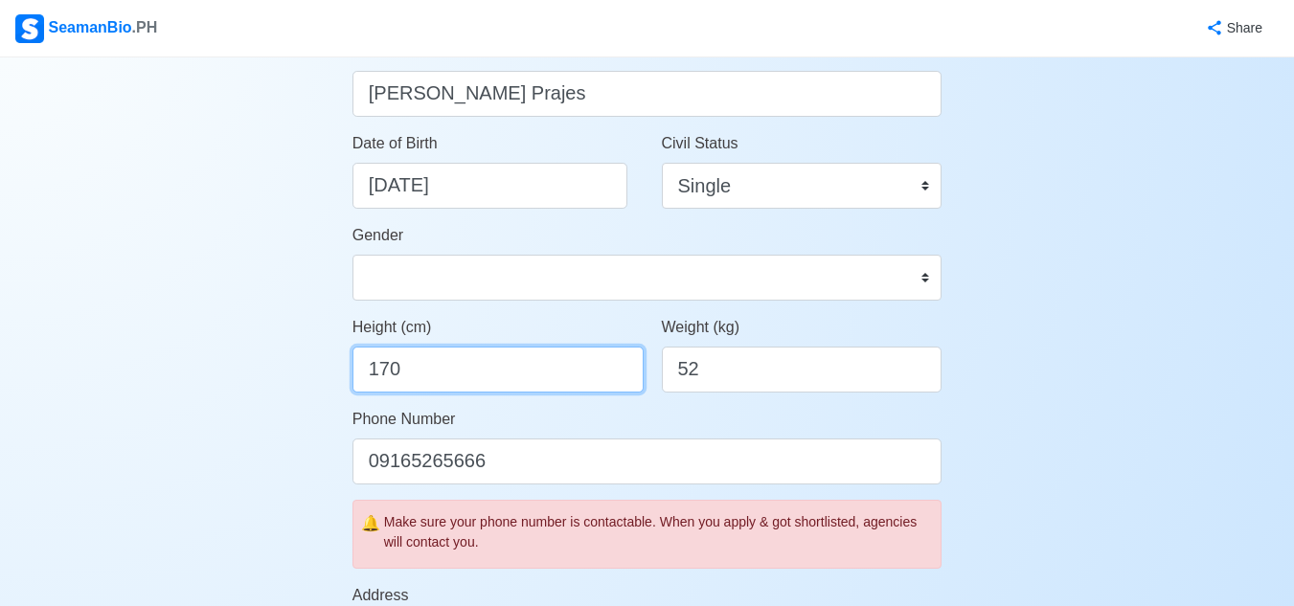
click at [491, 371] on input "170" at bounding box center [498, 370] width 291 height 46
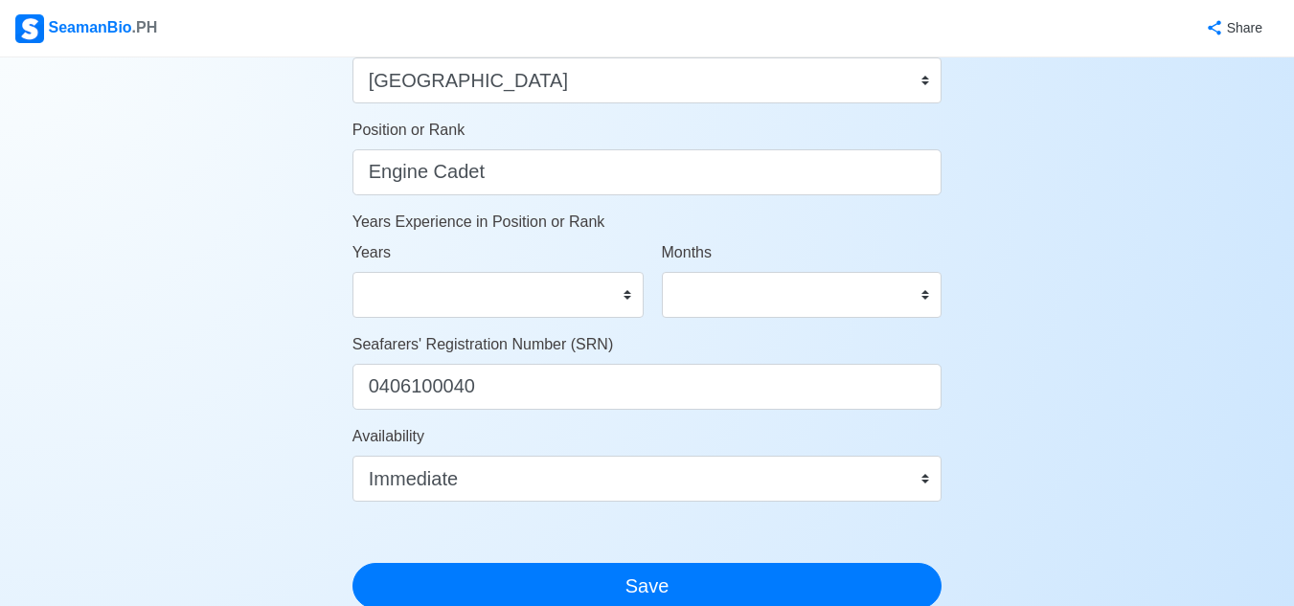
scroll to position [958, 0]
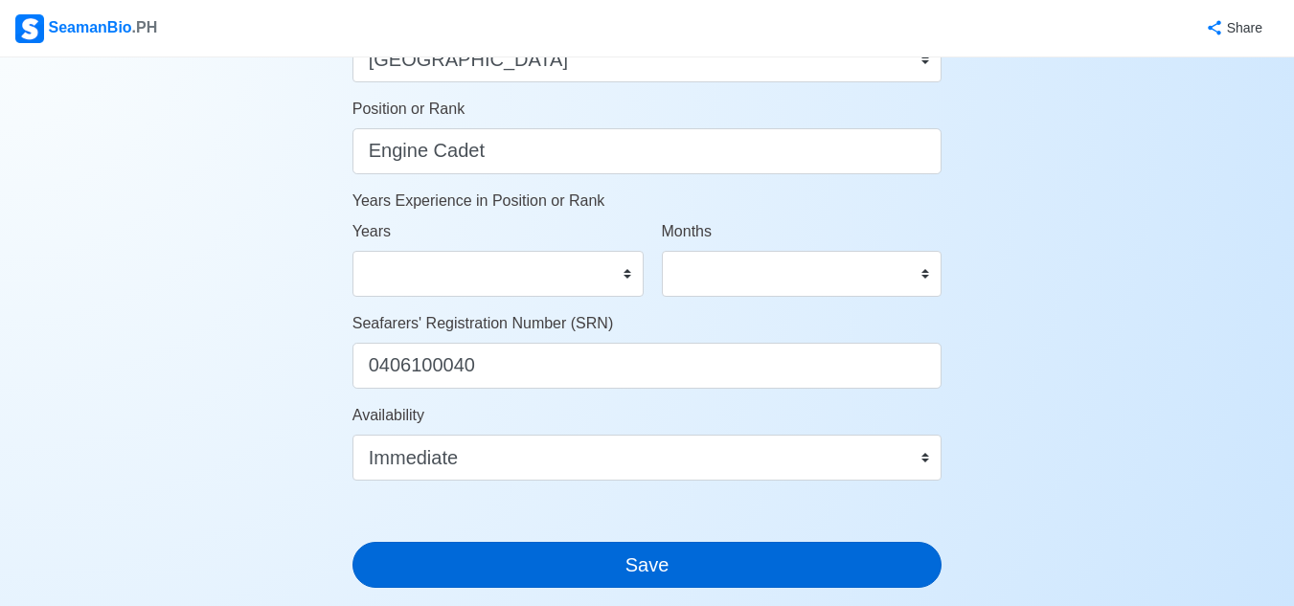
type input "168"
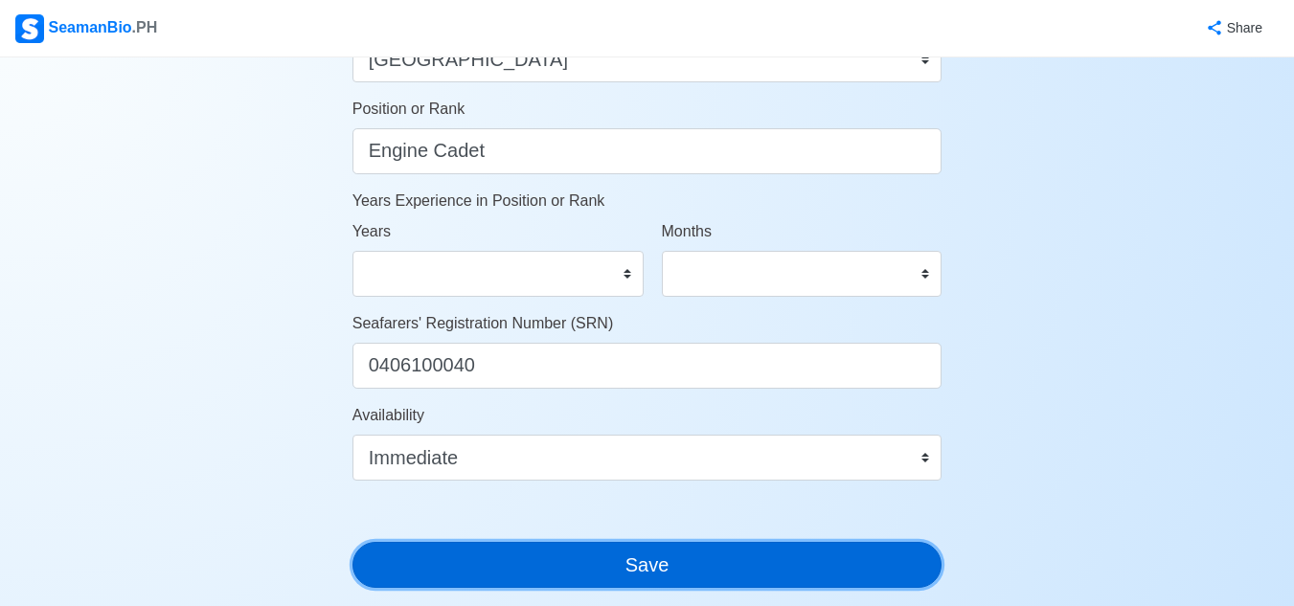
click at [737, 567] on button "Save" at bounding box center [648, 565] width 590 height 46
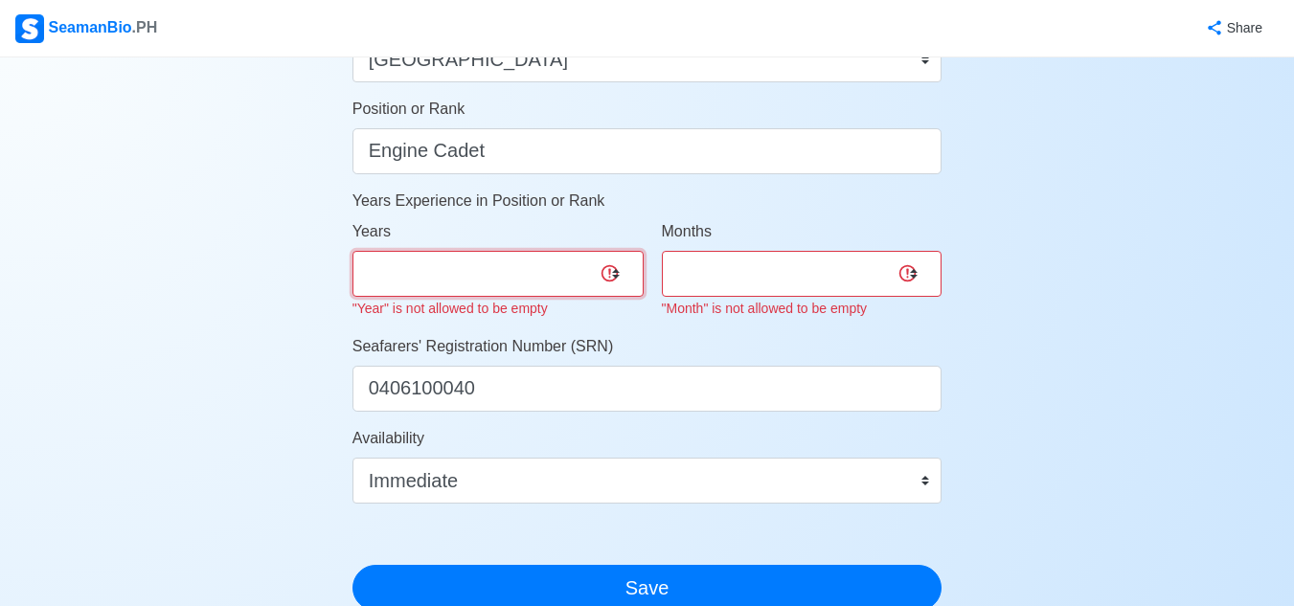
click at [586, 278] on select "0 1 2 3 4 5 6 7 8 9 10 11 12 13 14 15 16 17 18 19 20 21 22 23 24 25 26 27 28 29…" at bounding box center [498, 274] width 291 height 46
select select "0"
click at [353, 251] on select "0 1 2 3 4 5 6 7 8 9 10 11 12 13 14 15 16 17 18 19 20 21 22 23 24 25 26 27 28 29…" at bounding box center [498, 274] width 291 height 46
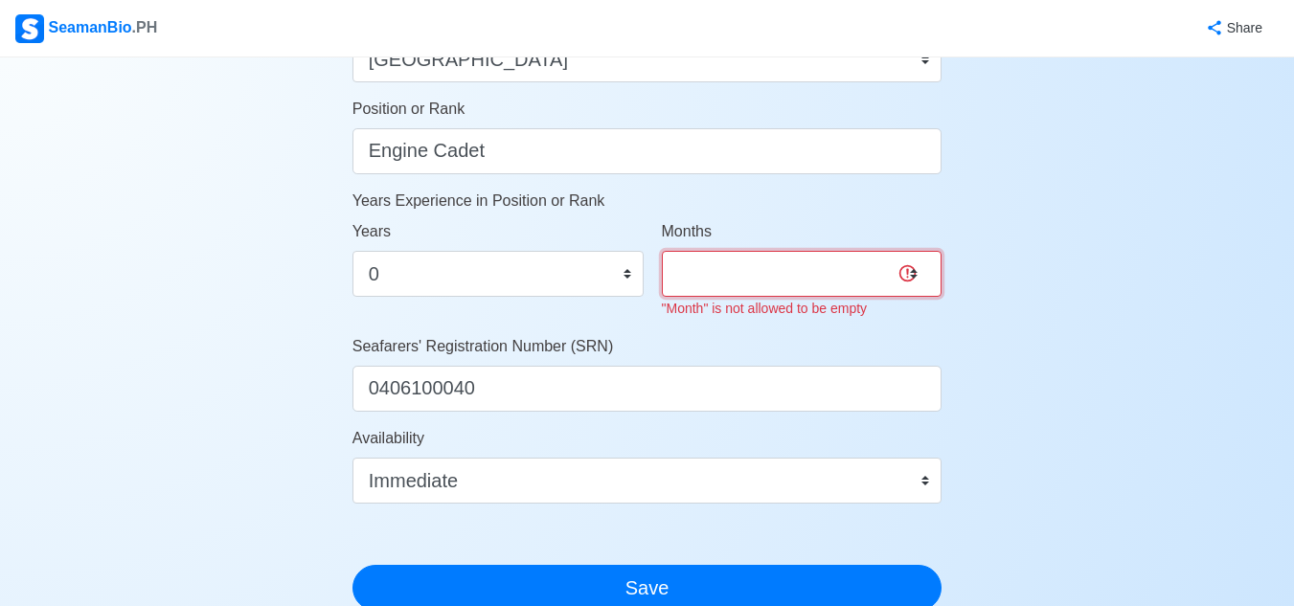
click at [767, 261] on select "0 1 2 3 4 5 6 7 8 9 10 11" at bounding box center [802, 274] width 281 height 46
select select "0"
click at [662, 251] on select "0 1 2 3 4 5 6 7 8 9 10 11" at bounding box center [802, 274] width 281 height 46
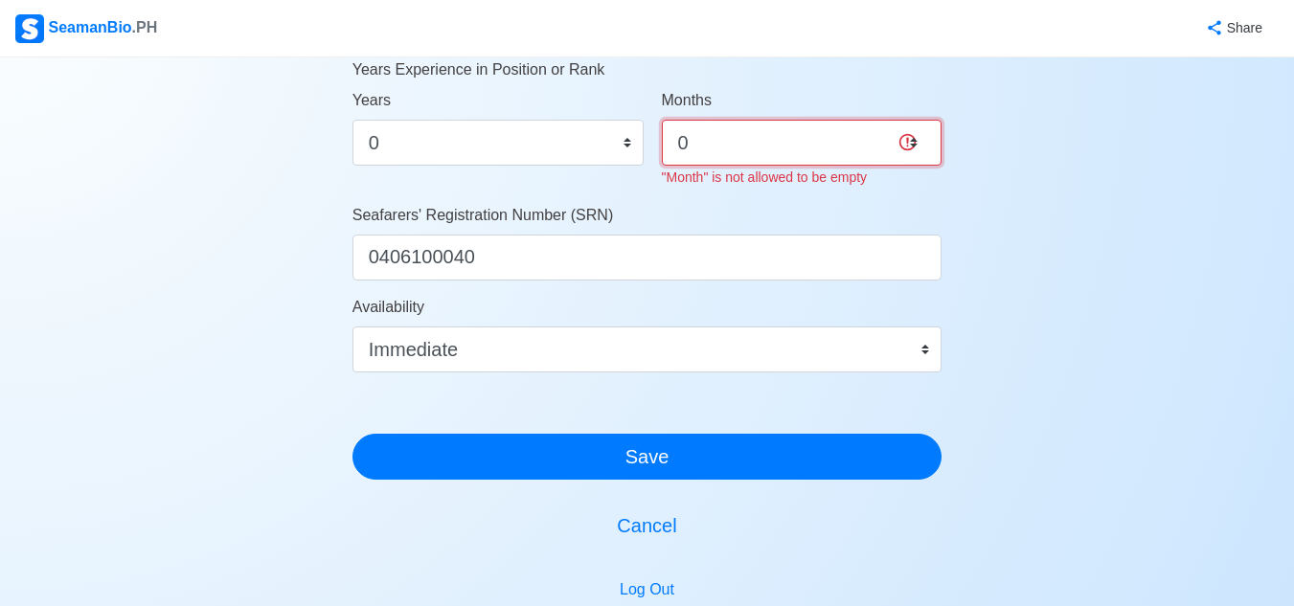
scroll to position [1150, 0]
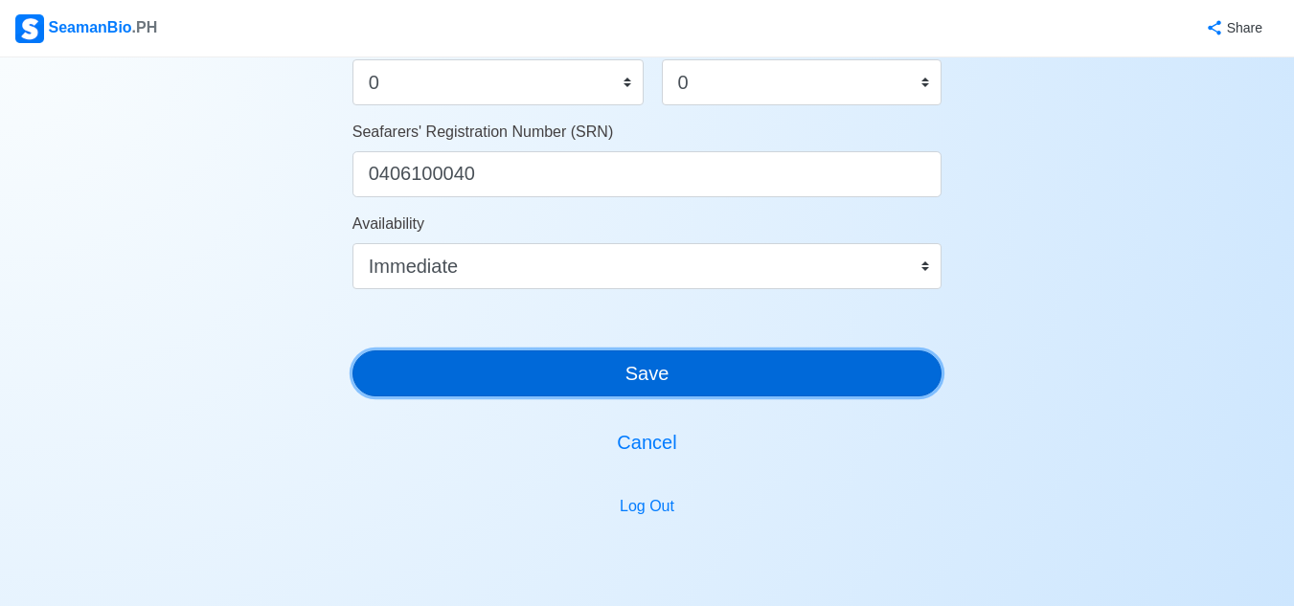
click at [787, 362] on button "Save" at bounding box center [648, 374] width 590 height 46
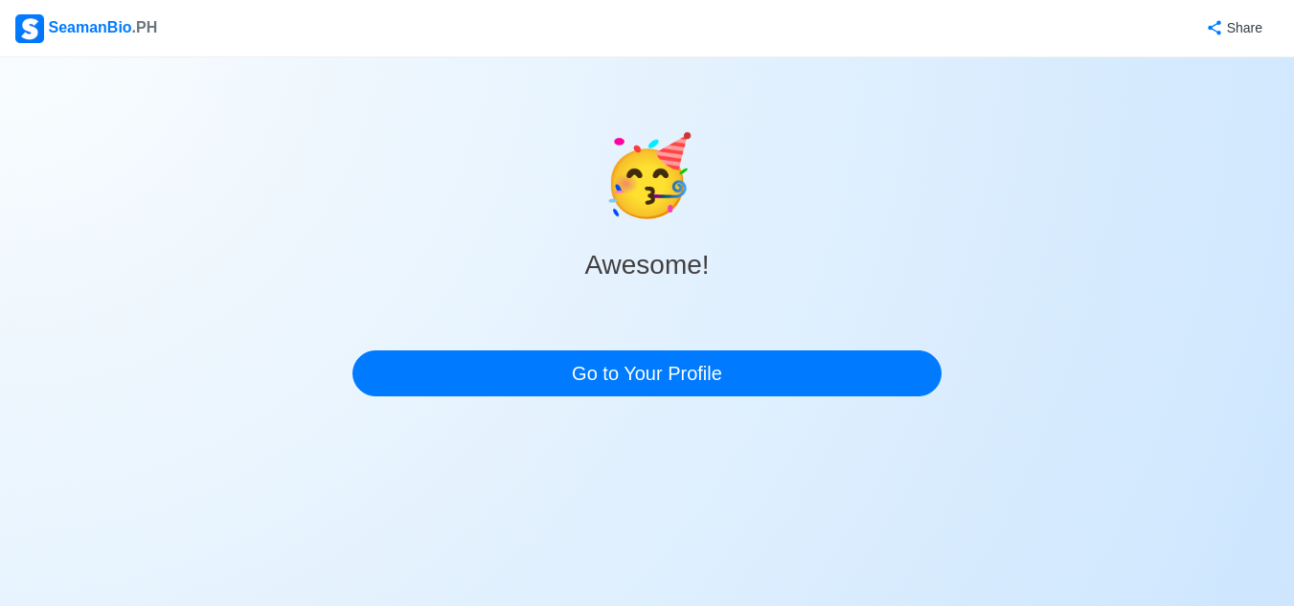
scroll to position [0, 0]
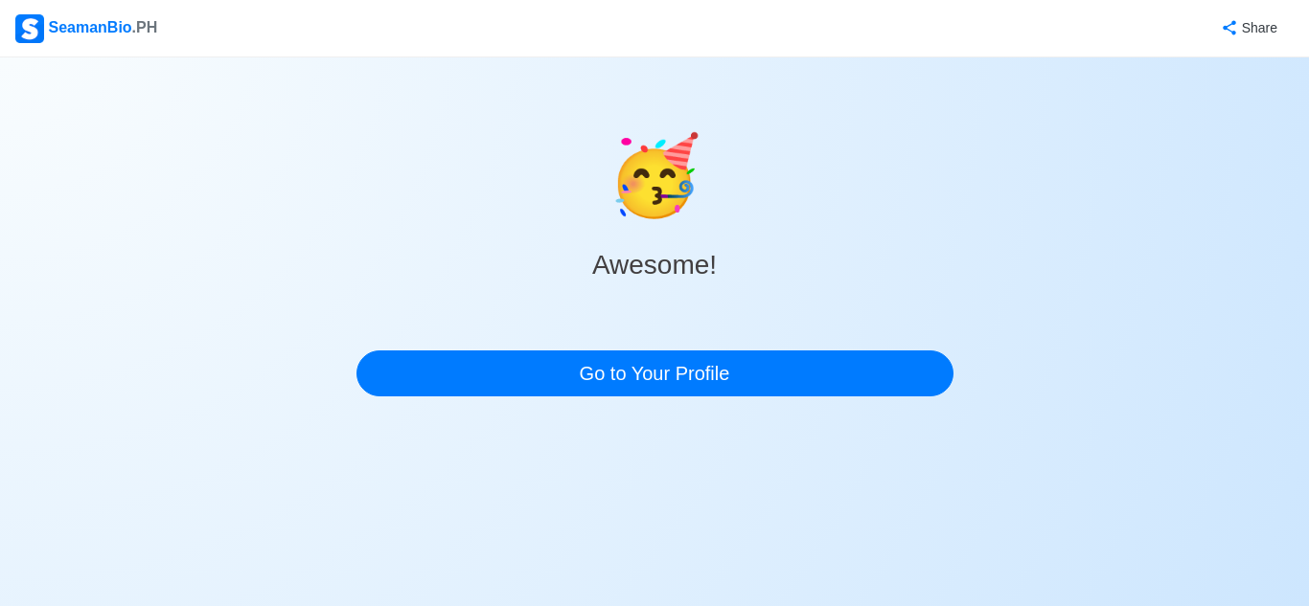
click at [1035, 201] on div "🥳 Awesome! Go to Your Profile" at bounding box center [654, 234] width 1309 height 355
drag, startPoint x: 950, startPoint y: 249, endPoint x: 910, endPoint y: 282, distance: 51.8
click at [949, 251] on div "🥳 Awesome! Go to Your Profile" at bounding box center [654, 258] width 597 height 278
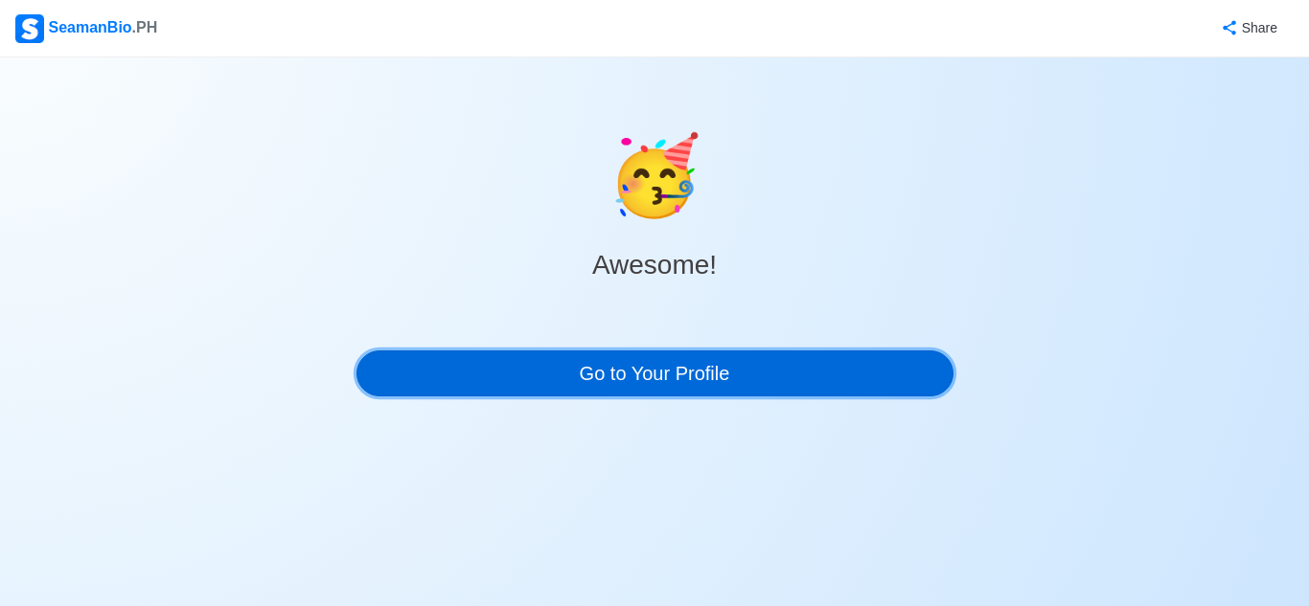
click at [814, 382] on link "Go to Your Profile" at bounding box center [654, 374] width 597 height 46
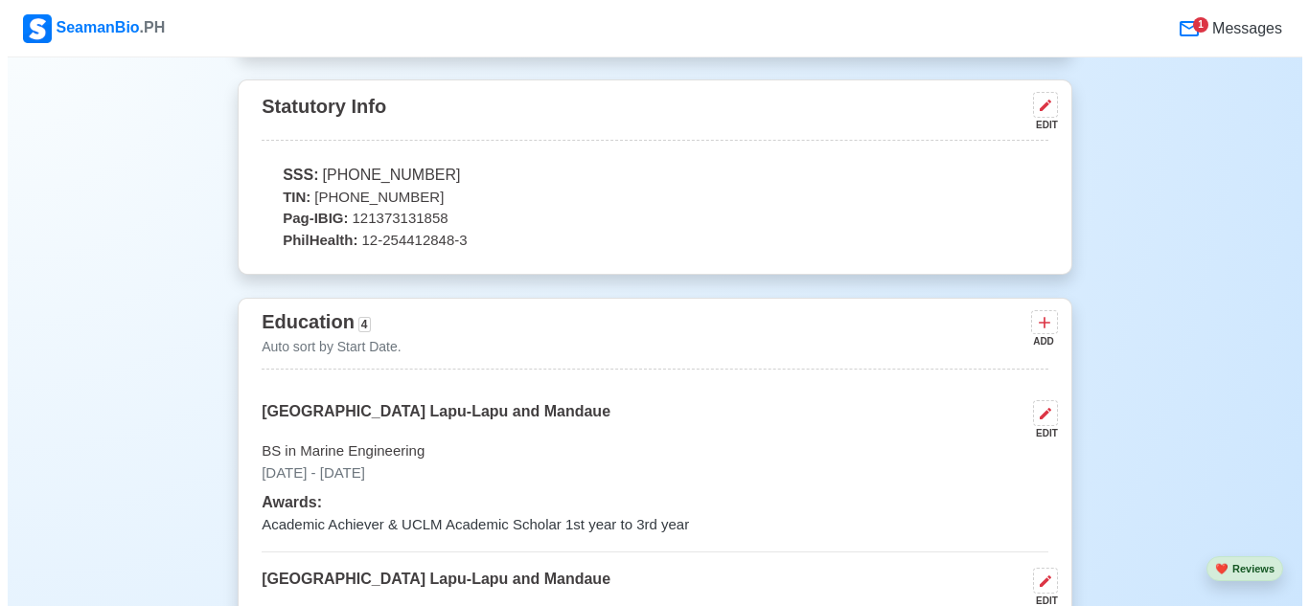
scroll to position [1341, 0]
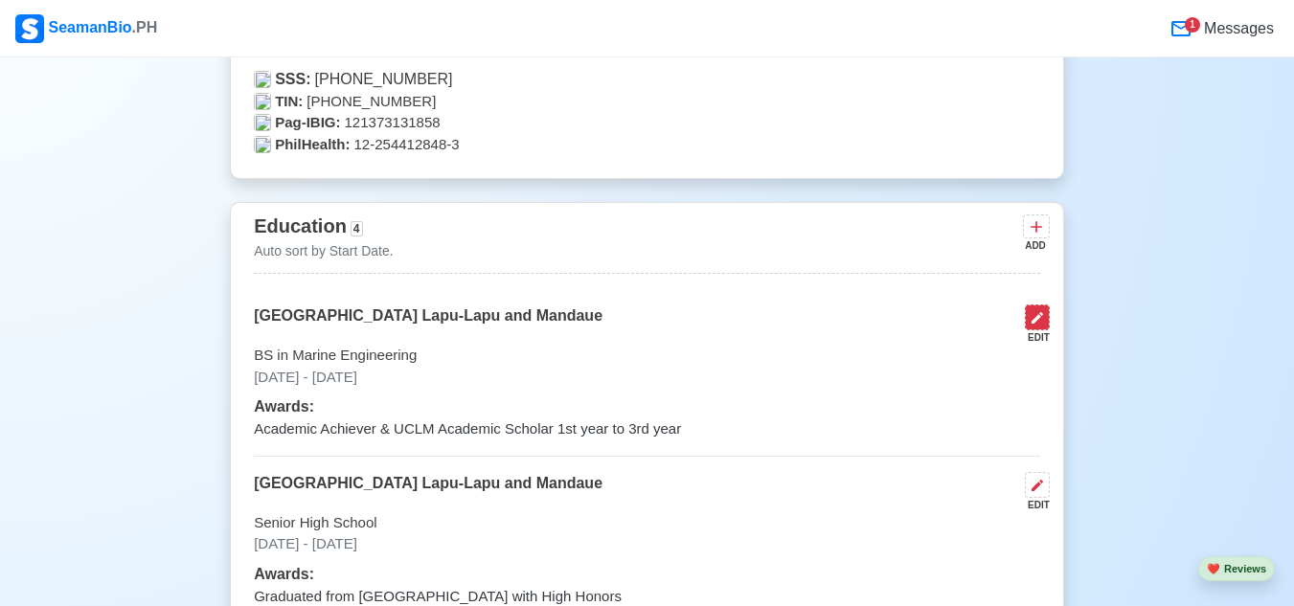
click at [1040, 326] on icon at bounding box center [1037, 317] width 15 height 15
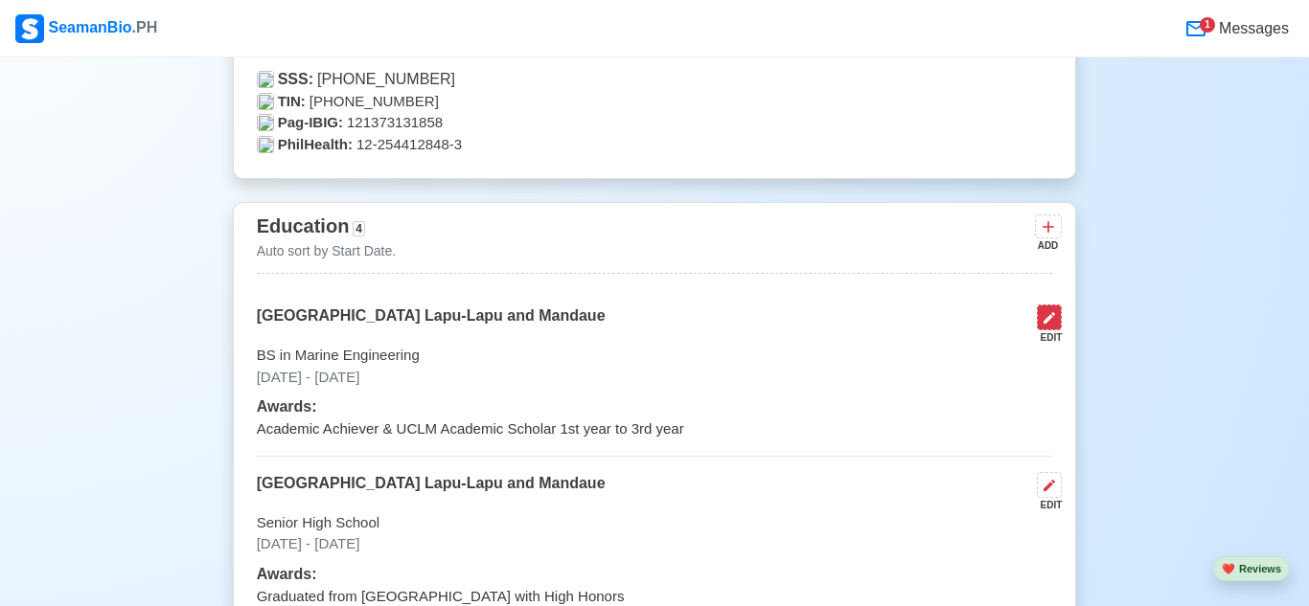
select select "August"
select select "2022"
select select "June"
select select "2025"
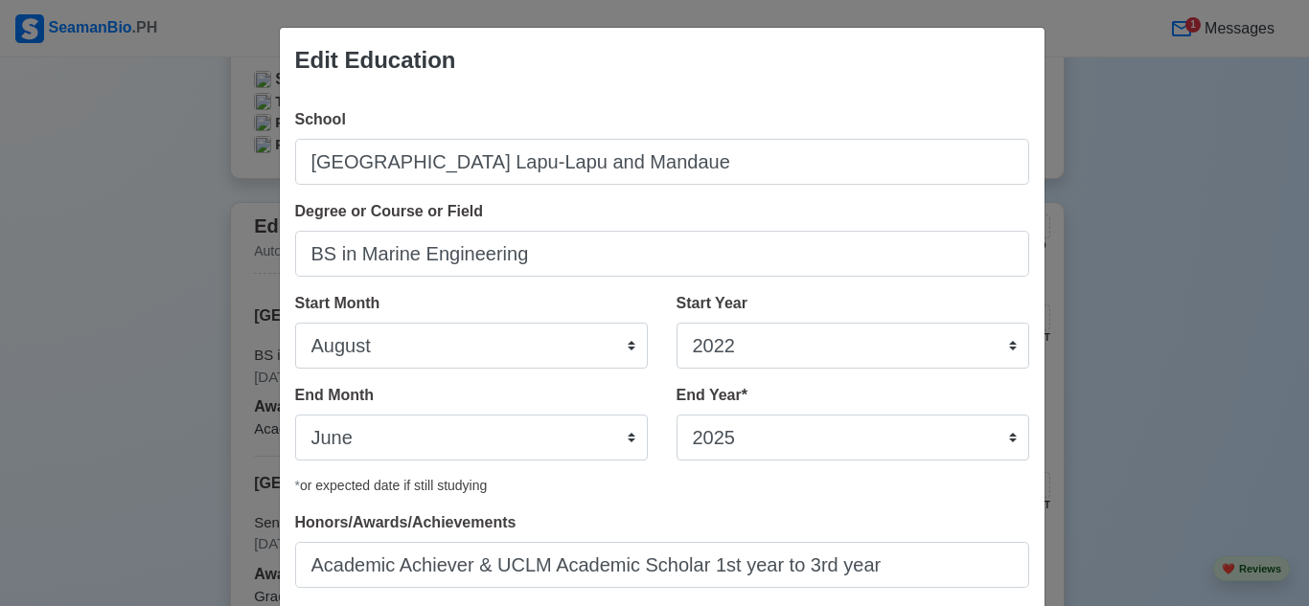
click at [1181, 303] on div "Edit Education School [GEOGRAPHIC_DATA] Lapu-Lapu and Mandaue Degree or Course …" at bounding box center [654, 303] width 1309 height 606
click at [1161, 292] on div "Edit Education School [GEOGRAPHIC_DATA] Lapu-Lapu and Mandaue Degree or Course …" at bounding box center [654, 303] width 1309 height 606
click at [1128, 294] on div "Edit Education School [GEOGRAPHIC_DATA] Lapu-Lapu and Mandaue Degree or Course …" at bounding box center [654, 303] width 1309 height 606
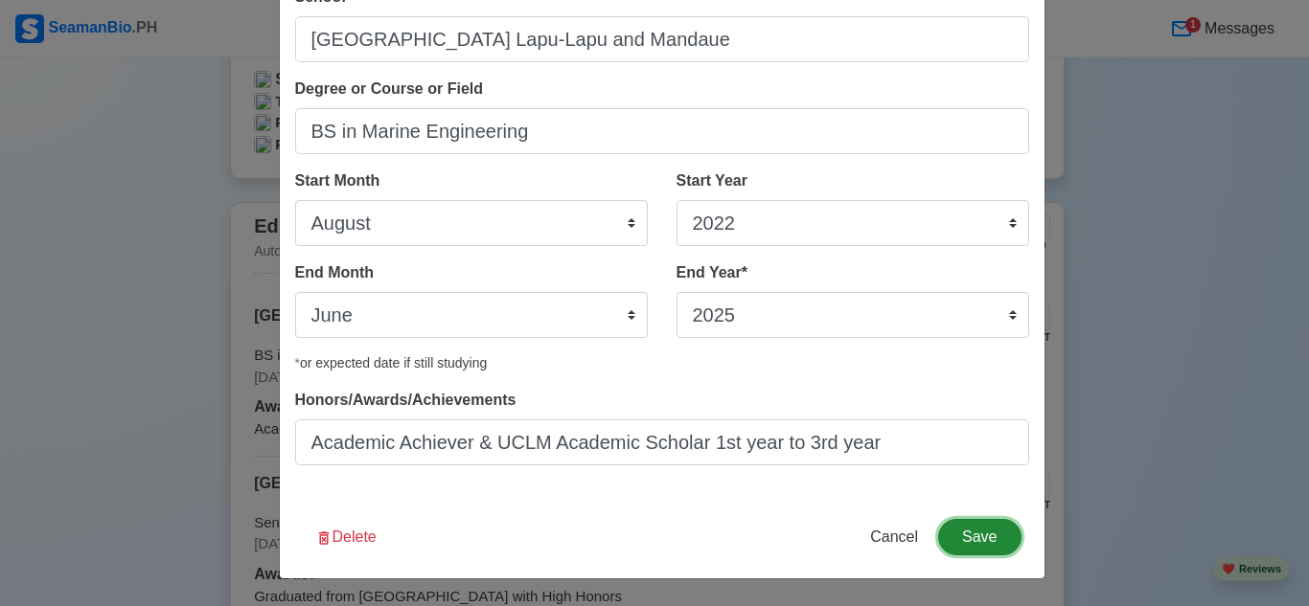
click at [993, 534] on button "Save" at bounding box center [979, 537] width 82 height 36
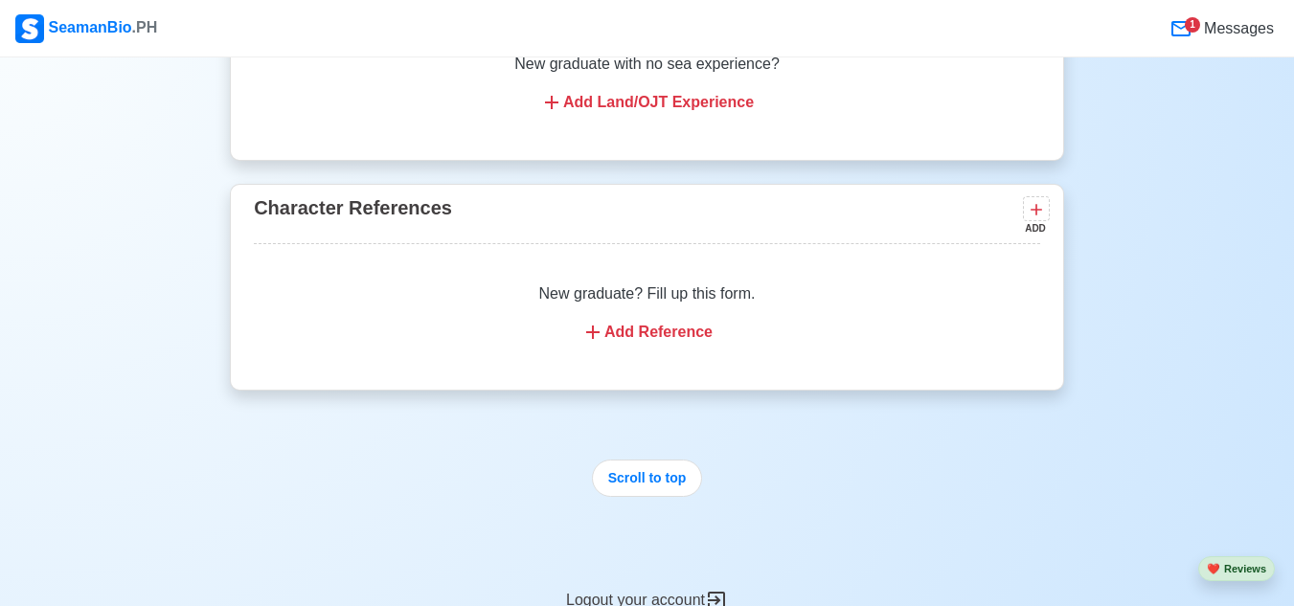
scroll to position [4503, 0]
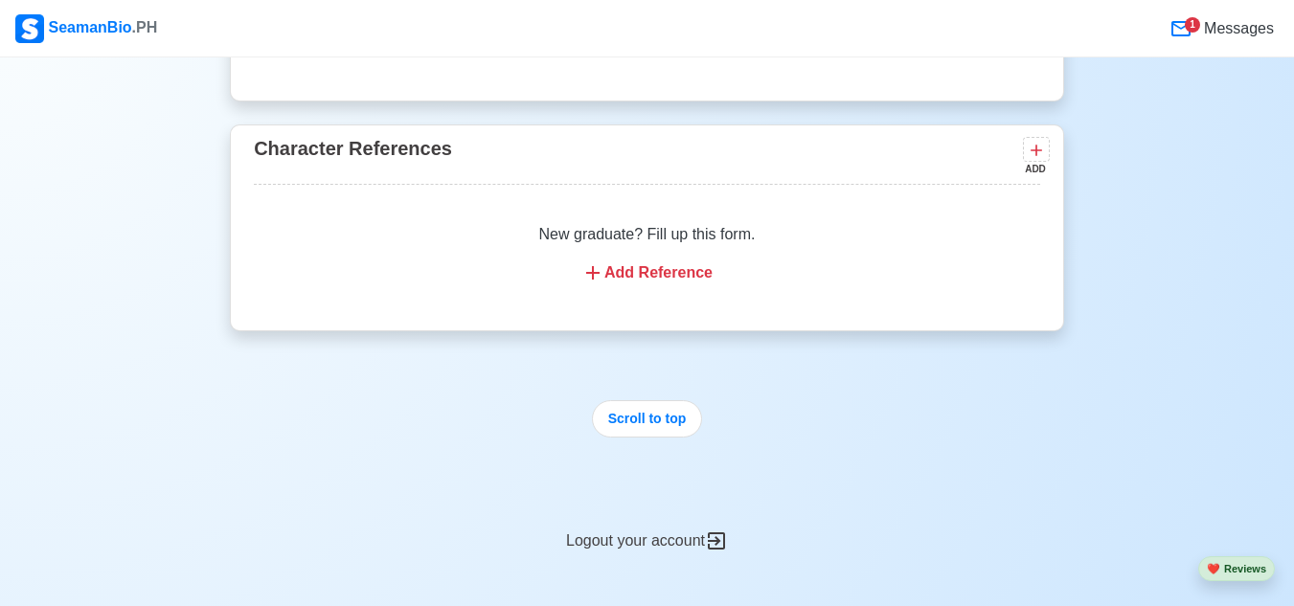
click at [681, 285] on div "Add Reference" at bounding box center [647, 273] width 741 height 23
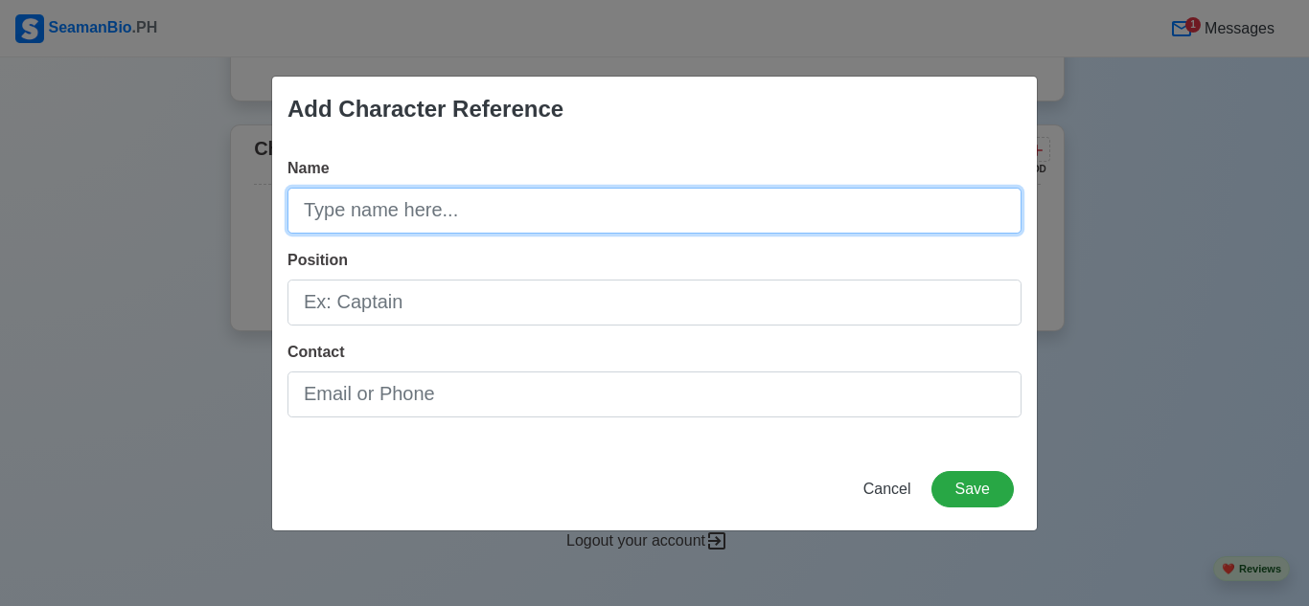
click at [751, 216] on input "Name" at bounding box center [654, 211] width 734 height 46
type input "Norway [PERSON_NAME]"
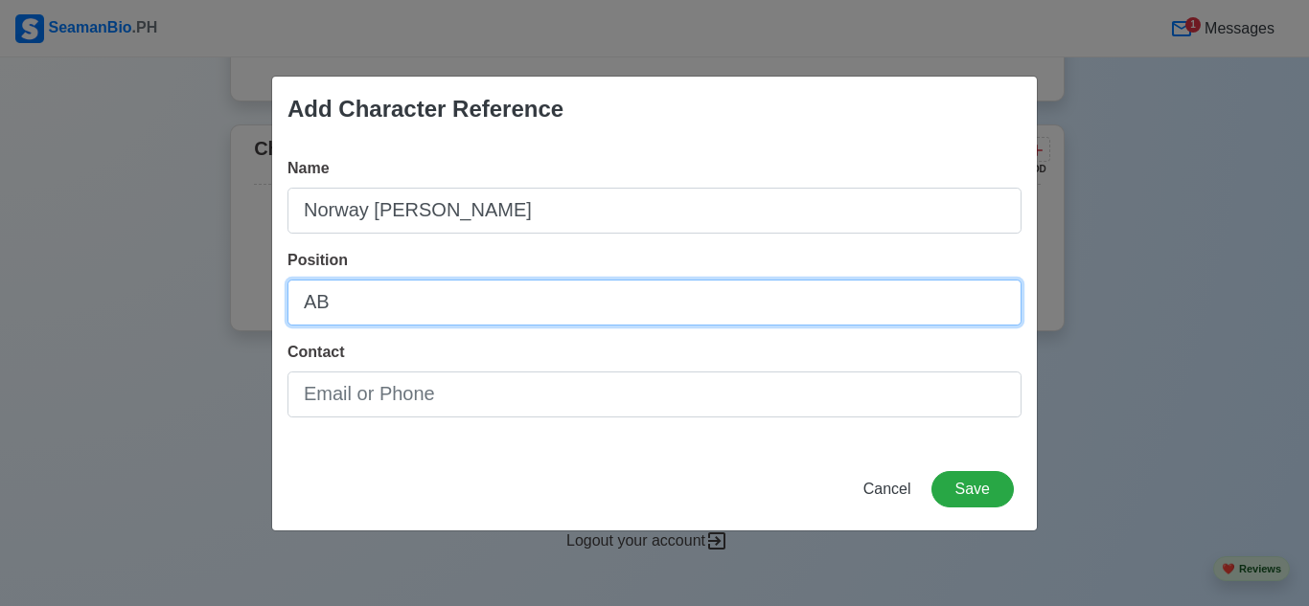
type input "AB"
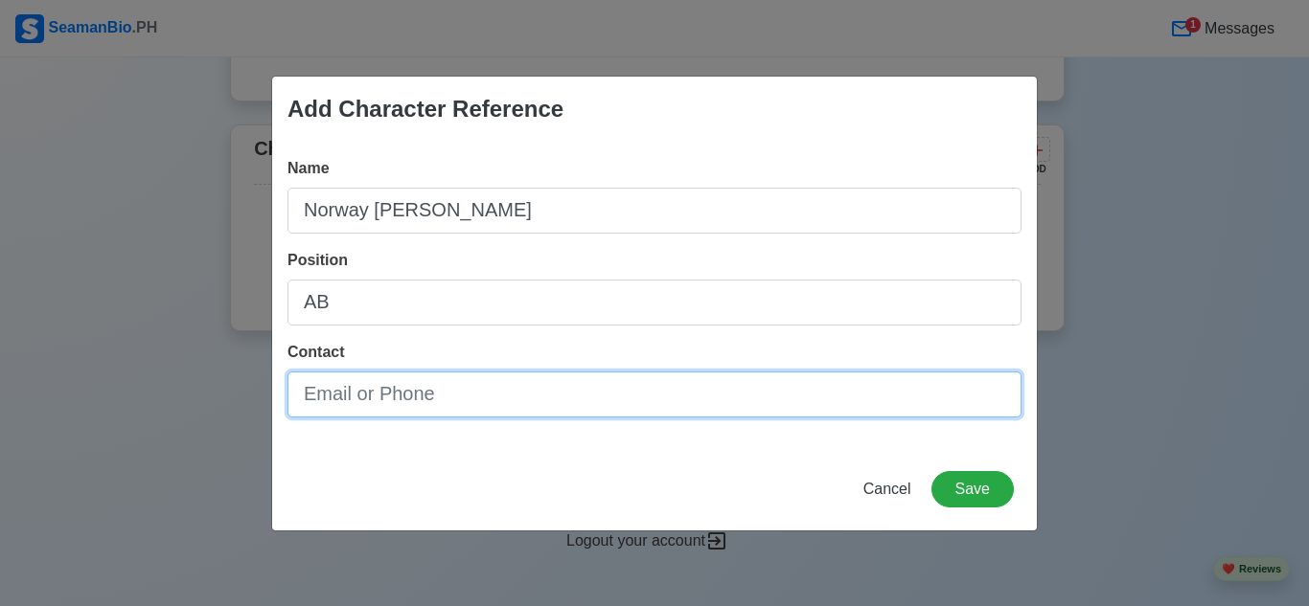
click at [583, 390] on input "Contact" at bounding box center [654, 395] width 734 height 46
type input "N"
type input "[EMAIL_ADDRESS][DOMAIN_NAME]"
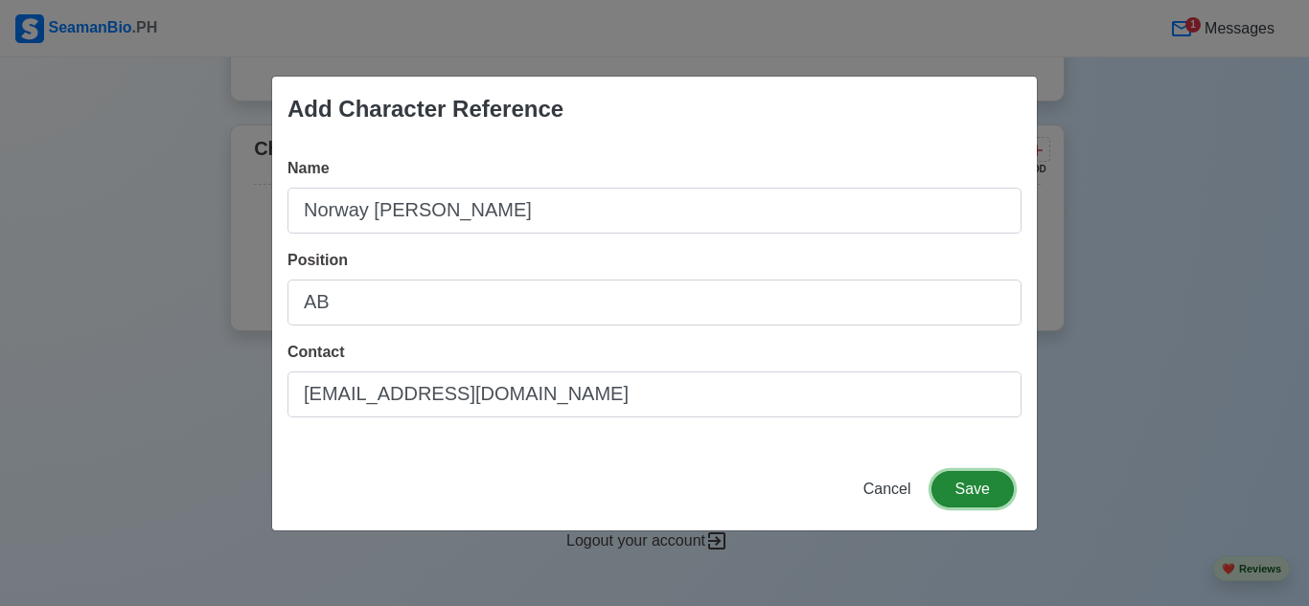
click at [999, 492] on button "Save" at bounding box center [972, 489] width 82 height 36
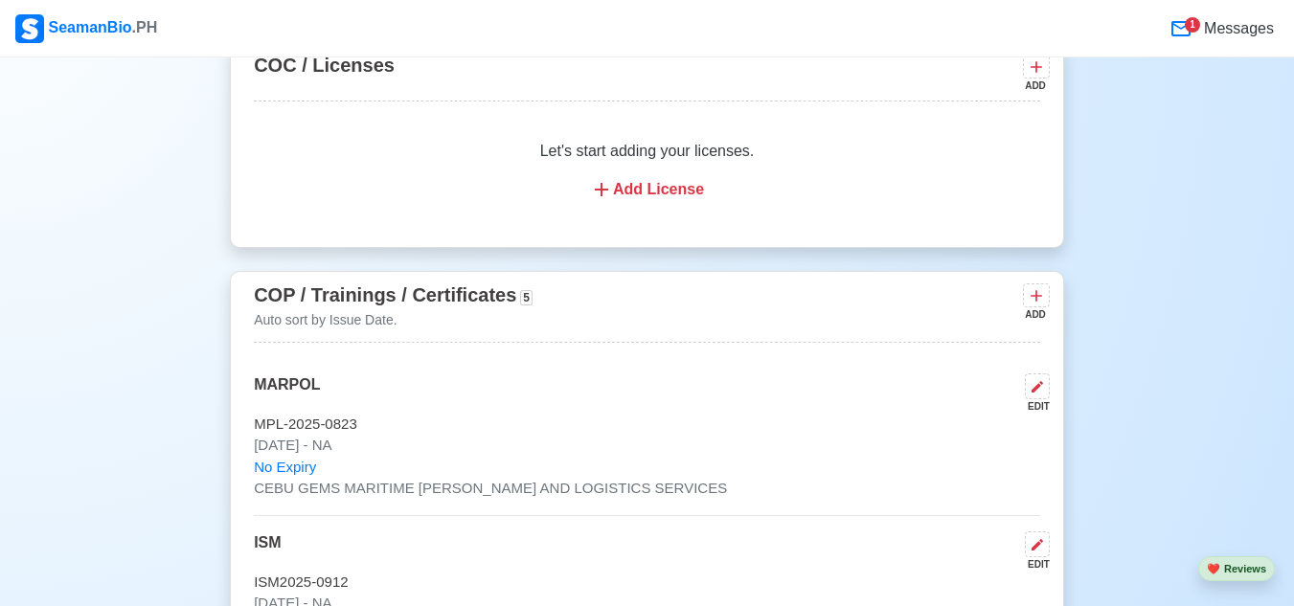
scroll to position [2377, 0]
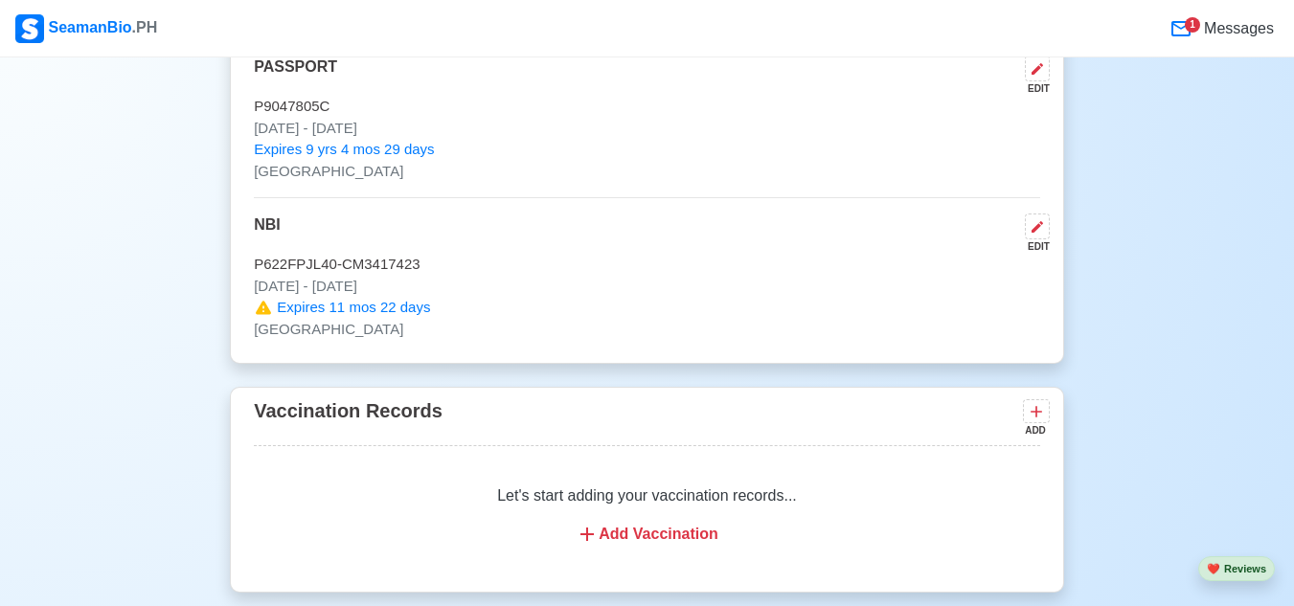
click at [1196, 17] on div "1" at bounding box center [1192, 24] width 15 height 15
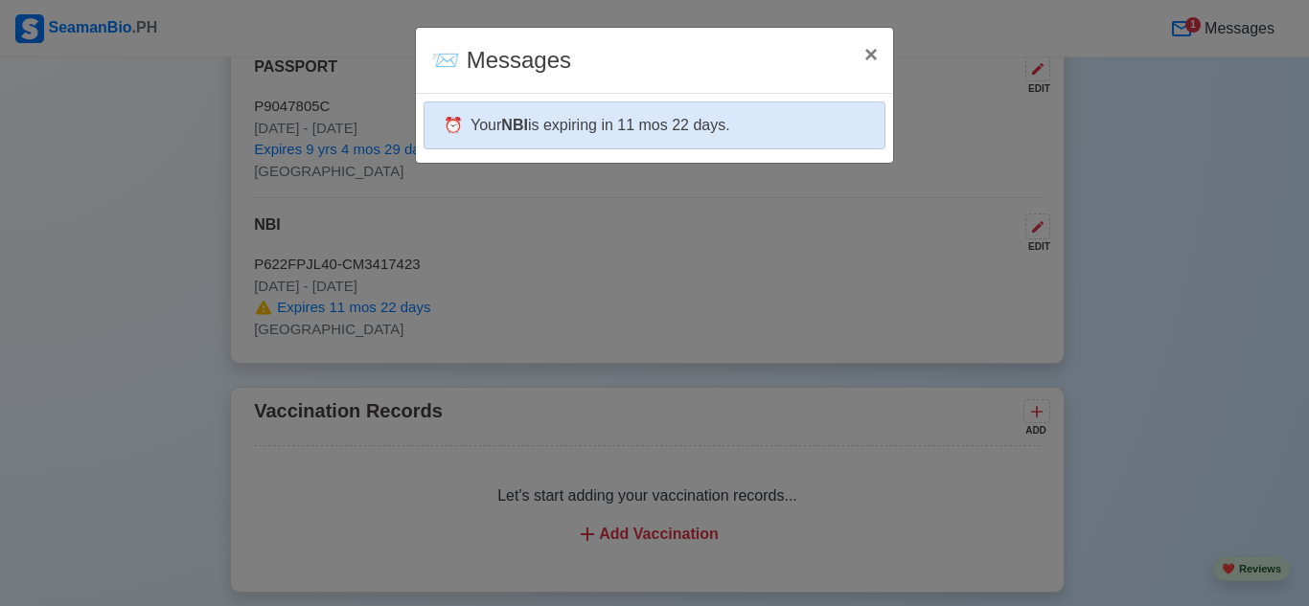
click at [798, 107] on div "⏰ Your NBI is expiring in 11 mos 22 days." at bounding box center [654, 126] width 462 height 48
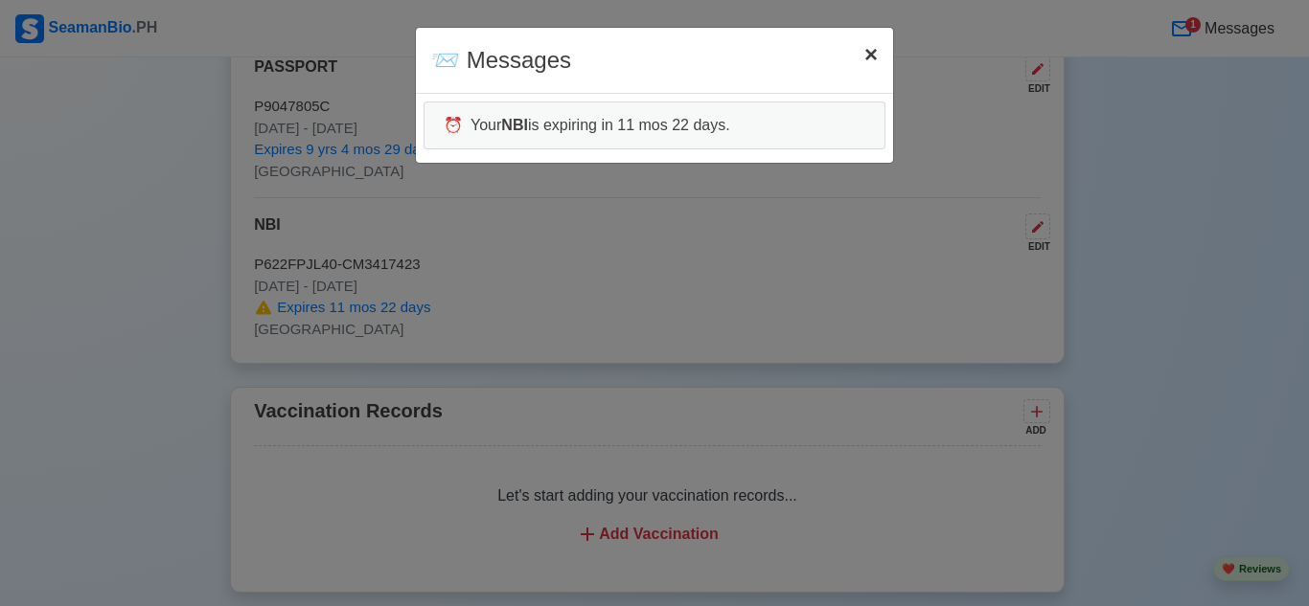
click at [867, 54] on span "×" at bounding box center [870, 54] width 13 height 26
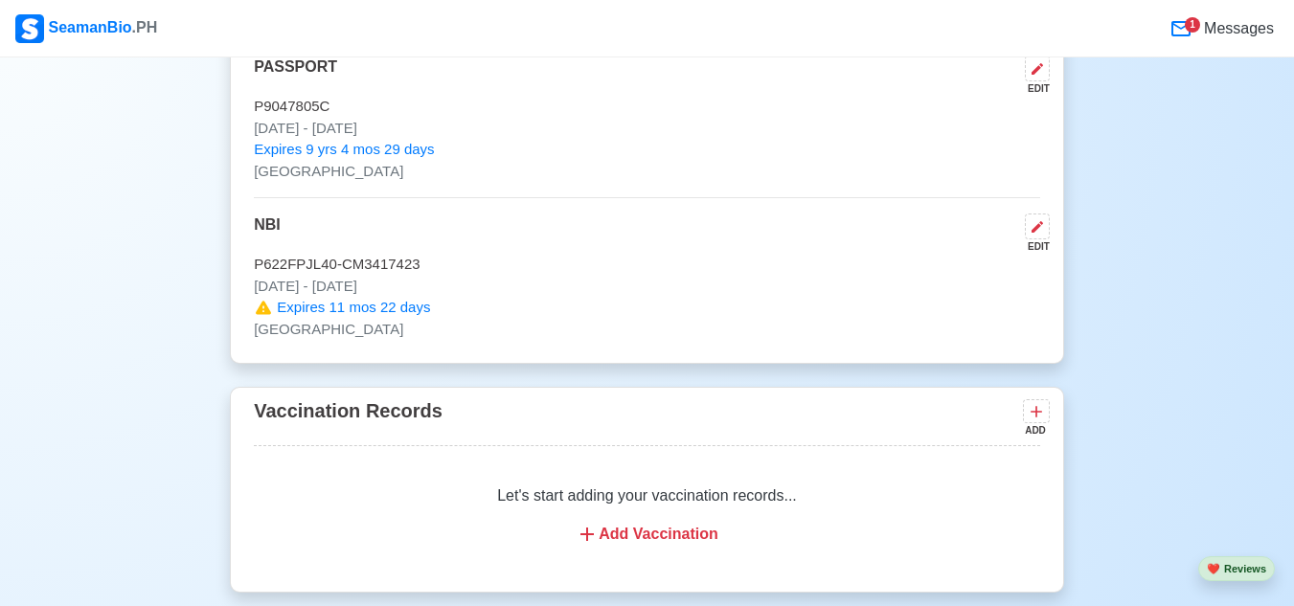
scroll to position [1802, 0]
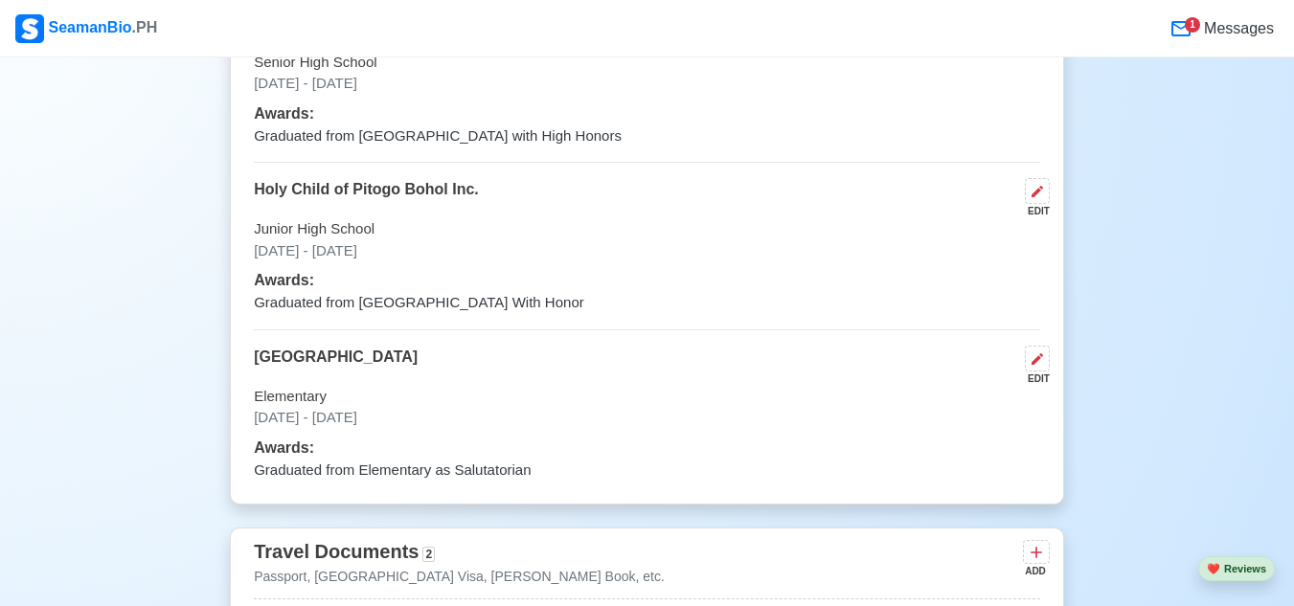
click at [1223, 29] on span "Messages" at bounding box center [1238, 28] width 74 height 23
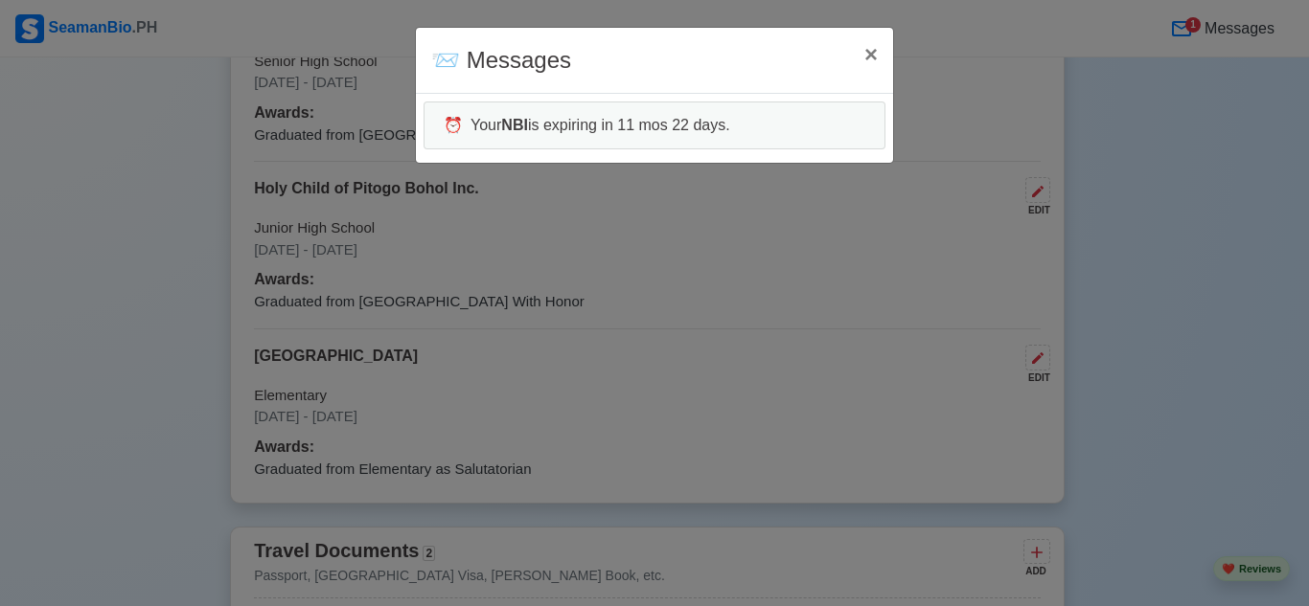
click at [1206, 29] on div "📨 Messages × Close ⏰ Your NBI is expiring in 11 mos 22 days." at bounding box center [654, 303] width 1309 height 606
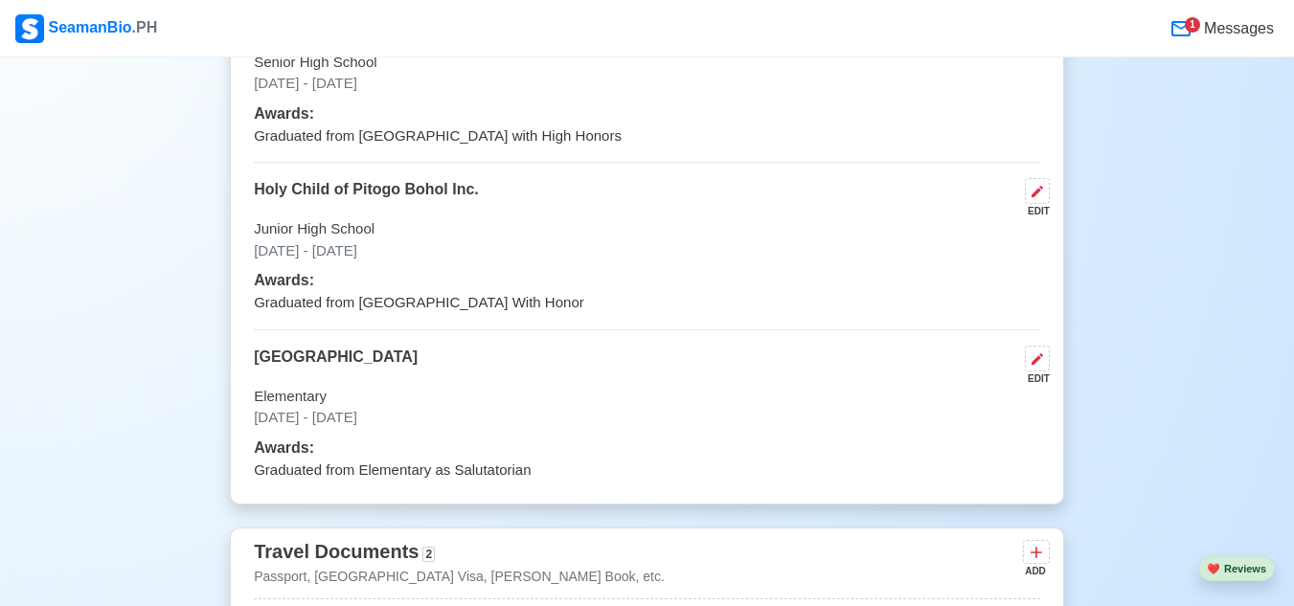
click at [1182, 31] on icon at bounding box center [1181, 28] width 23 height 23
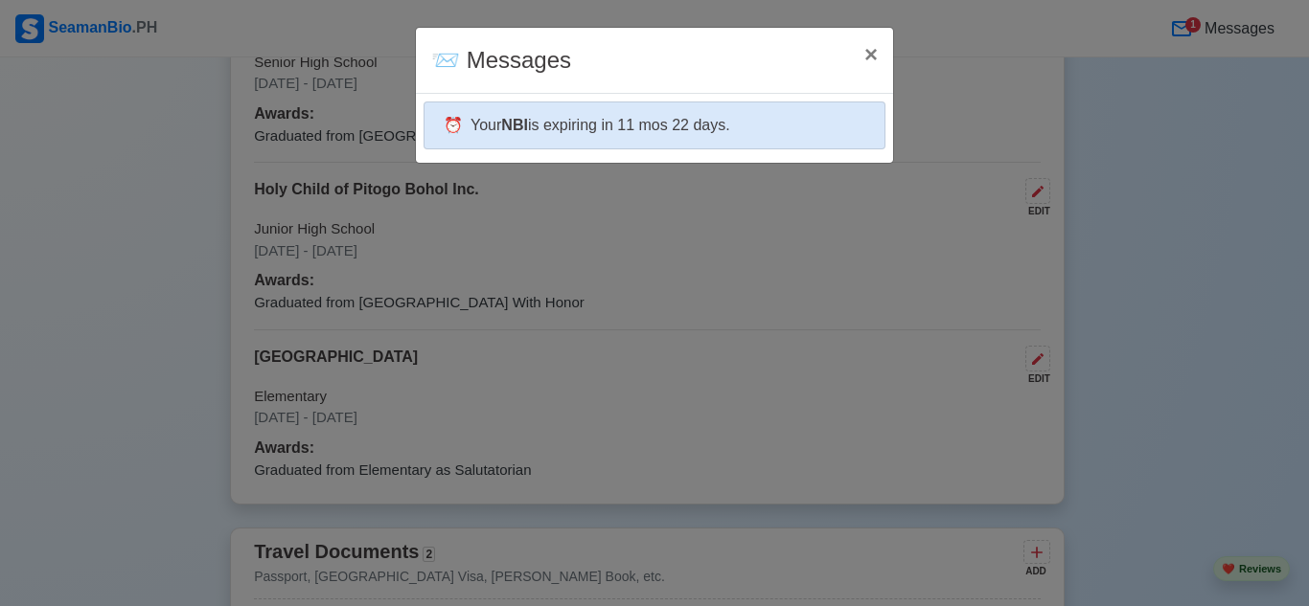
click at [484, 142] on div "⏰ Your NBI is expiring in 11 mos 22 days." at bounding box center [654, 126] width 462 height 48
click at [484, 140] on div "⏰ Your NBI is expiring in 11 mos 22 days." at bounding box center [654, 126] width 462 height 48
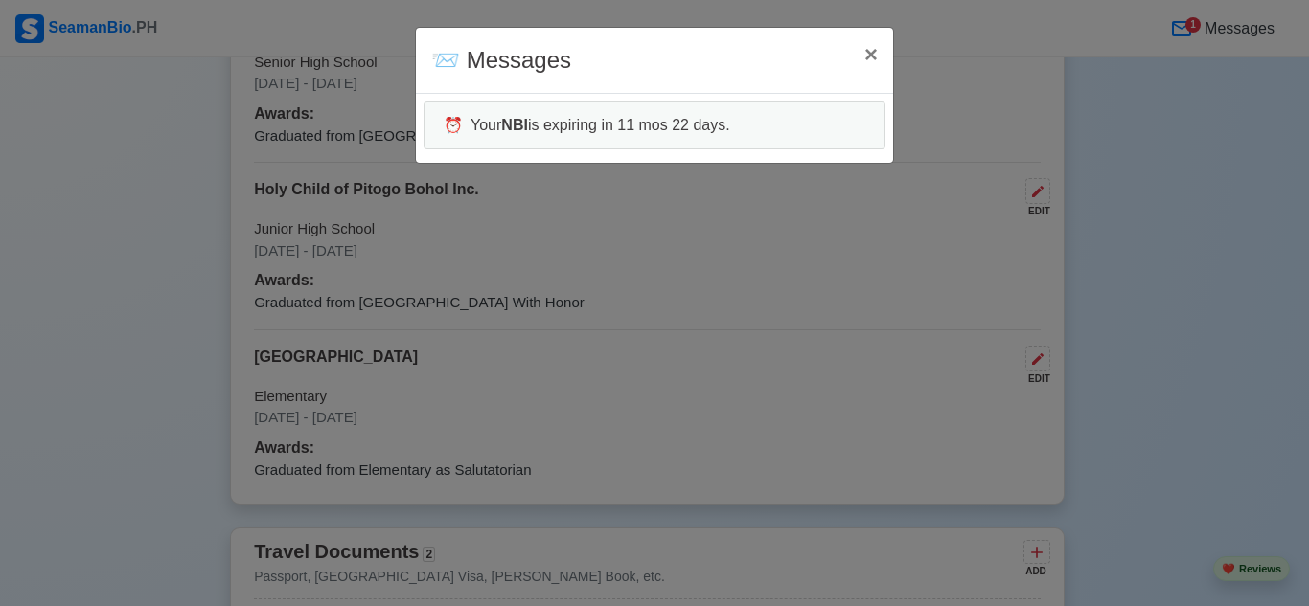
click at [867, 292] on div "📨 Messages × Close ⏰ Your NBI is expiring in 11 mos 22 days." at bounding box center [654, 303] width 1309 height 606
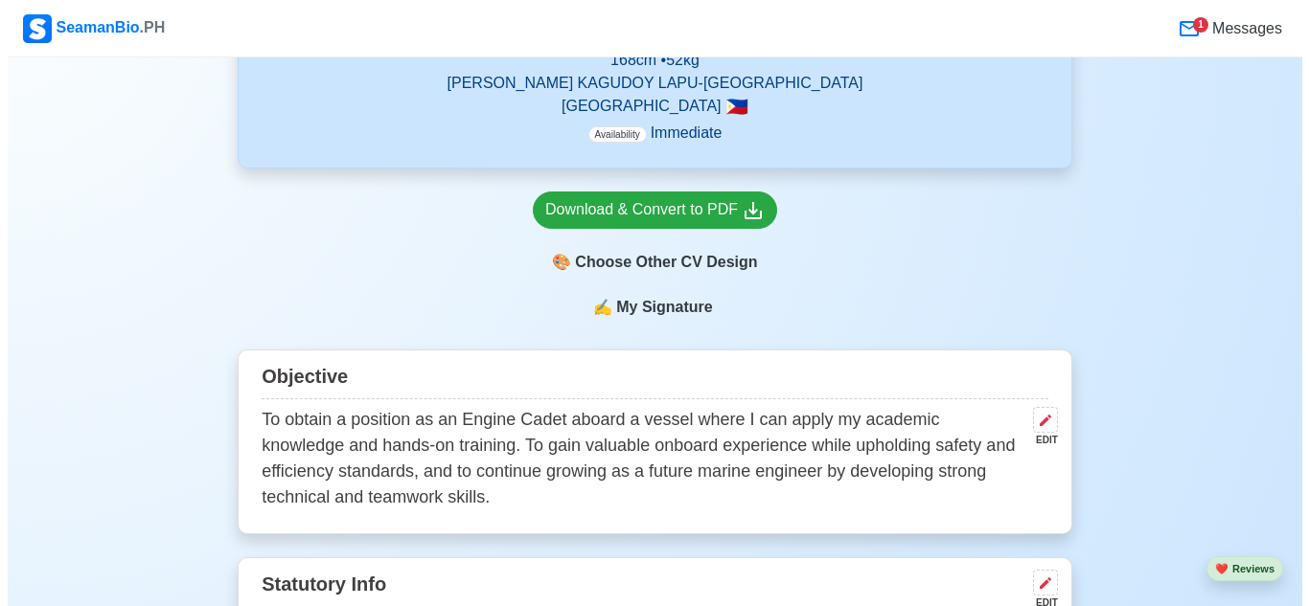
scroll to position [844, 0]
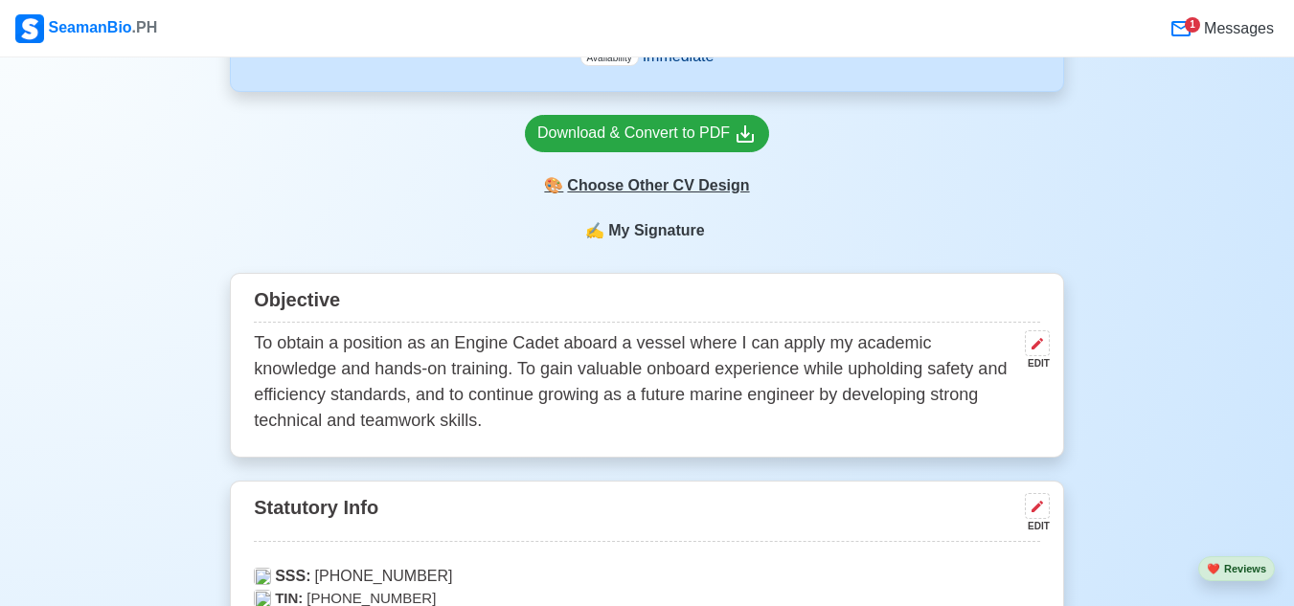
click at [721, 196] on div "🎨 Choose Other CV Design" at bounding box center [647, 186] width 244 height 36
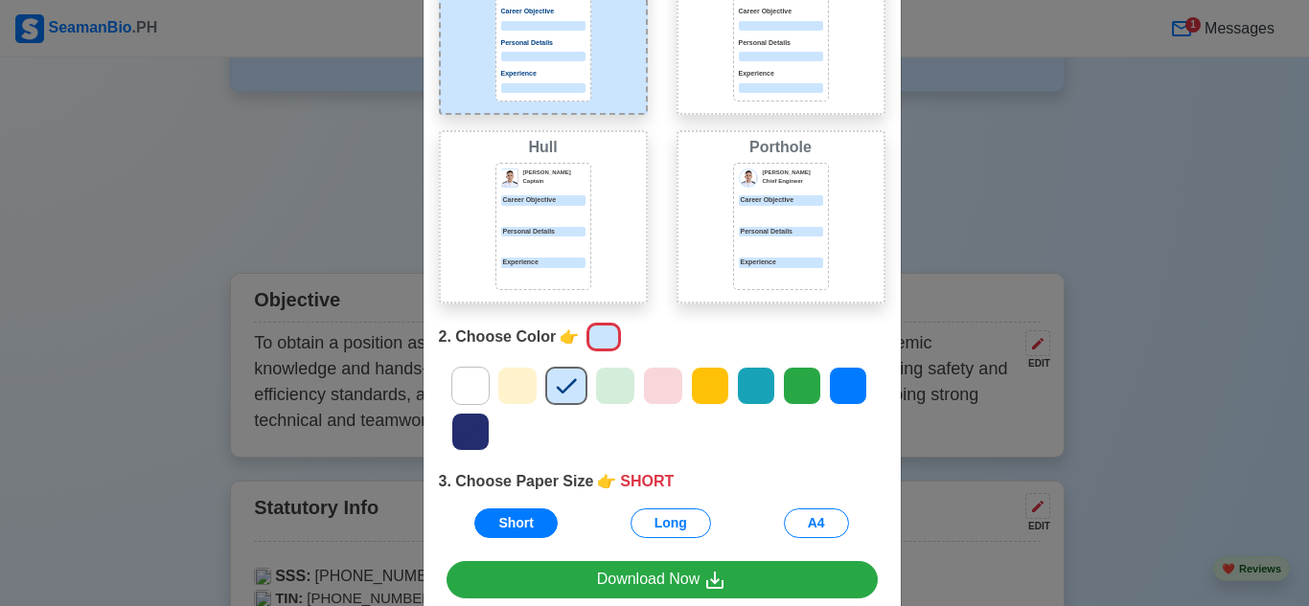
scroll to position [278, 0]
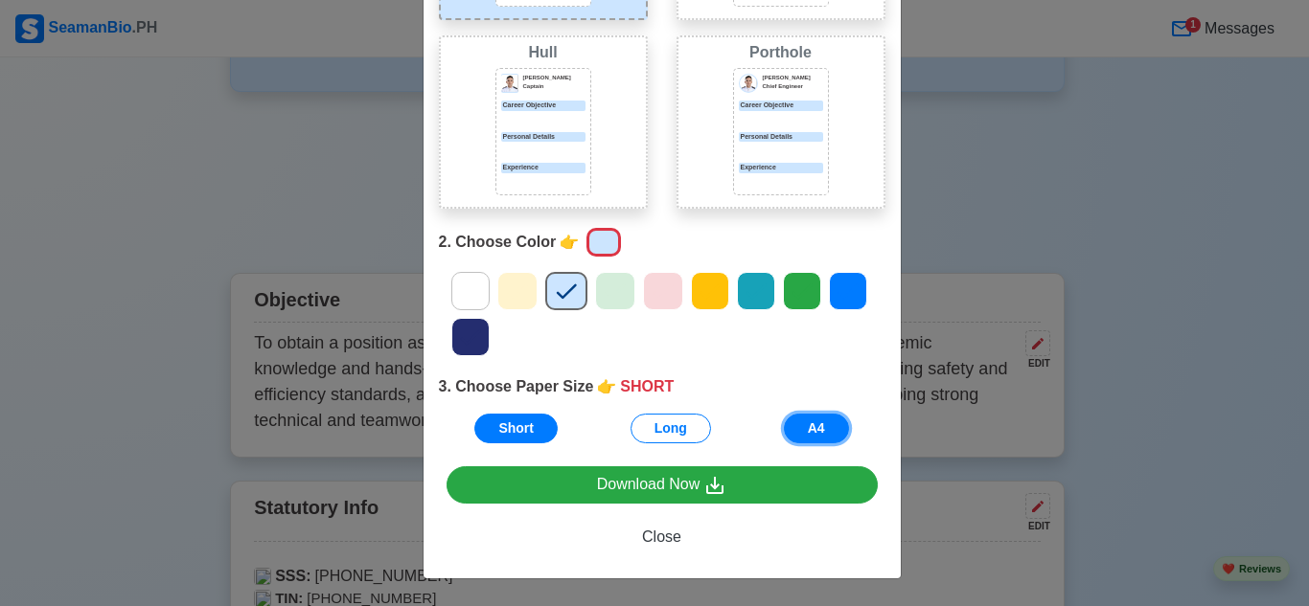
click at [832, 423] on button "A4" at bounding box center [816, 429] width 65 height 30
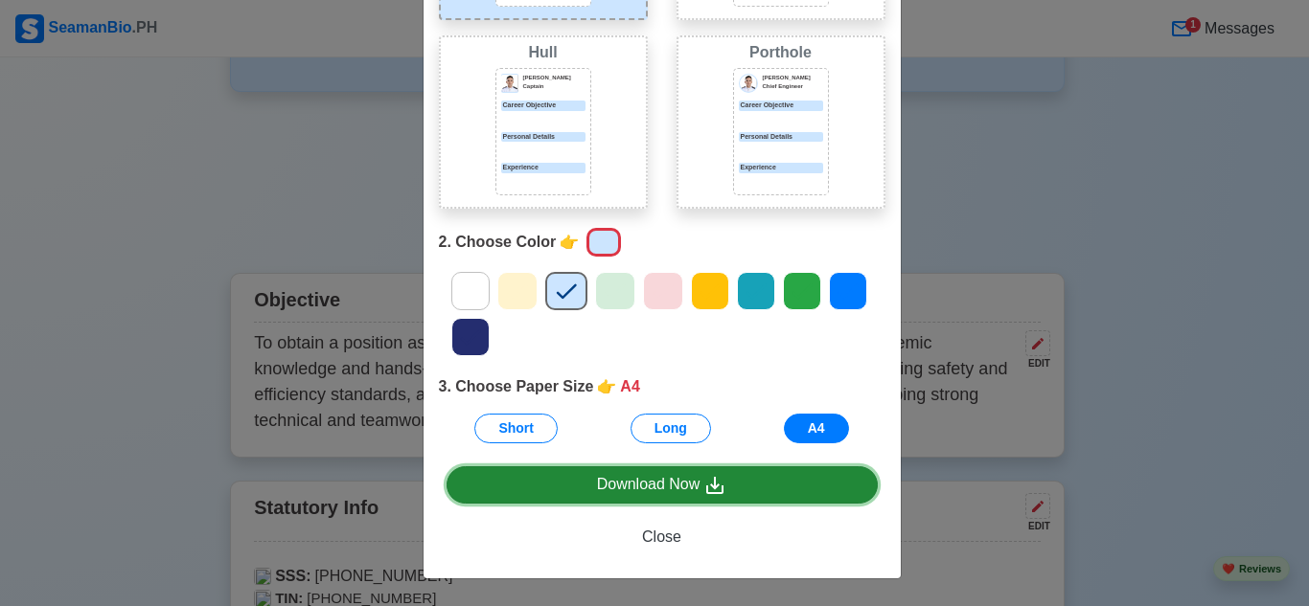
click at [765, 496] on link "Download Now" at bounding box center [661, 485] width 431 height 37
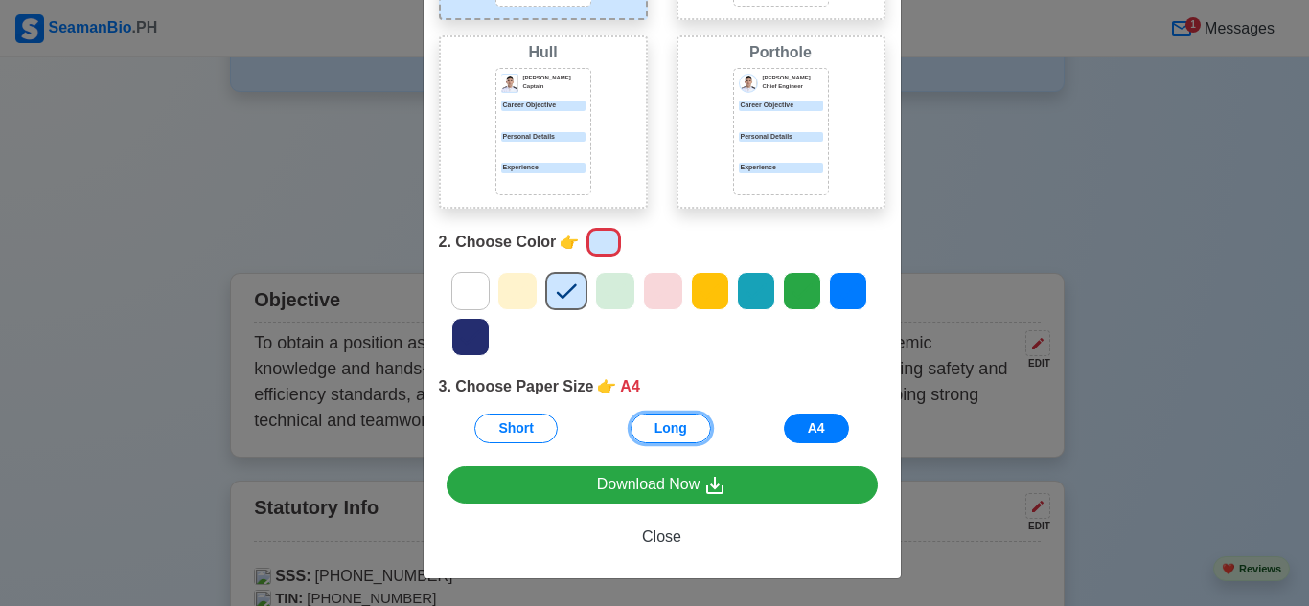
drag, startPoint x: 638, startPoint y: 438, endPoint x: 660, endPoint y: 506, distance: 71.5
click at [638, 438] on button "Long" at bounding box center [670, 429] width 80 height 30
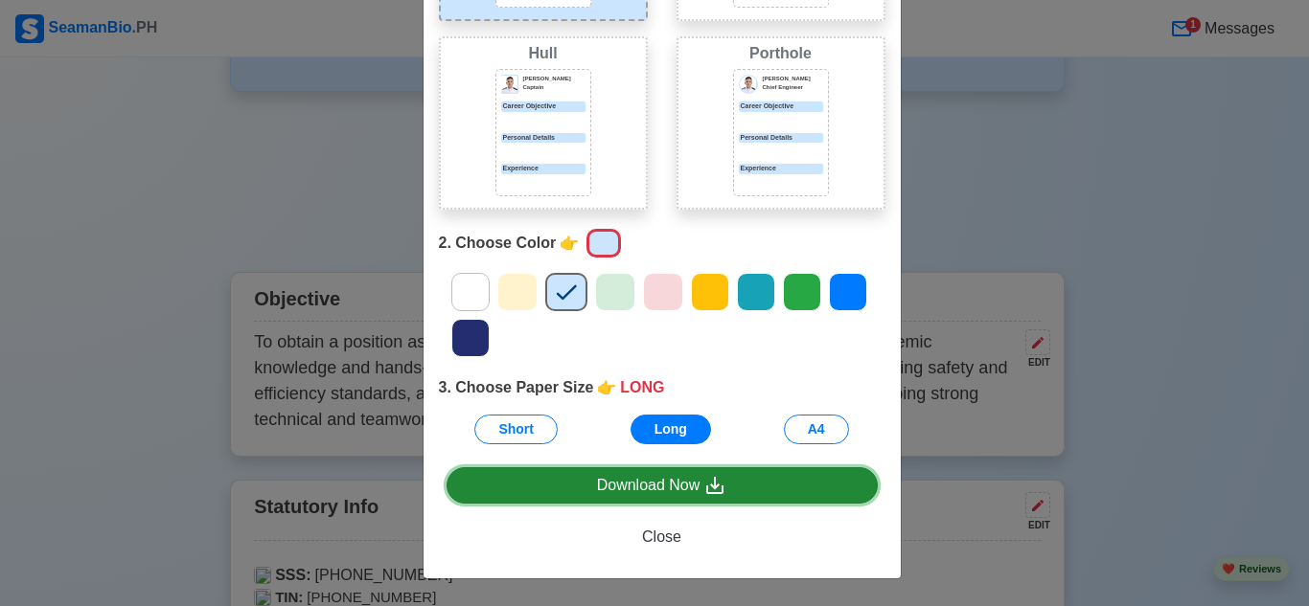
click at [664, 498] on link "Download Now" at bounding box center [661, 486] width 431 height 36
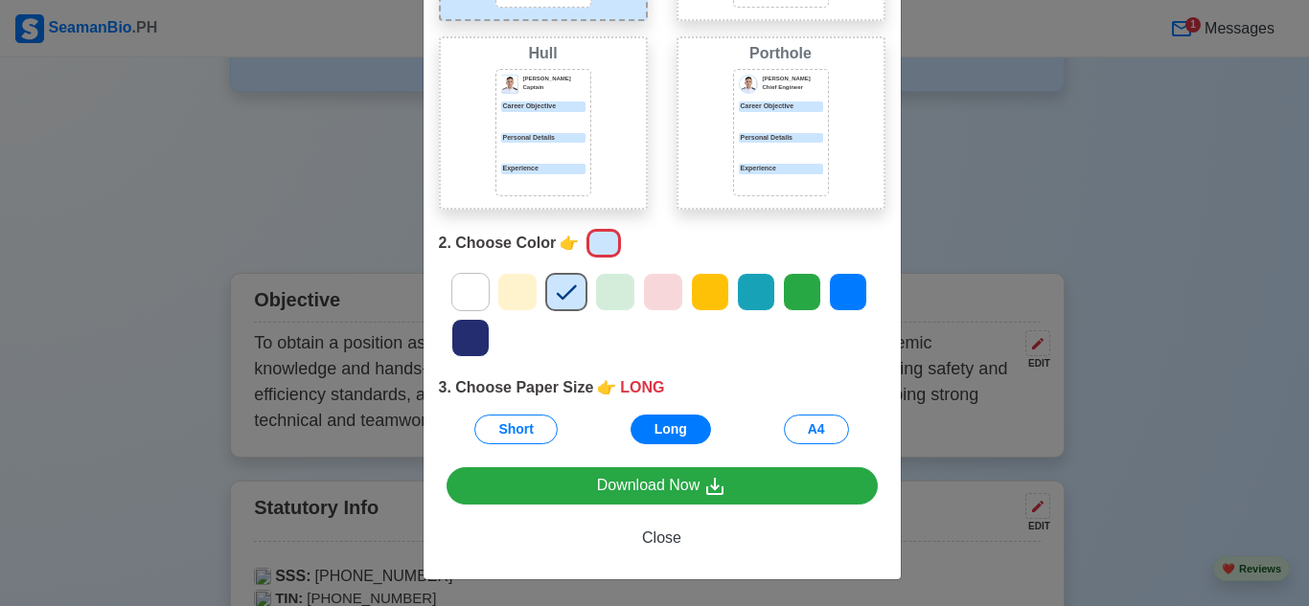
click at [893, 458] on div "Choose Other CV Design × Close 1. Choose Design 👉 PORT Port [PERSON_NAME] Capta…" at bounding box center [662, 166] width 479 height 830
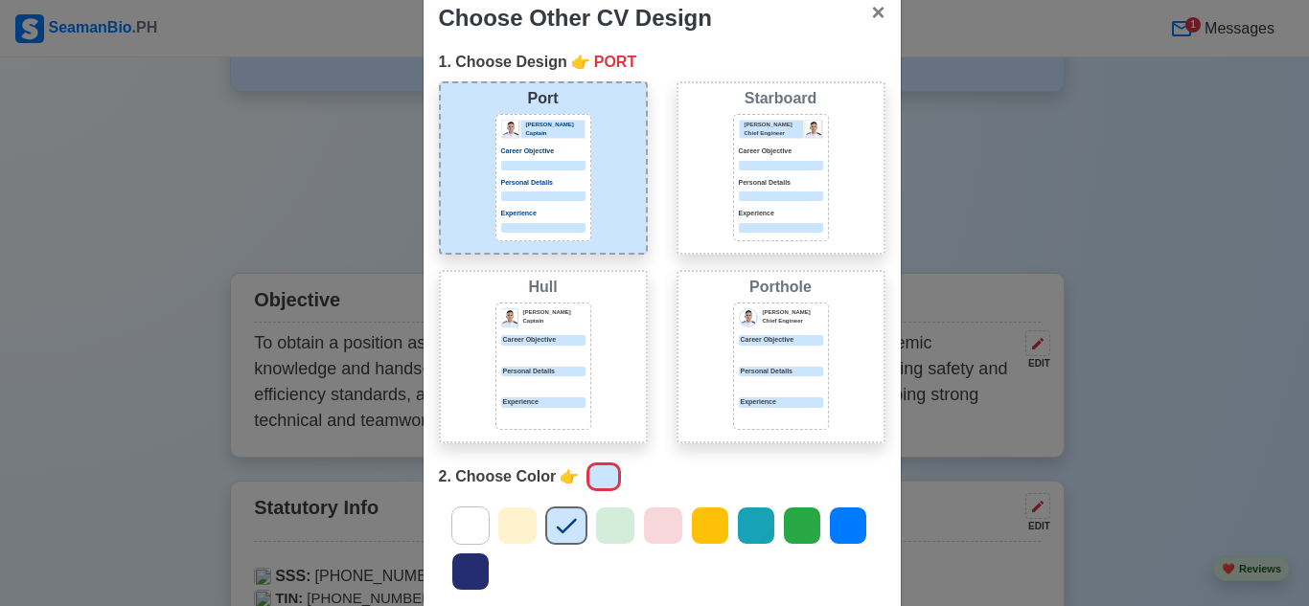
scroll to position [0, 0]
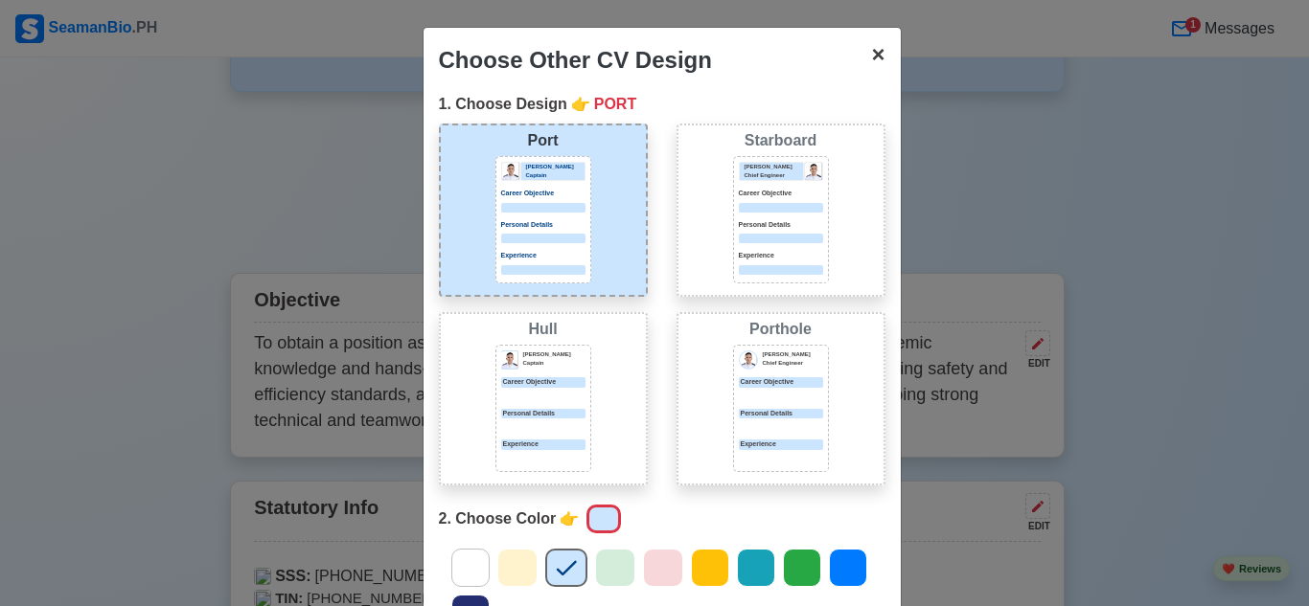
click at [871, 55] on span "×" at bounding box center [877, 54] width 13 height 26
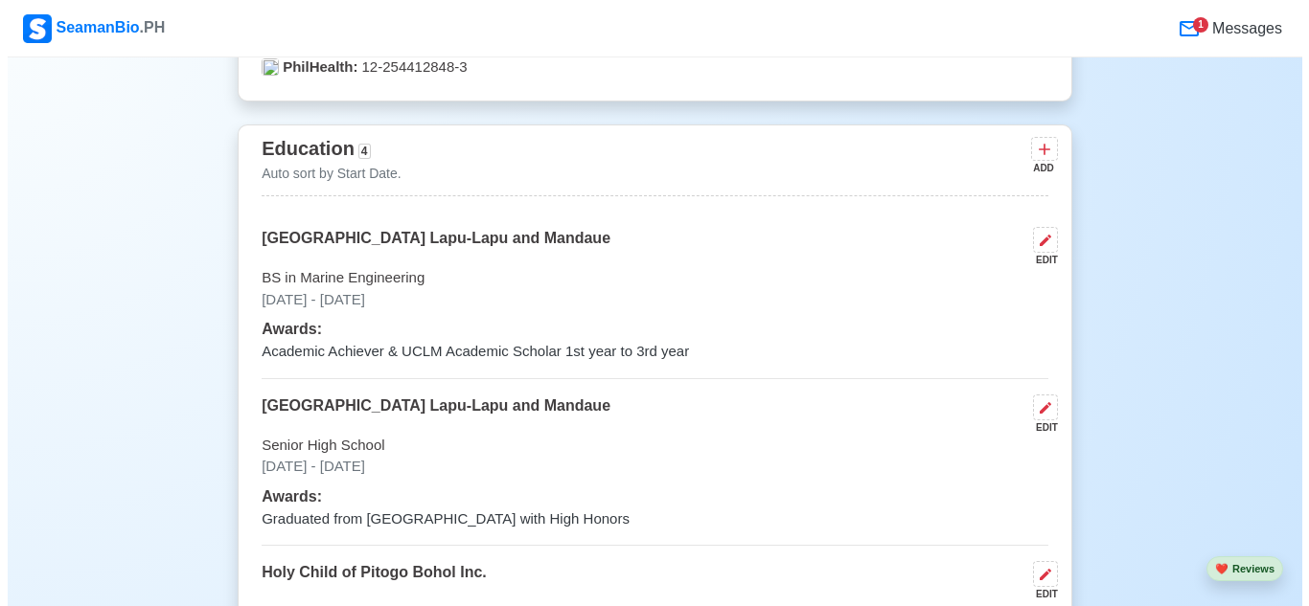
scroll to position [1515, 0]
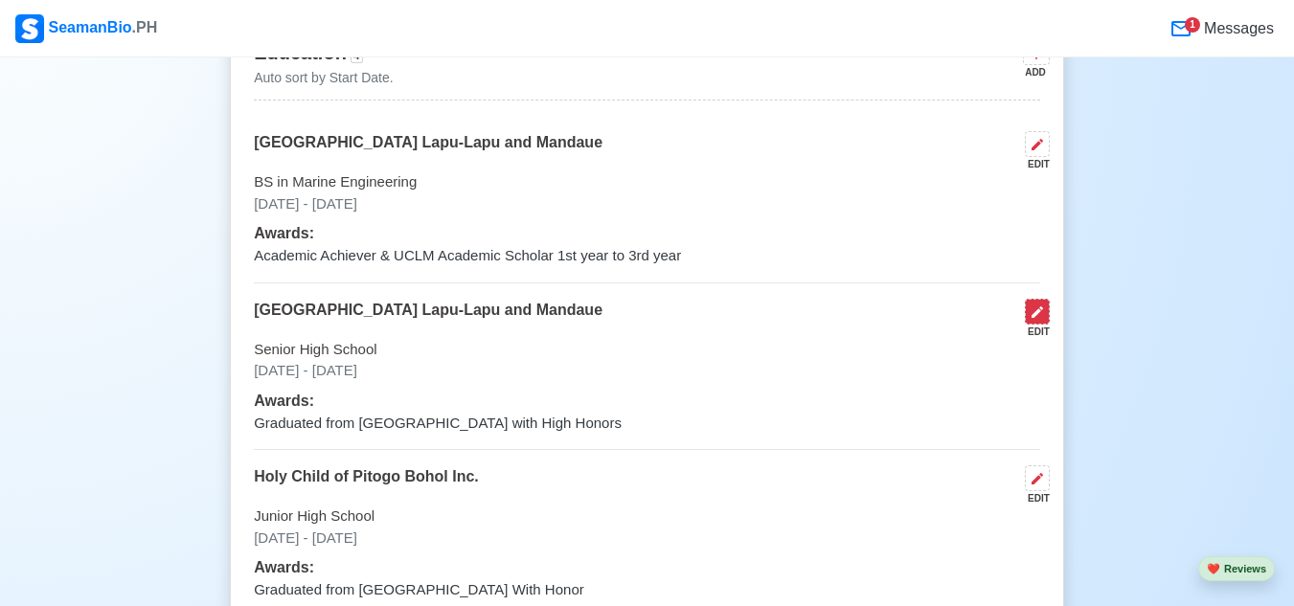
click at [1046, 315] on button at bounding box center [1037, 312] width 25 height 26
select select "August"
select select "2020"
select select "June"
select select "2022"
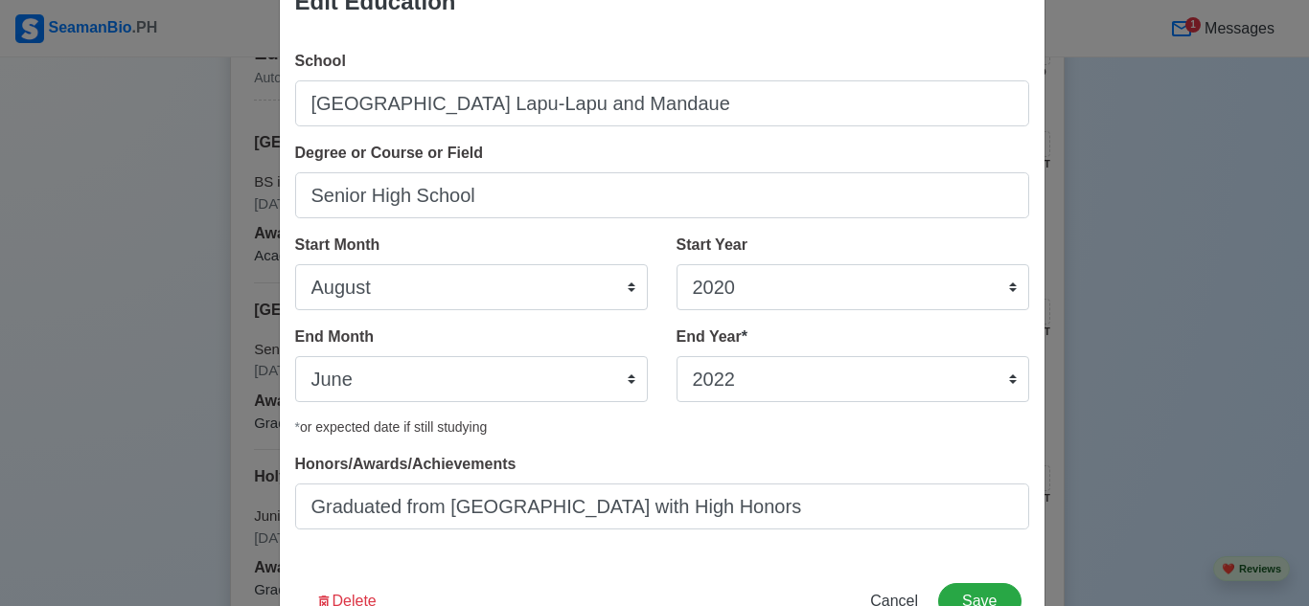
scroll to position [123, 0]
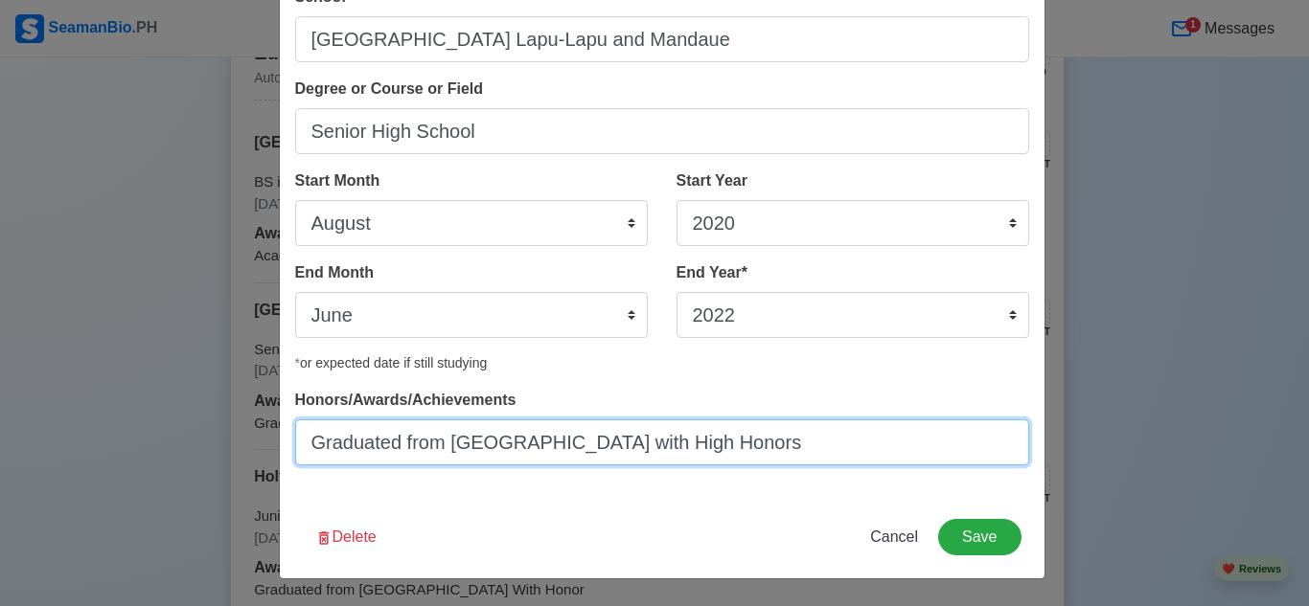
click at [624, 446] on input "Graduated from [GEOGRAPHIC_DATA] with High Honors" at bounding box center [662, 443] width 734 height 46
type input "Graduated from [GEOGRAPHIC_DATA] With High Honors"
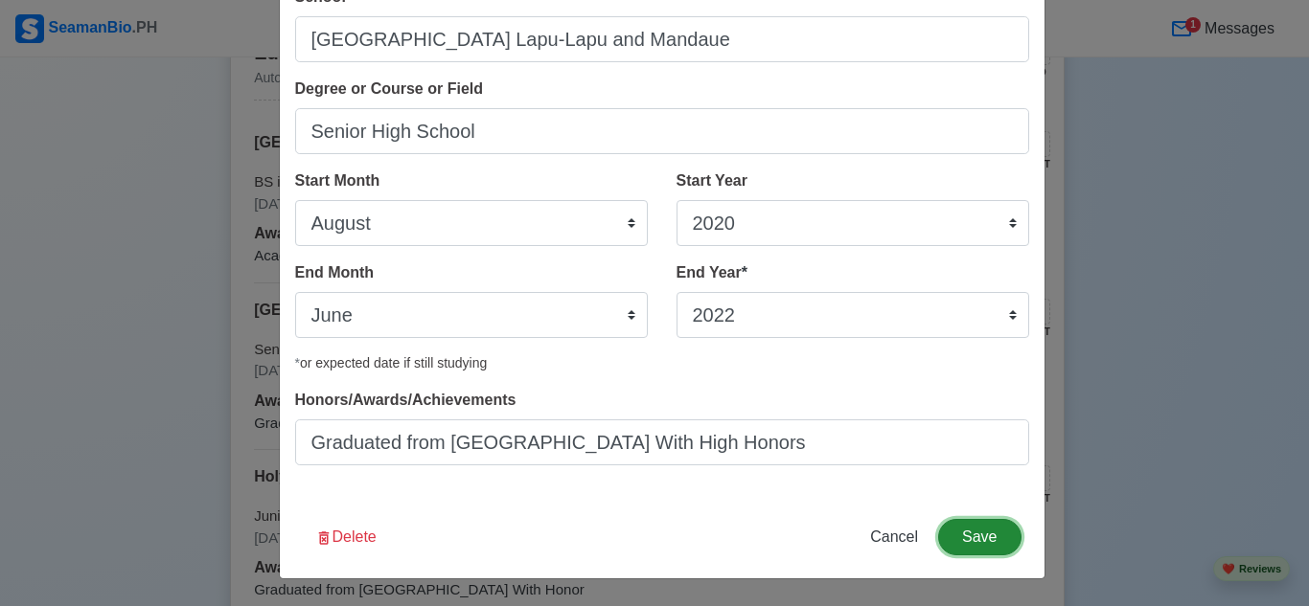
click at [983, 534] on button "Save" at bounding box center [979, 537] width 82 height 36
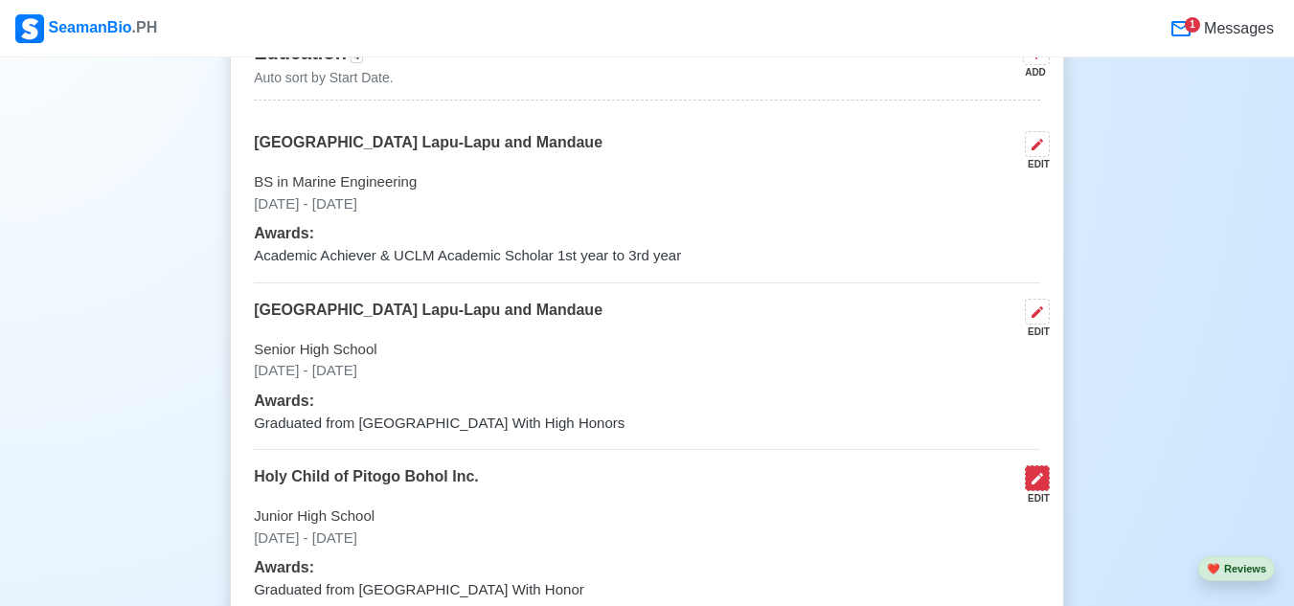
click at [1041, 487] on icon at bounding box center [1037, 478] width 15 height 15
select select "August"
select select "2016"
select select "June"
select select "2020"
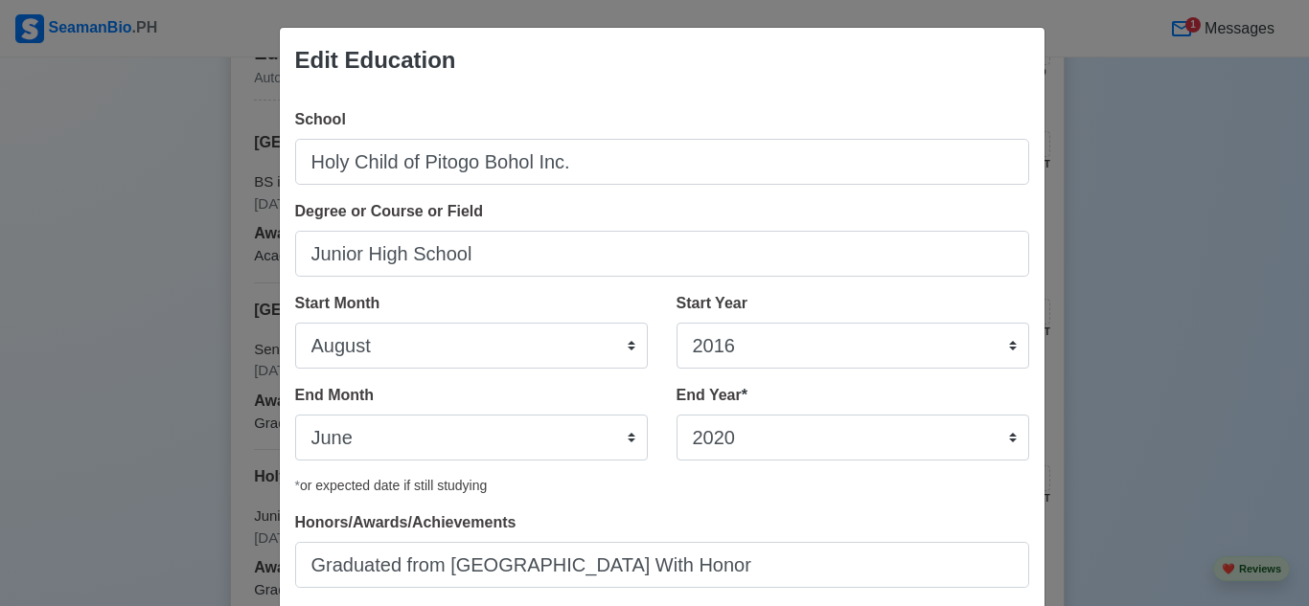
scroll to position [96, 0]
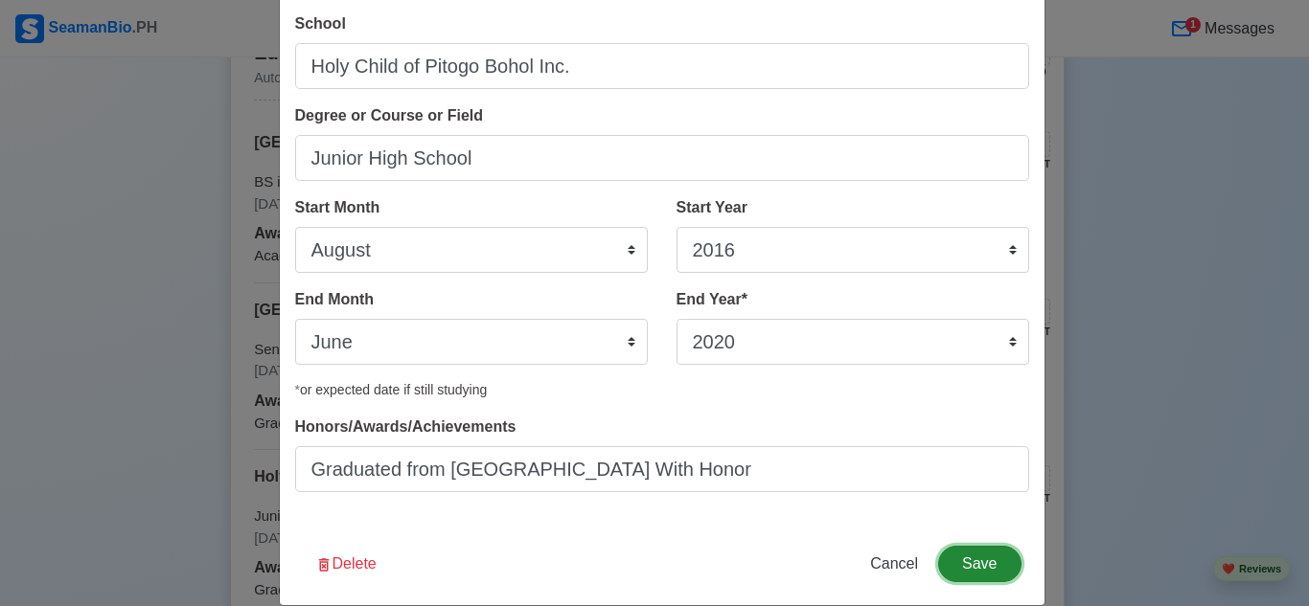
click at [959, 560] on button "Save" at bounding box center [979, 564] width 82 height 36
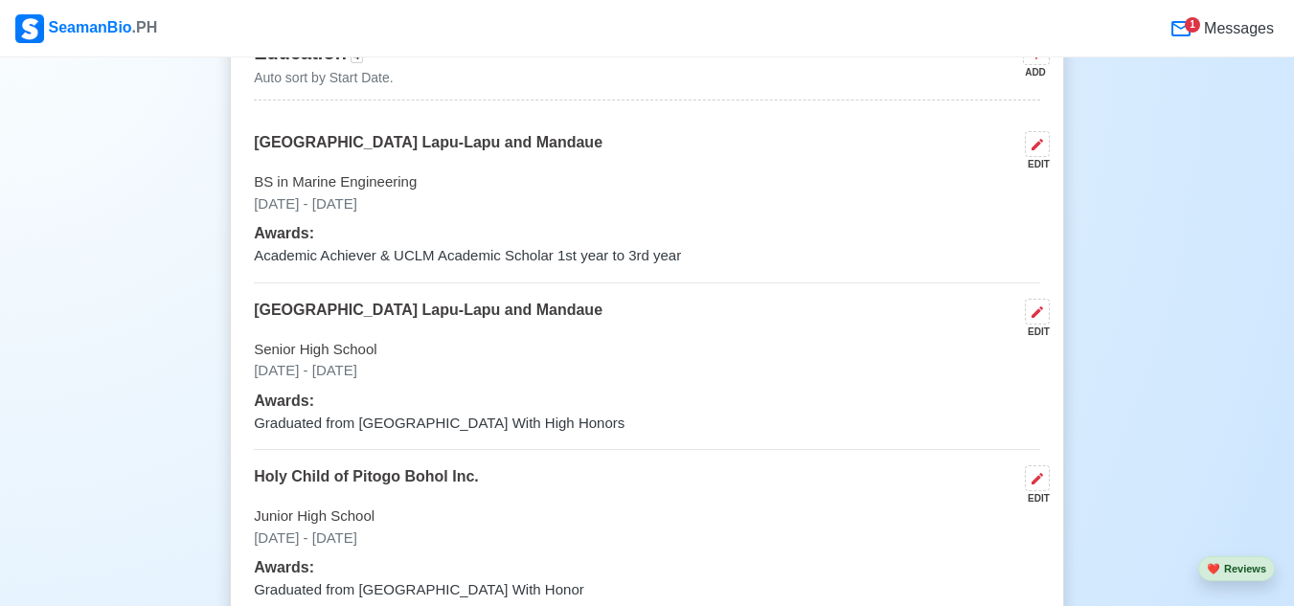
click at [1038, 498] on div "EDIT" at bounding box center [1034, 499] width 33 height 14
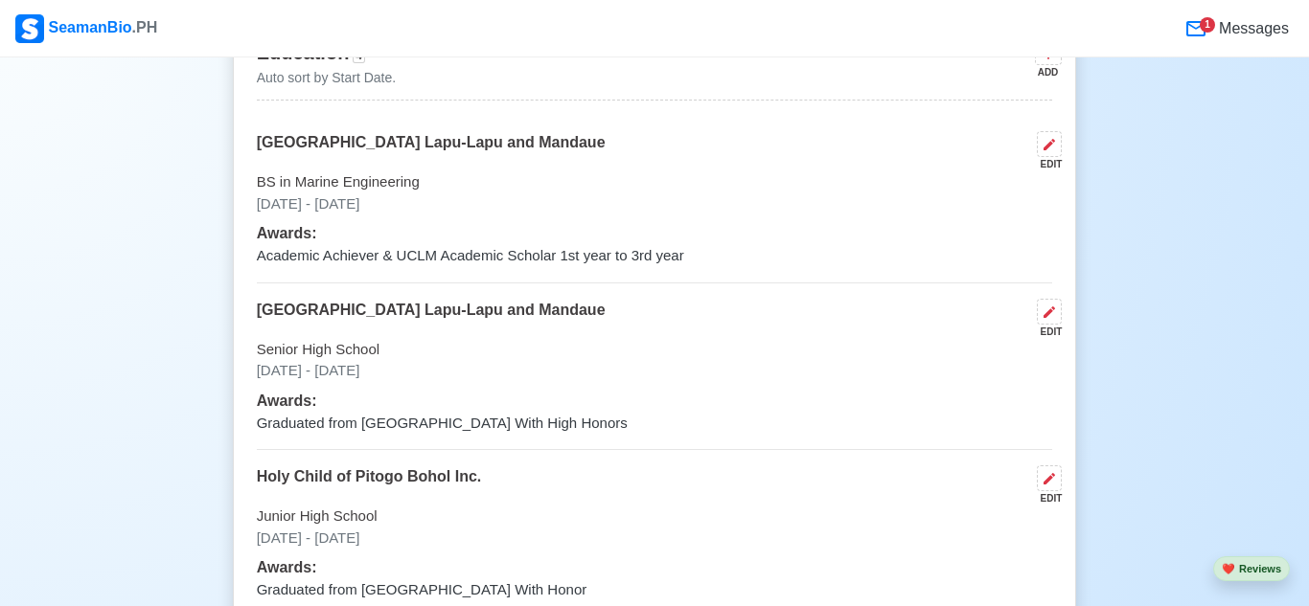
select select "August"
select select "2016"
select select "June"
select select "2020"
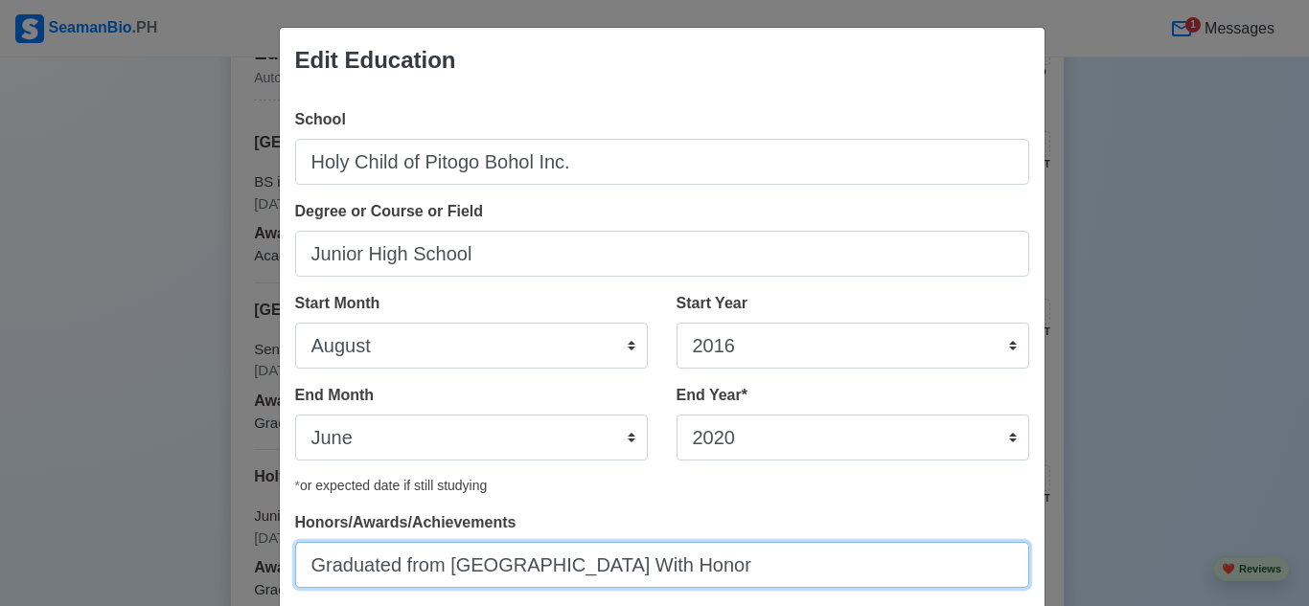
click at [803, 558] on input "Graduated from [GEOGRAPHIC_DATA] With Honor" at bounding box center [662, 565] width 734 height 46
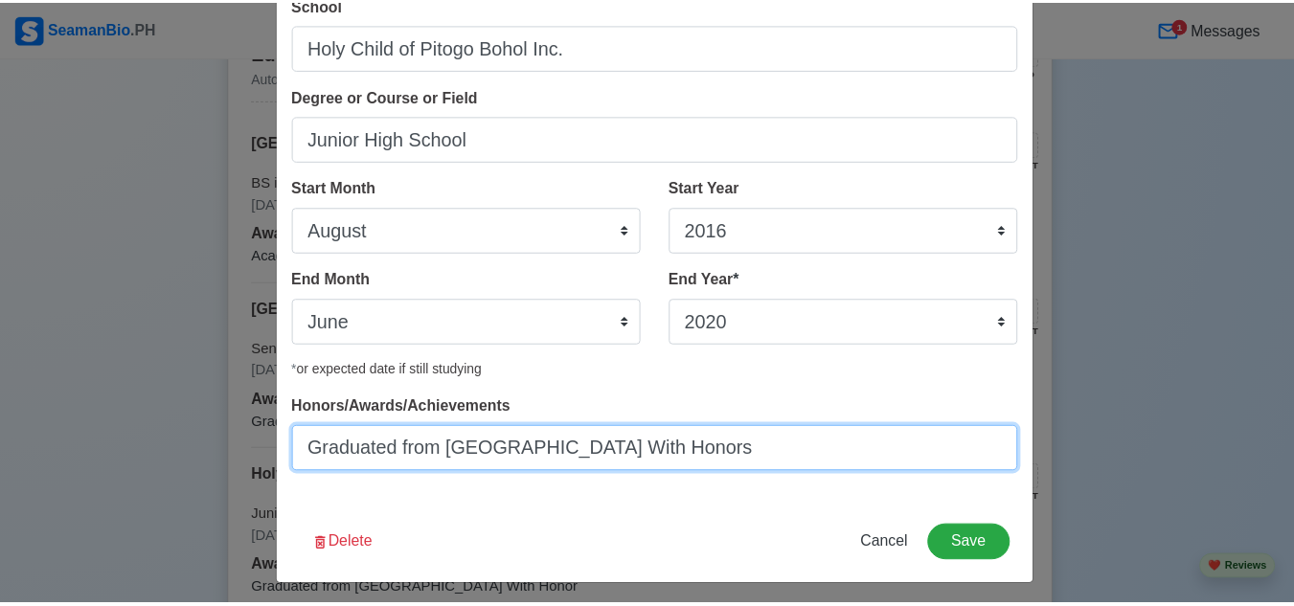
scroll to position [123, 0]
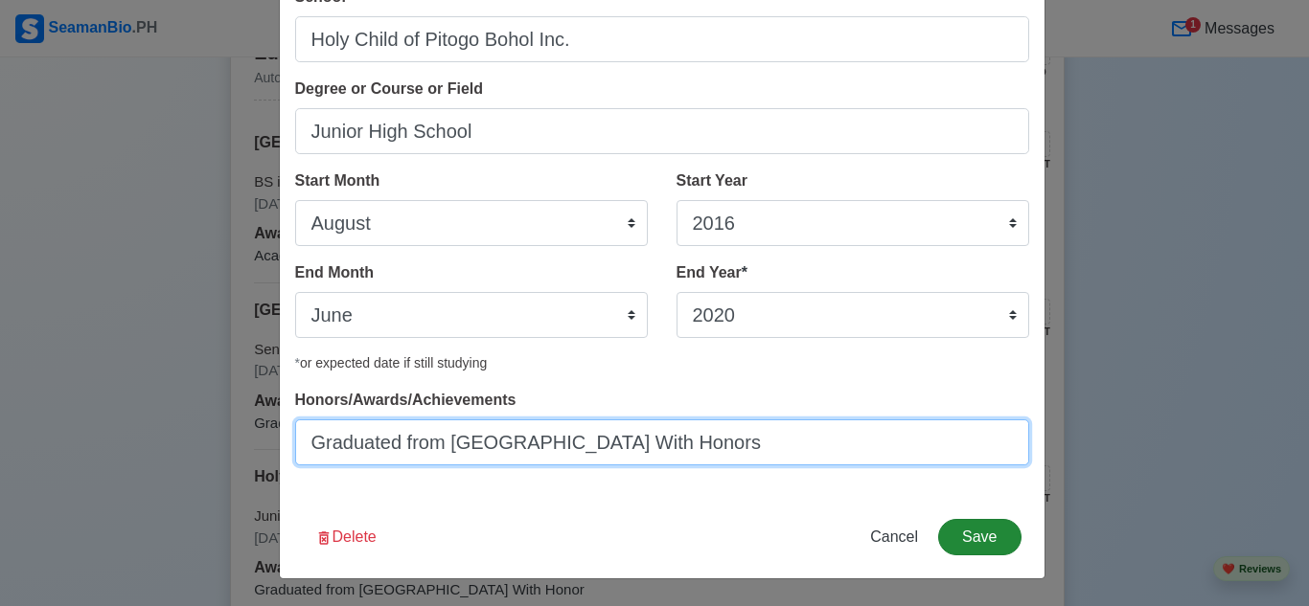
type input "Graduated from [GEOGRAPHIC_DATA] With Honors"
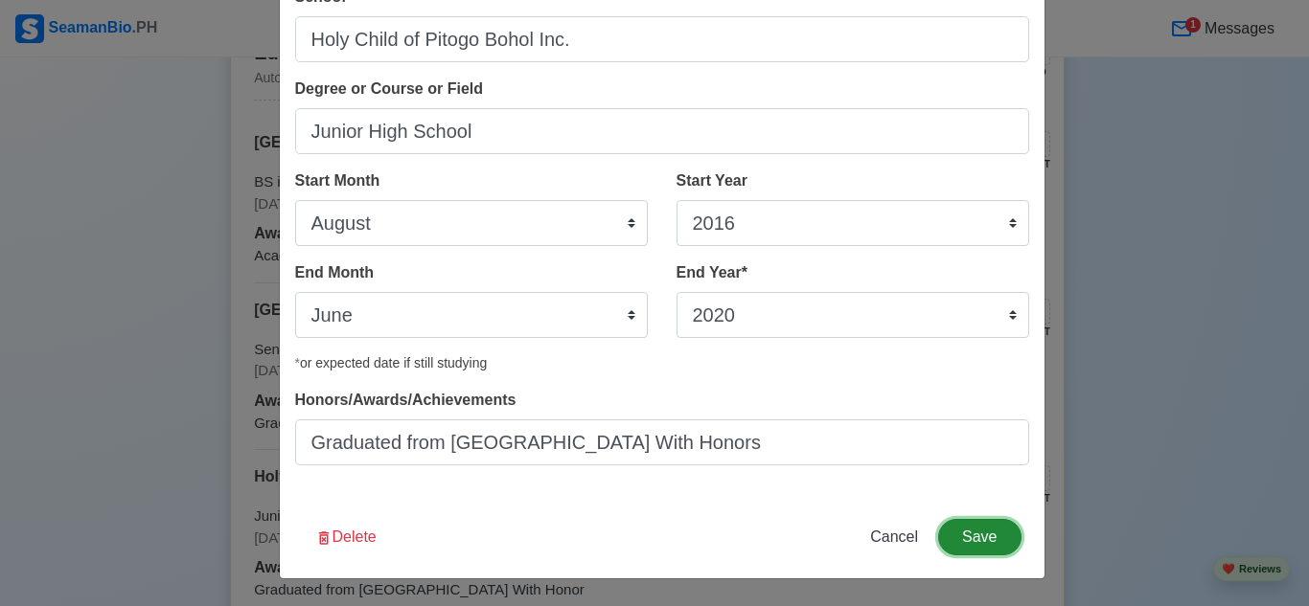
click at [986, 548] on button "Save" at bounding box center [979, 537] width 82 height 36
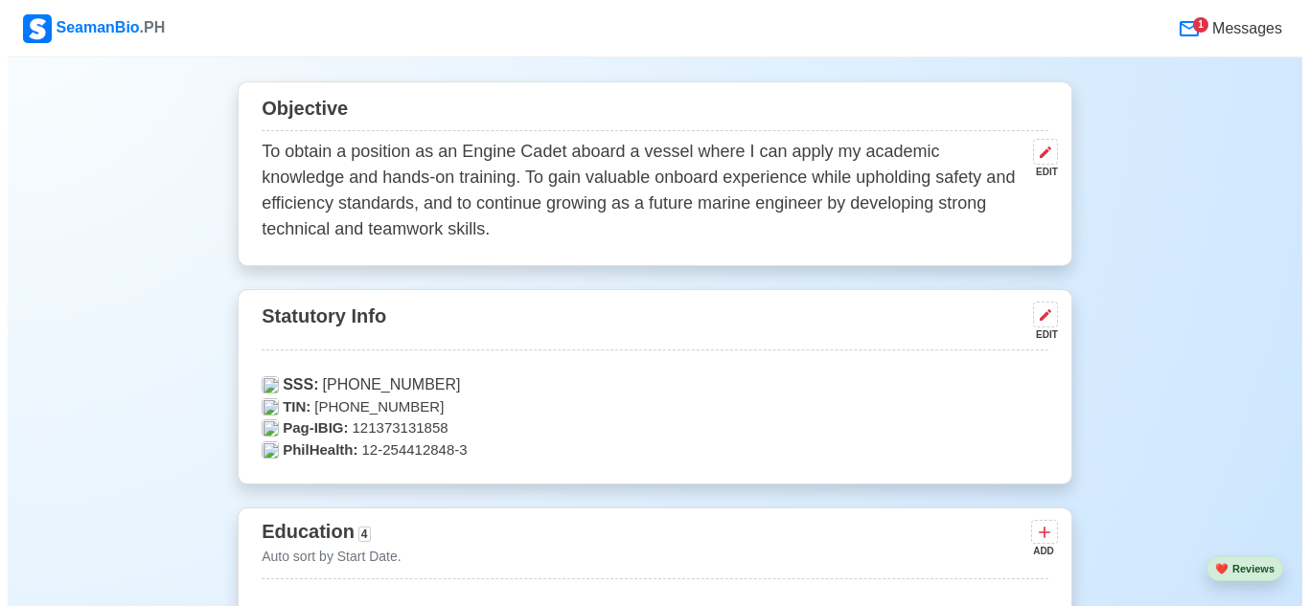
scroll to position [557, 0]
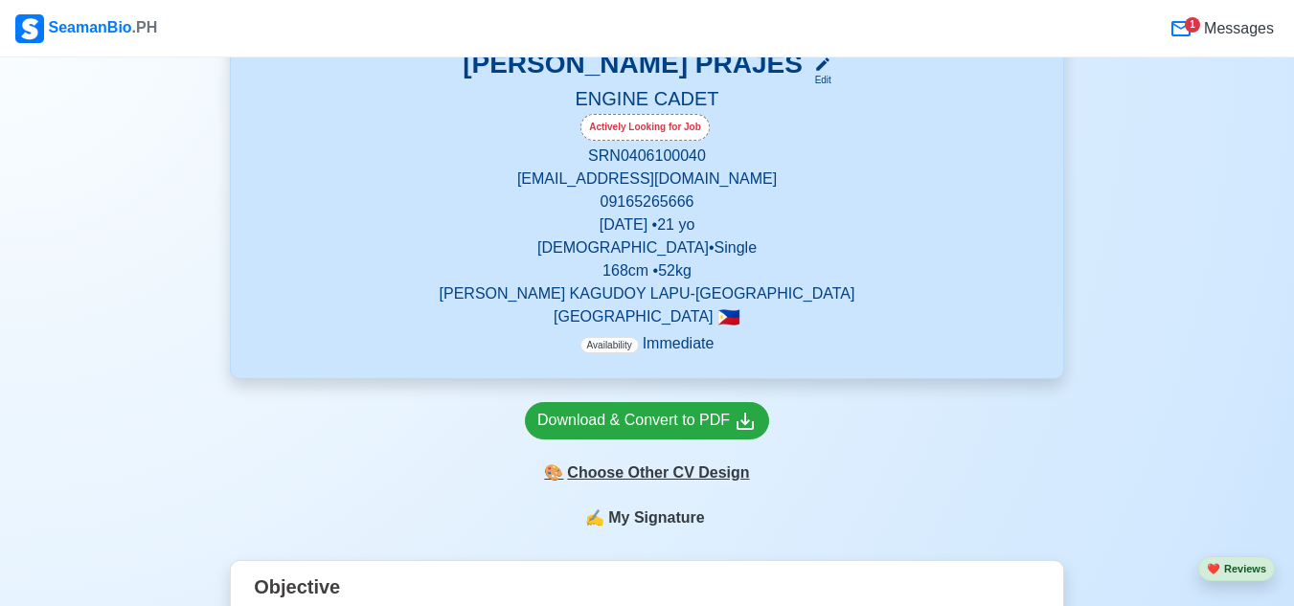
click at [659, 479] on div "🎨 Choose Other CV Design" at bounding box center [647, 473] width 244 height 36
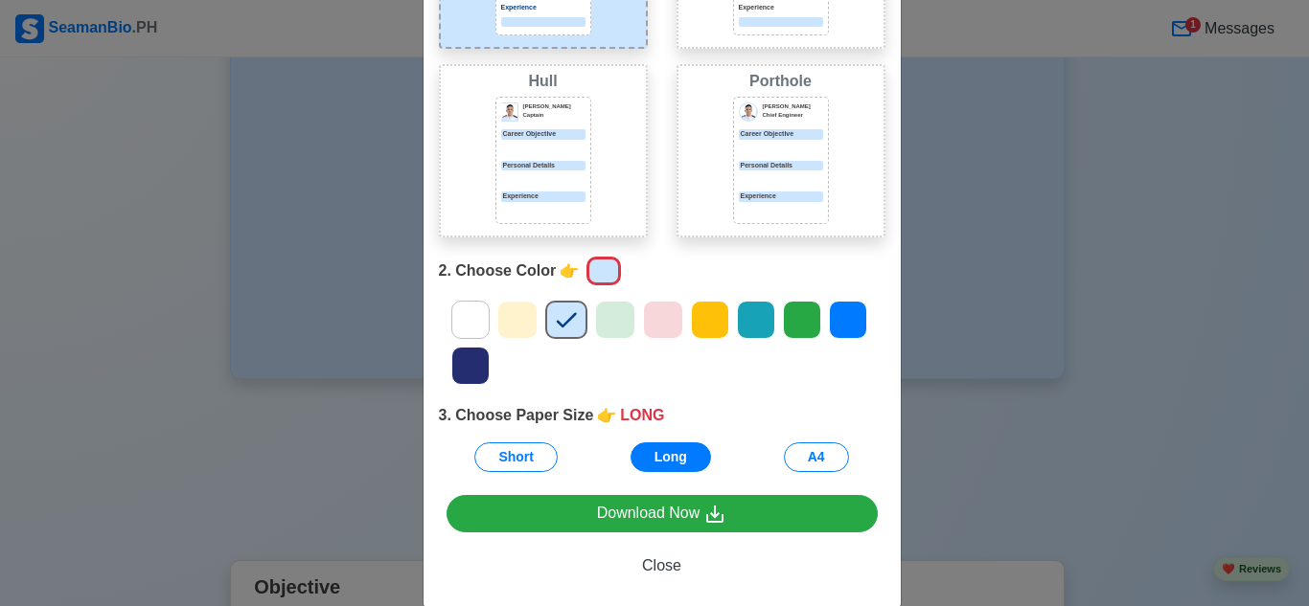
scroll to position [278, 0]
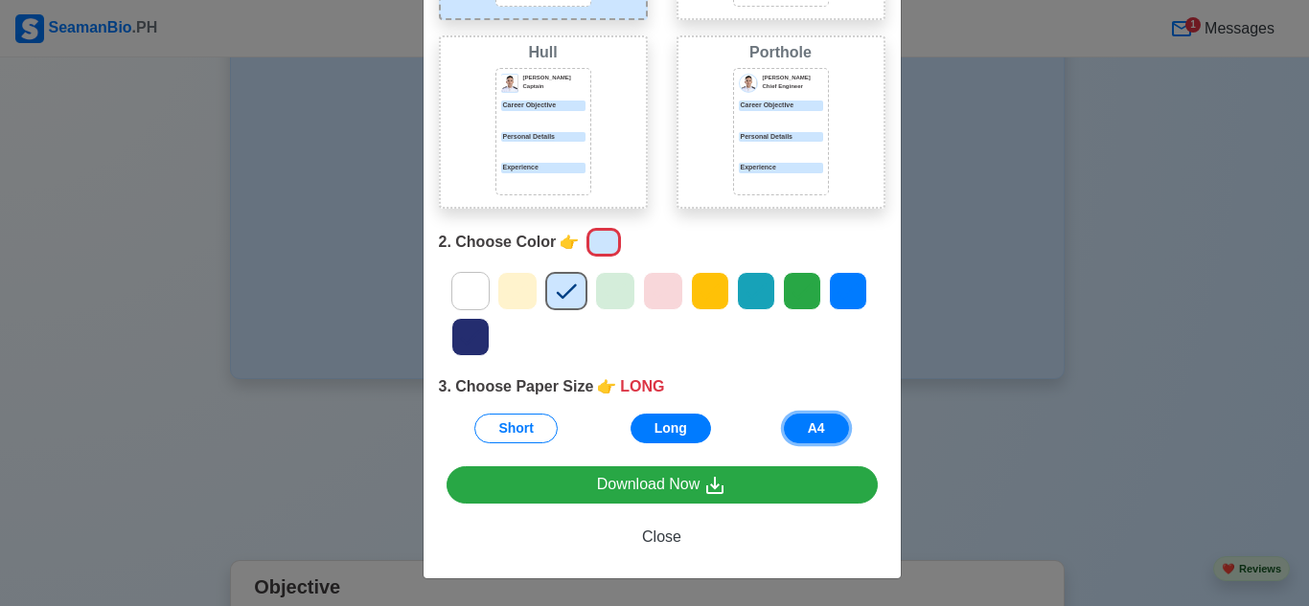
click at [816, 423] on button "A4" at bounding box center [816, 429] width 65 height 30
click at [986, 410] on div "Choose Other CV Design × Close 1. Choose Design 👉 PORT Port [PERSON_NAME] Capta…" at bounding box center [654, 303] width 1309 height 606
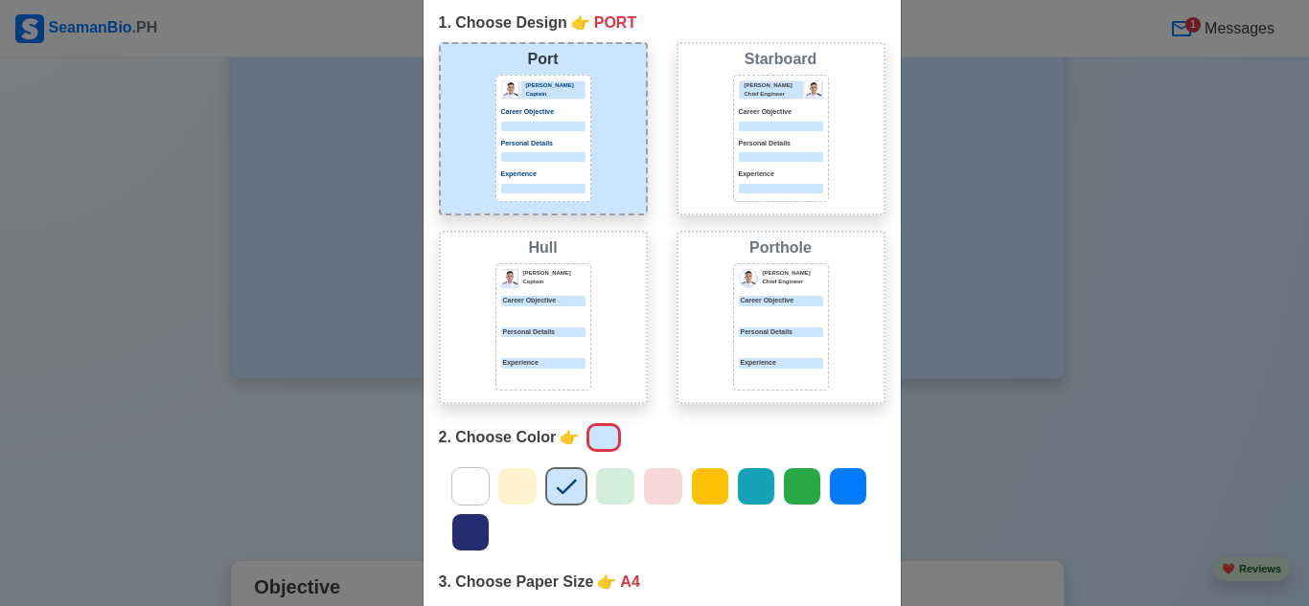
scroll to position [0, 0]
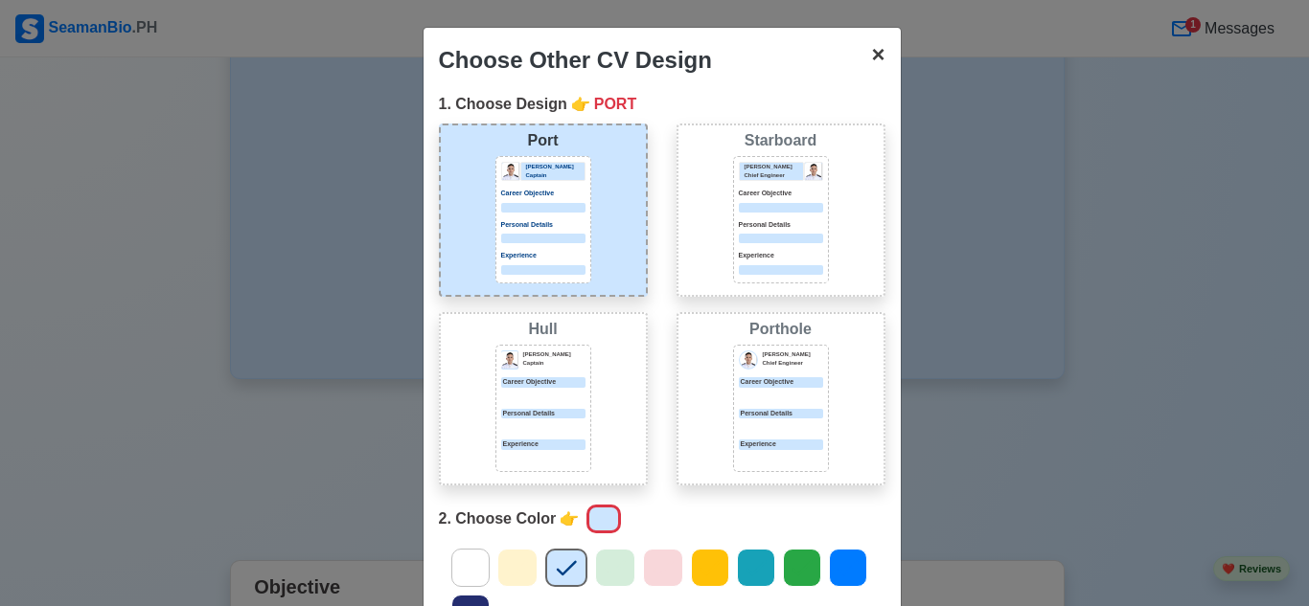
click at [872, 67] on span "×" at bounding box center [877, 54] width 13 height 26
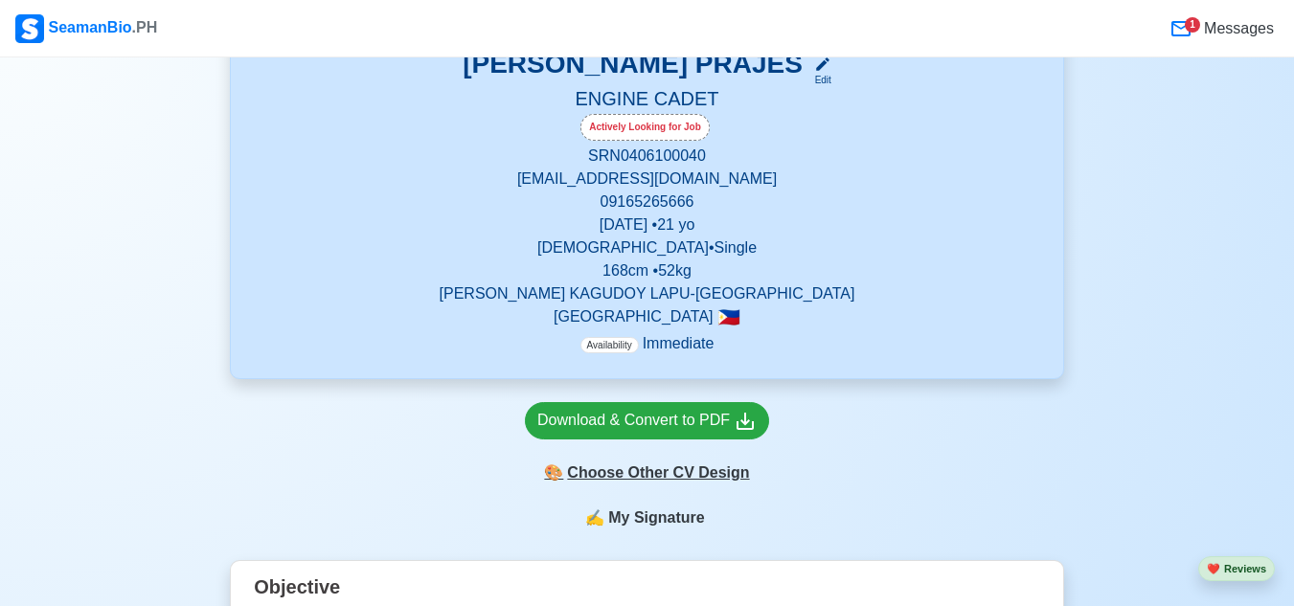
click at [698, 484] on div "🎨 Choose Other CV Design" at bounding box center [647, 473] width 244 height 36
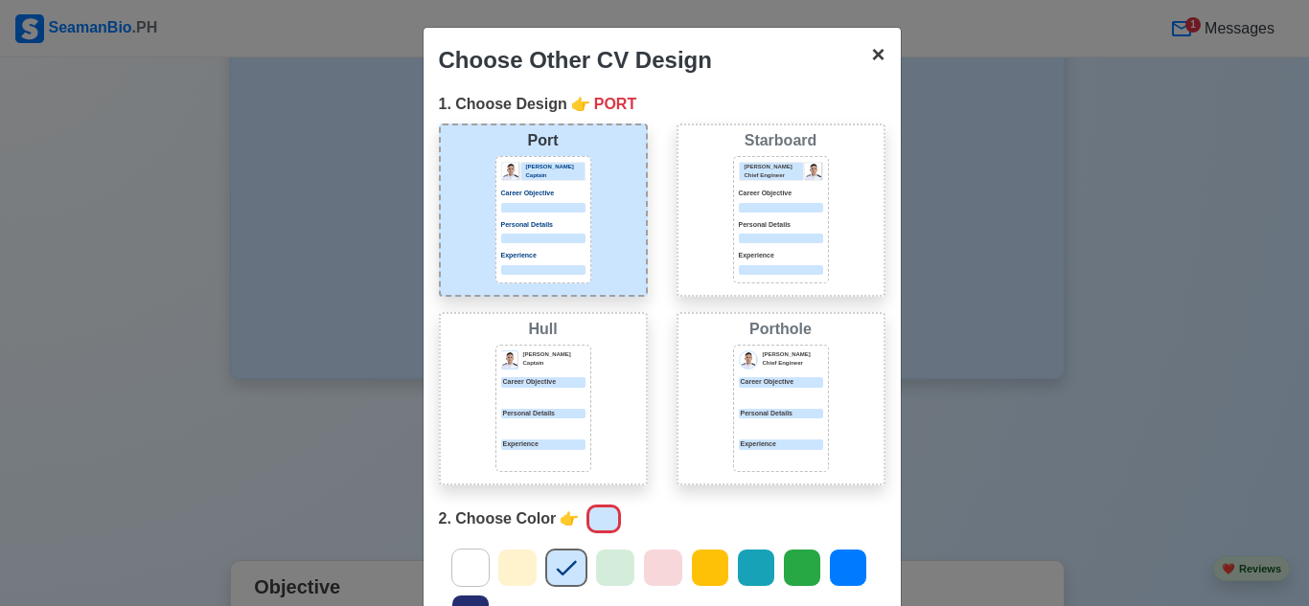
click at [875, 57] on span "×" at bounding box center [877, 54] width 13 height 26
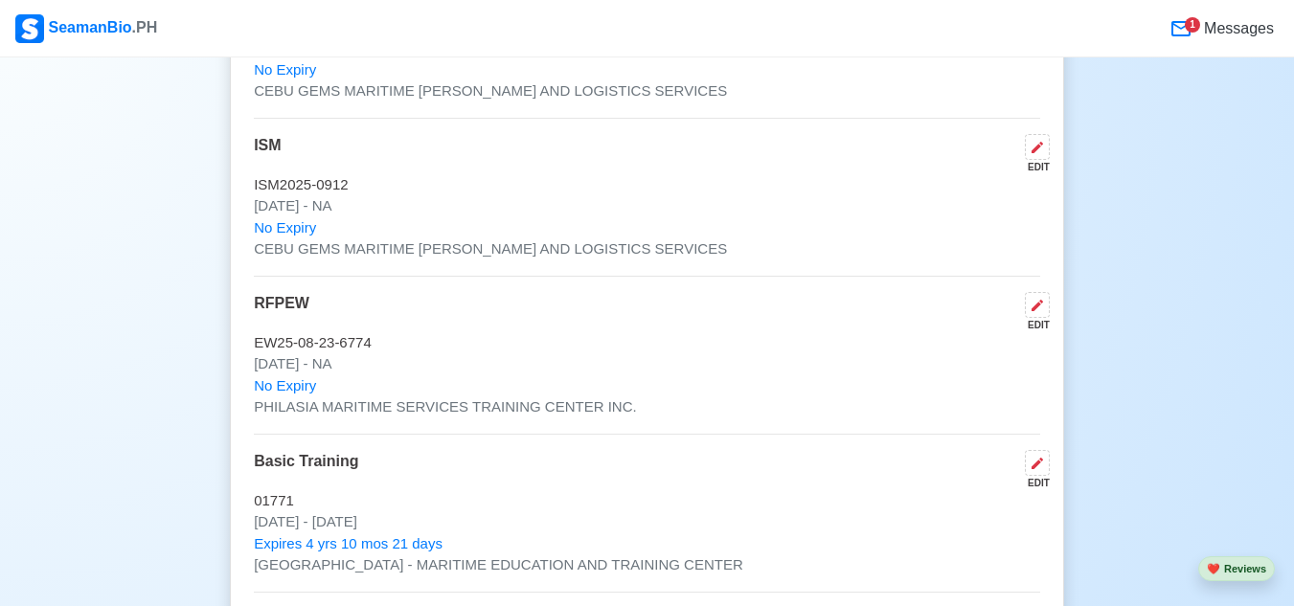
scroll to position [3623, 0]
